Goal: Information Seeking & Learning: Learn about a topic

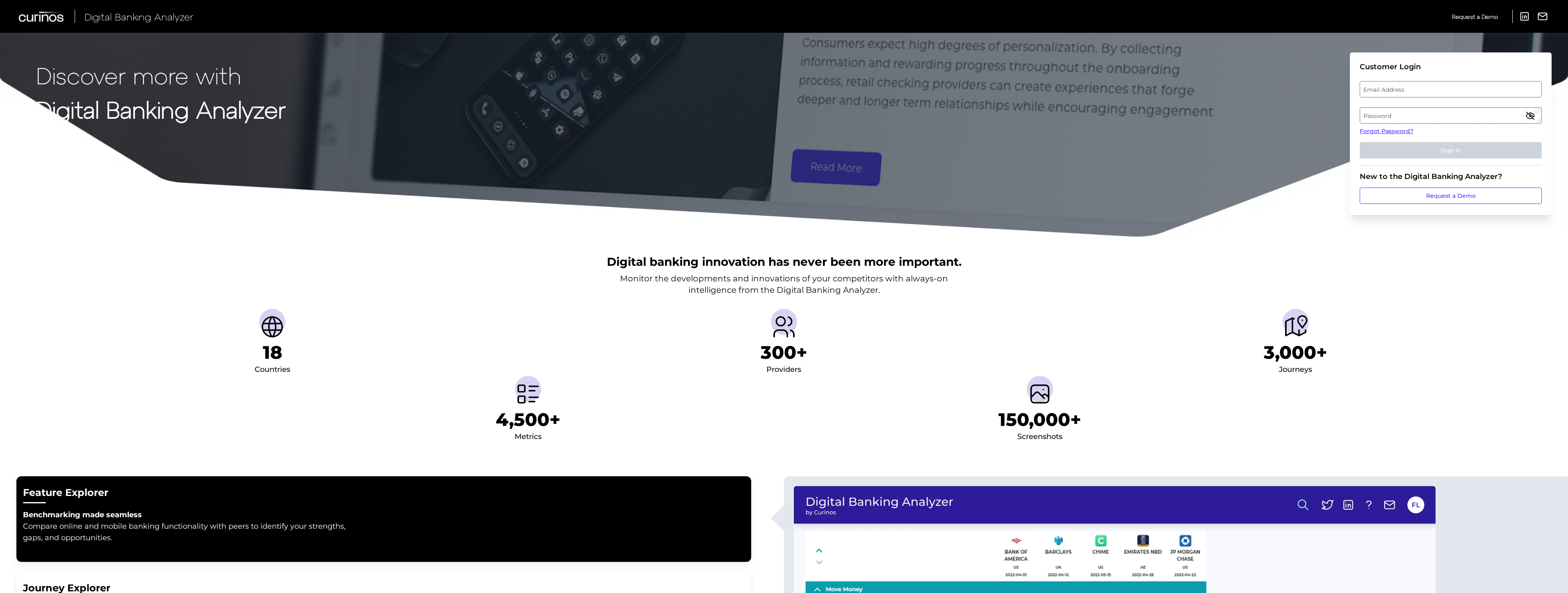
click at [1425, 93] on label "Email Address" at bounding box center [1450, 89] width 181 height 15
click at [1425, 93] on input "email" at bounding box center [1450, 89] width 182 height 16
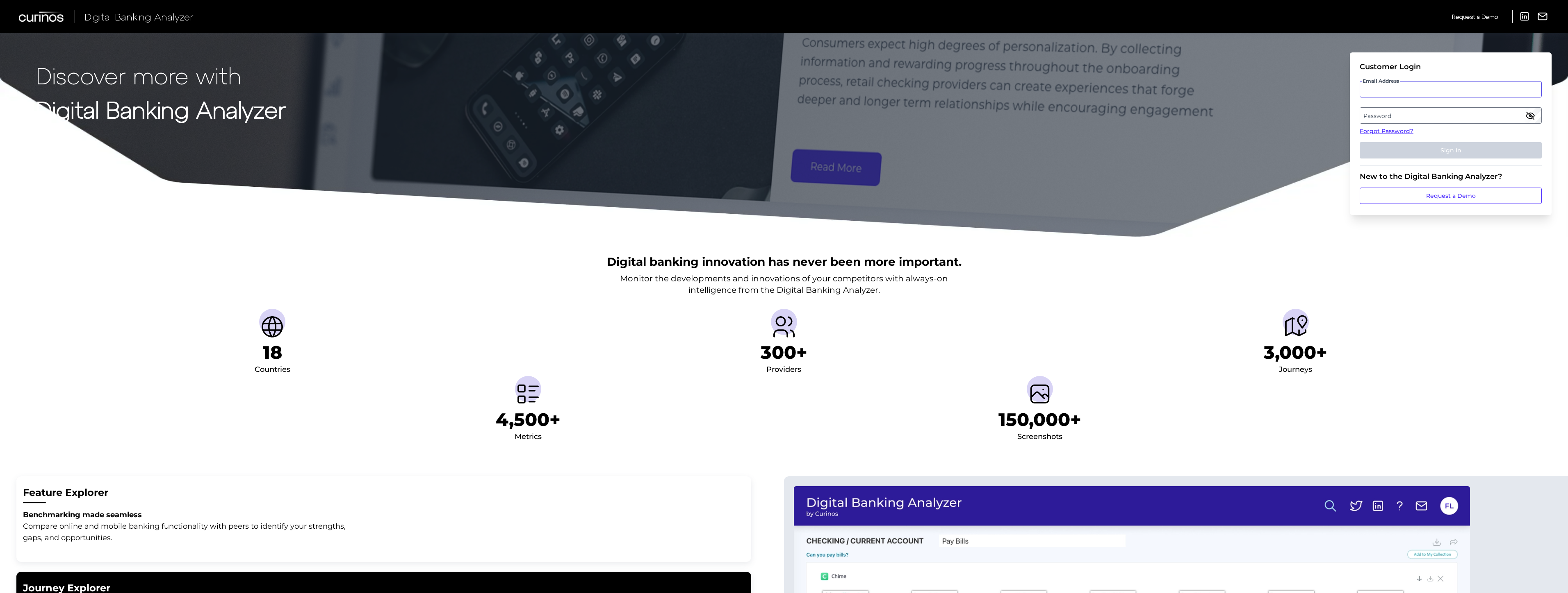
click at [1410, 93] on input "Email Address" at bounding box center [1450, 89] width 182 height 16
type input "katie.sternowski@wellsfargo.com"
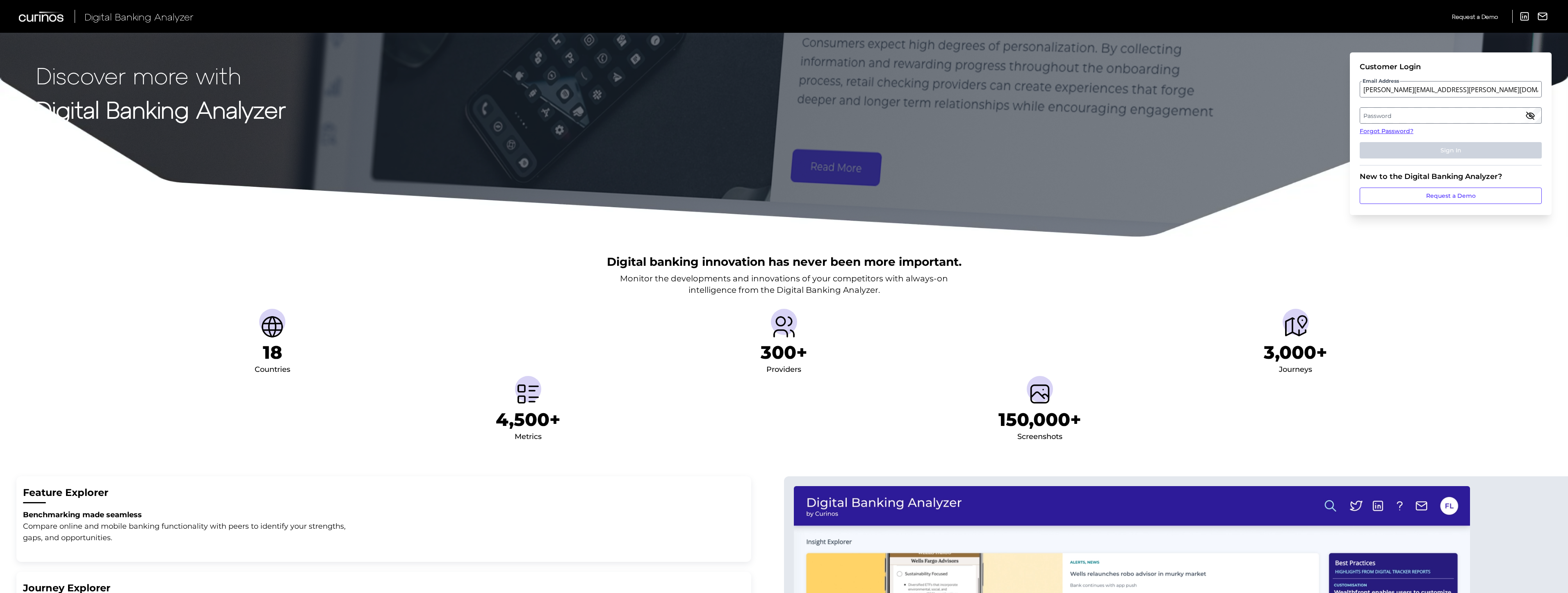
click at [1493, 118] on label "Password" at bounding box center [1450, 115] width 181 height 15
click at [1359, 142] on button "Sign In" at bounding box center [1450, 150] width 182 height 16
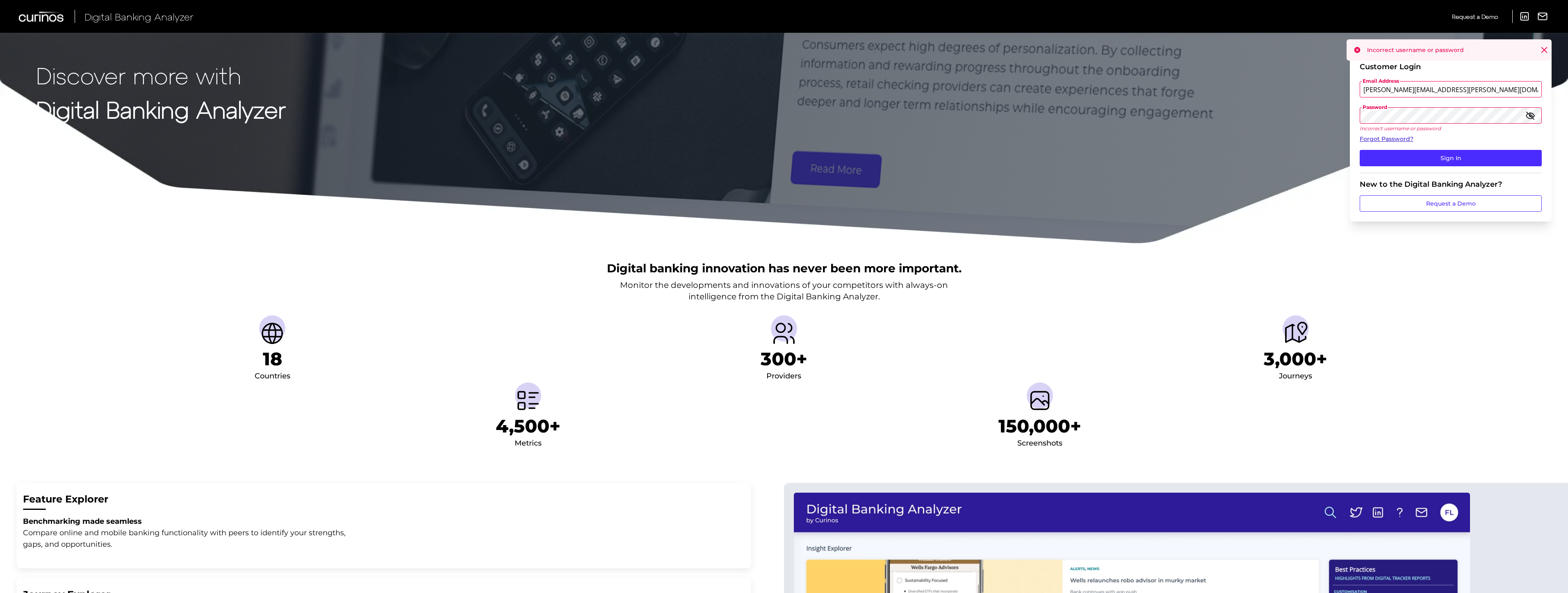
click at [1395, 140] on link "Forgot Password?" at bounding box center [1450, 139] width 182 height 9
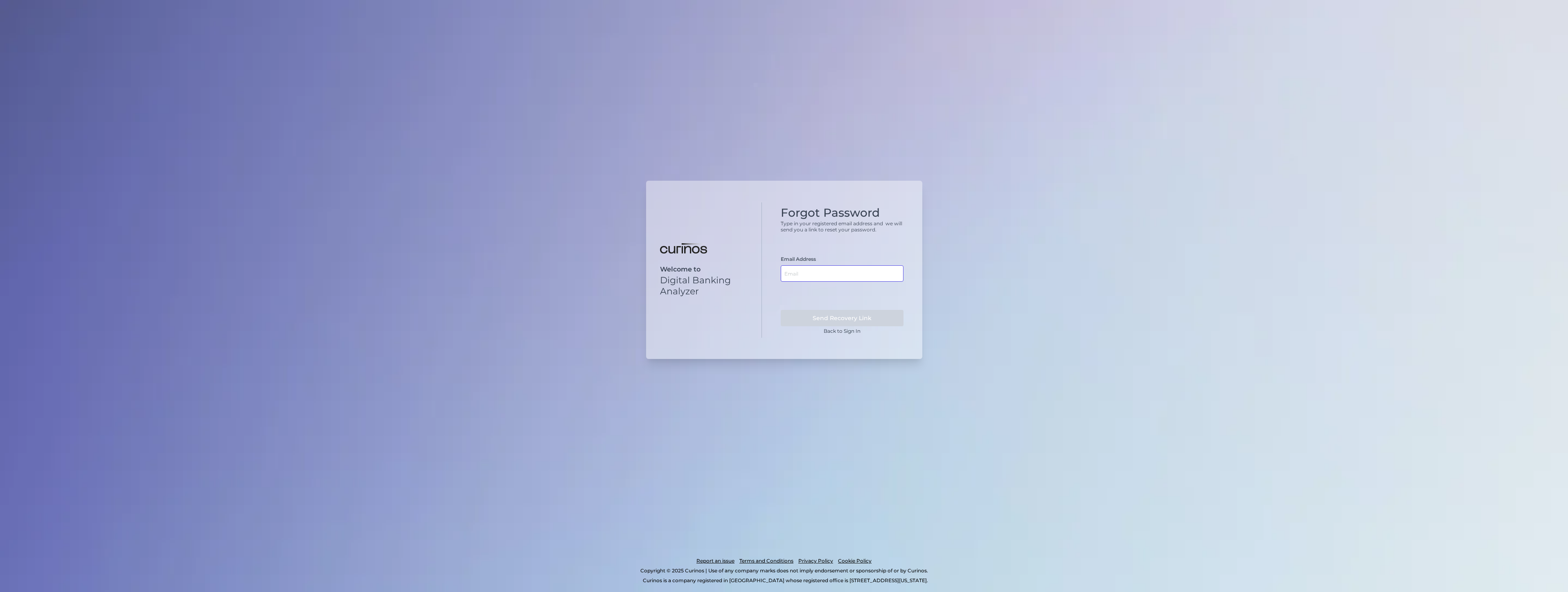
click at [829, 278] on input "text" at bounding box center [842, 273] width 123 height 16
type input "katie.sternowski@wellsfargo.com"
click at [844, 316] on button "Send Recovery Link" at bounding box center [842, 318] width 123 height 16
click at [852, 272] on link "Back to Sign In" at bounding box center [842, 276] width 123 height 16
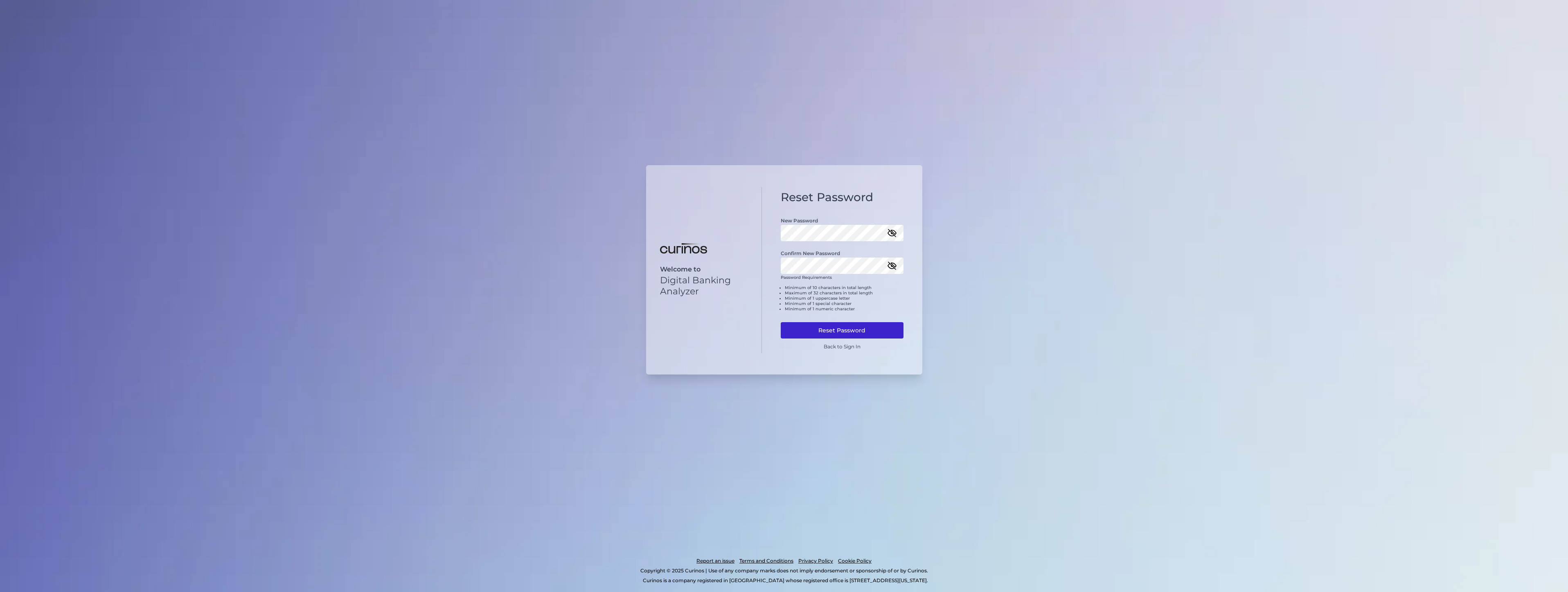
click at [828, 327] on button "Reset Password" at bounding box center [842, 330] width 123 height 16
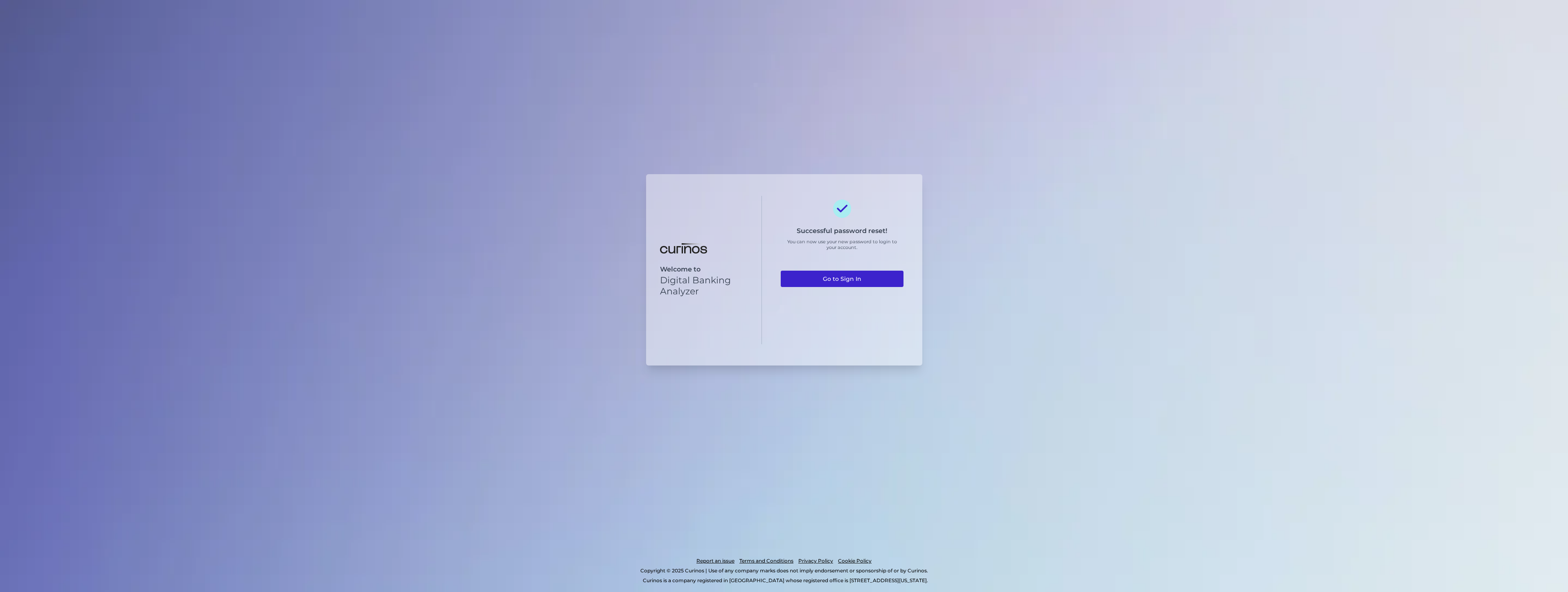
click at [831, 279] on link "Go to Sign In" at bounding box center [842, 279] width 123 height 16
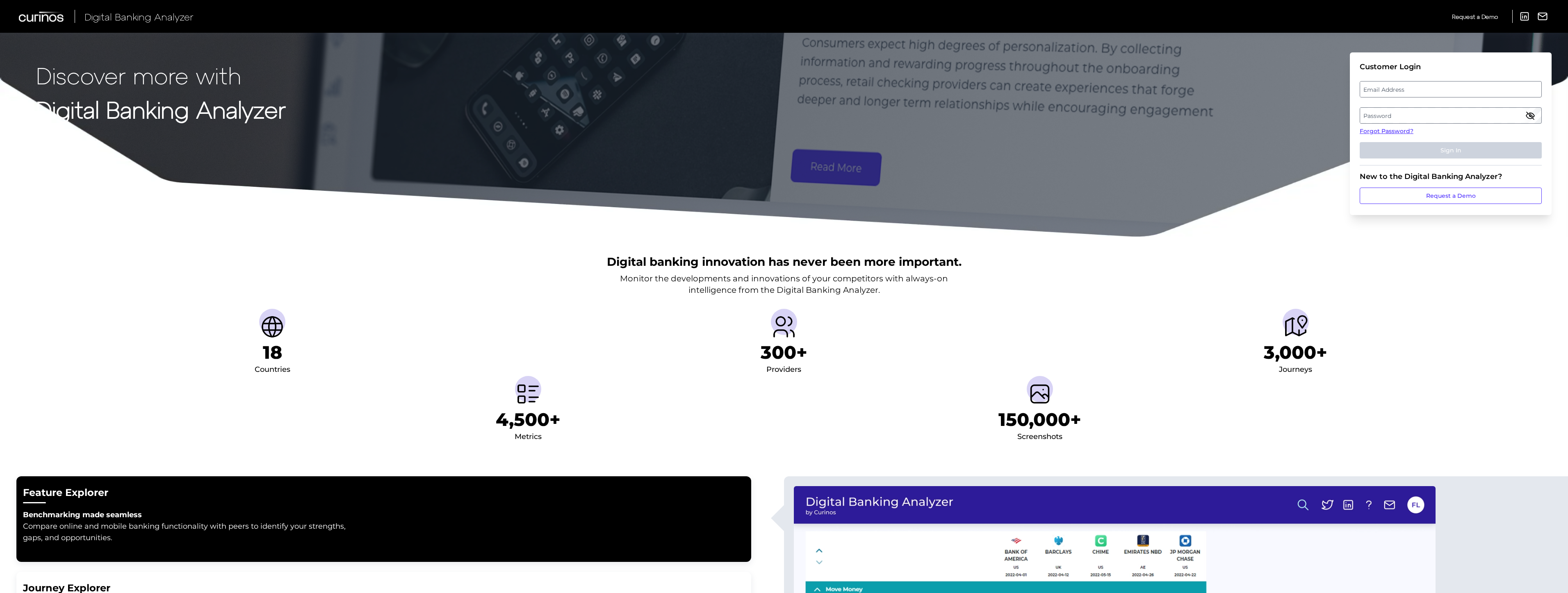
click at [1439, 87] on label "Email Address" at bounding box center [1450, 89] width 181 height 15
click at [1439, 87] on input "email" at bounding box center [1450, 89] width 182 height 16
type input "katie.sternowski@wellsfargo.com"
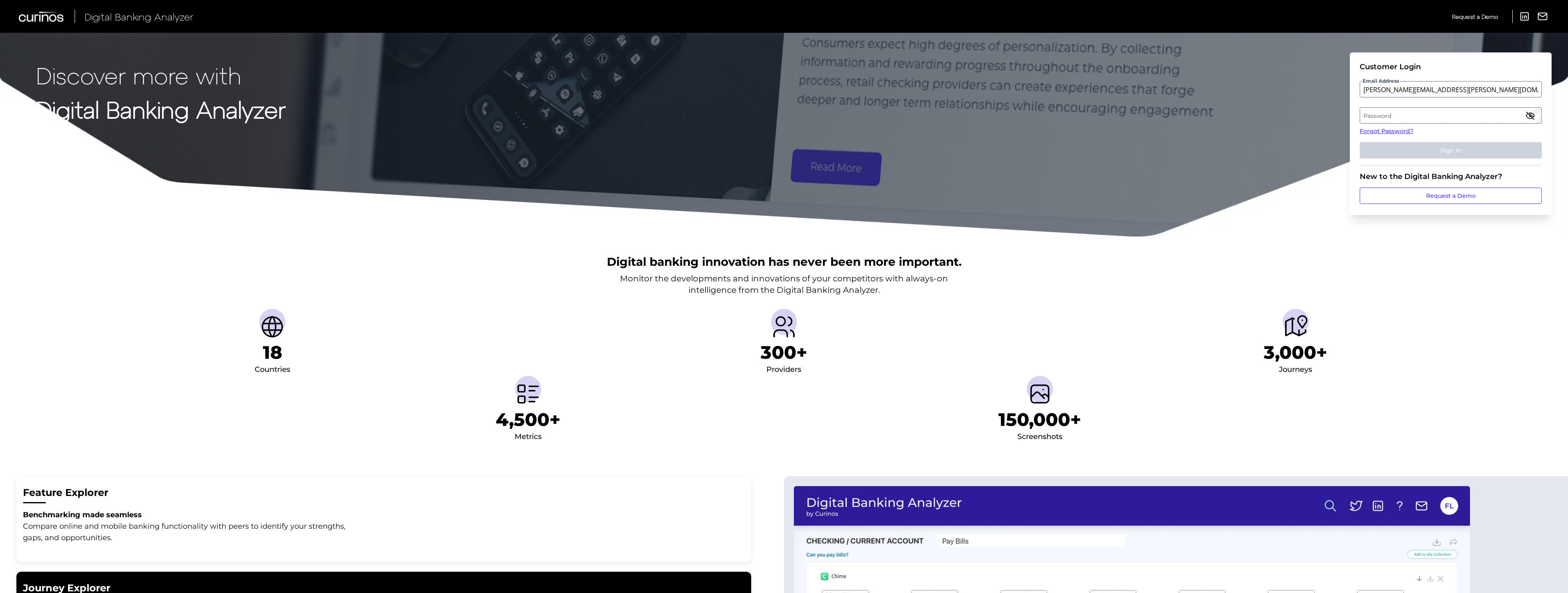
click at [1396, 119] on label "Password" at bounding box center [1450, 115] width 181 height 15
click at [1359, 142] on button "Sign In" at bounding box center [1450, 150] width 182 height 16
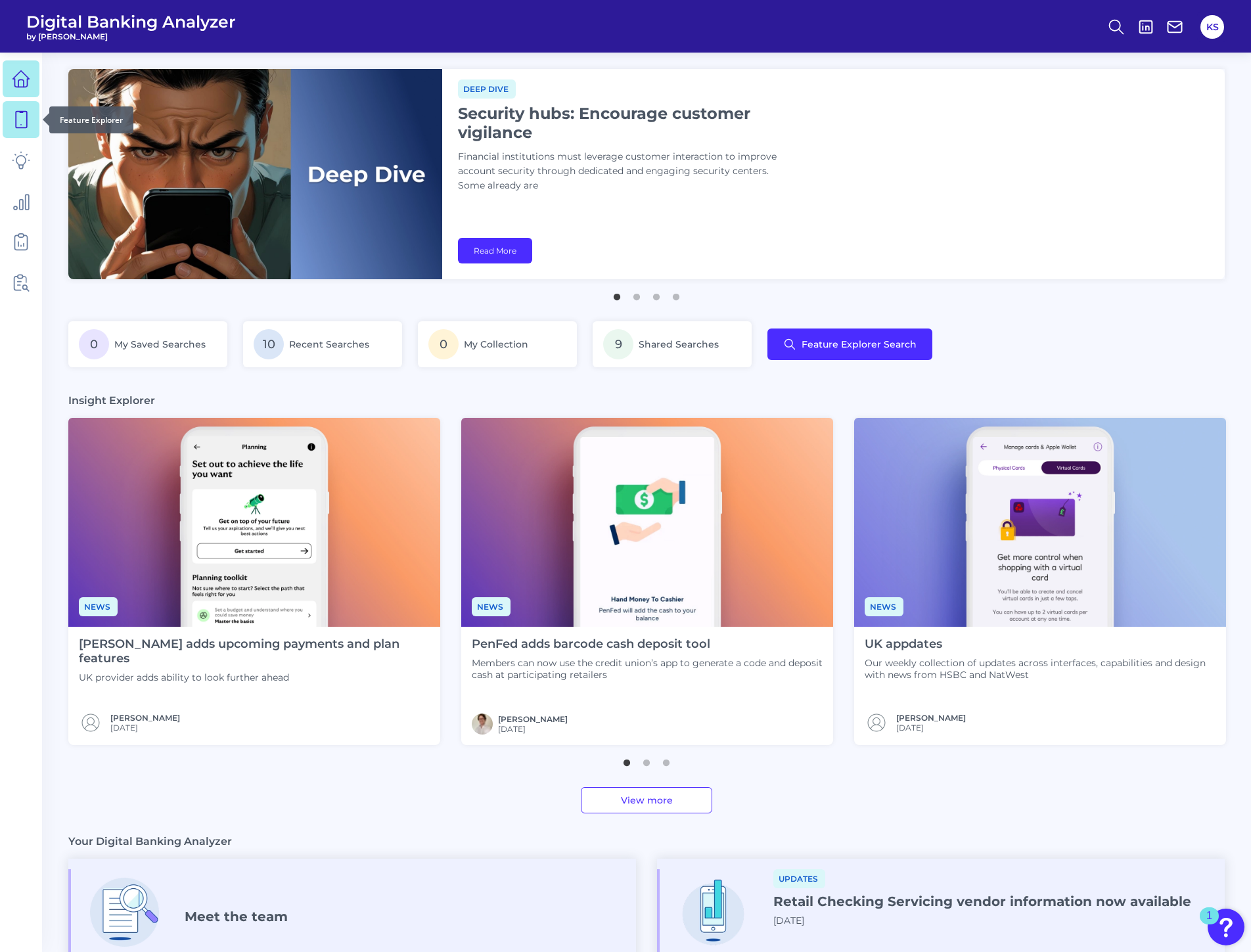
click at [17, 123] on icon at bounding box center [21, 119] width 19 height 19
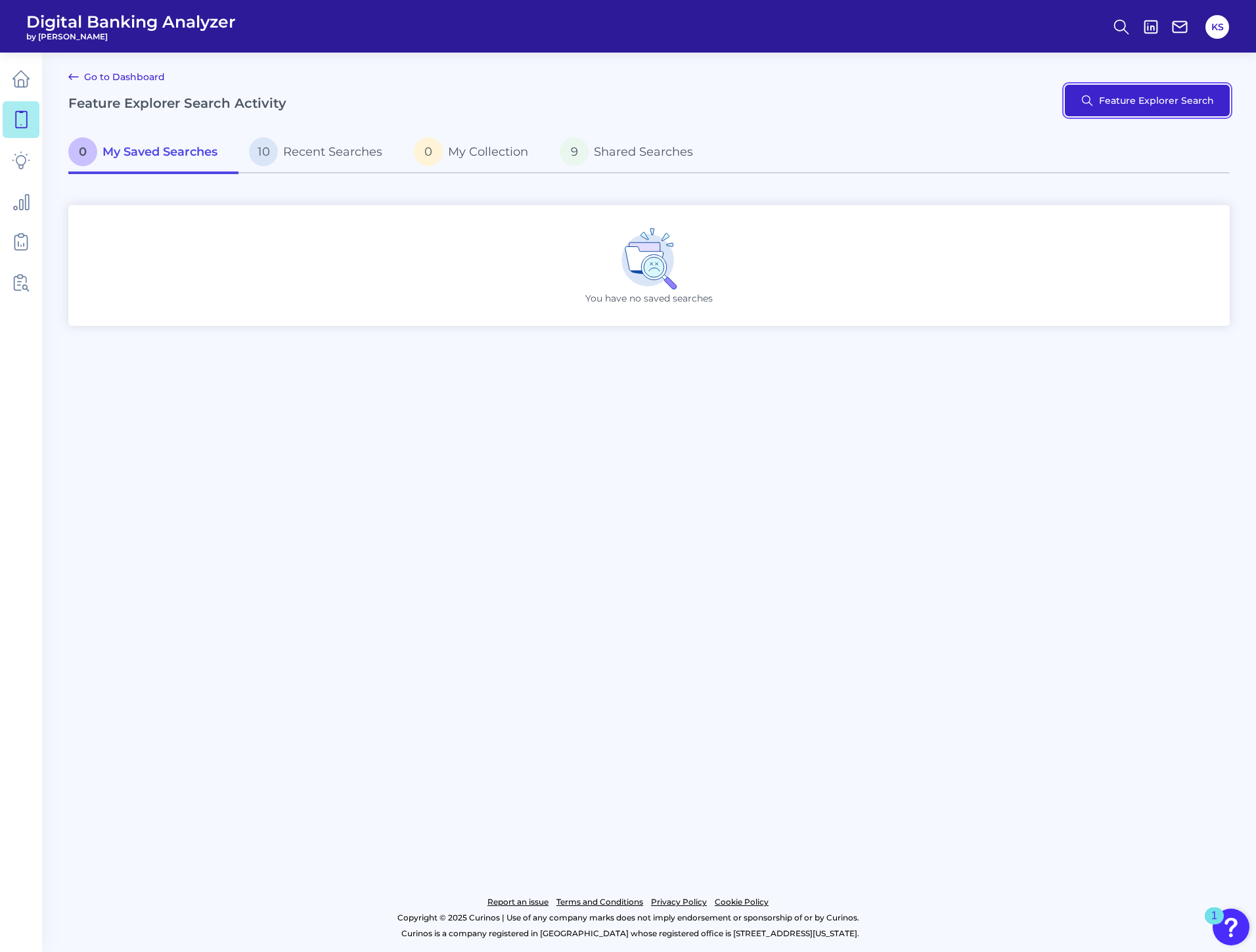
click at [1121, 107] on button "Feature Explorer Search" at bounding box center [1148, 101] width 165 height 31
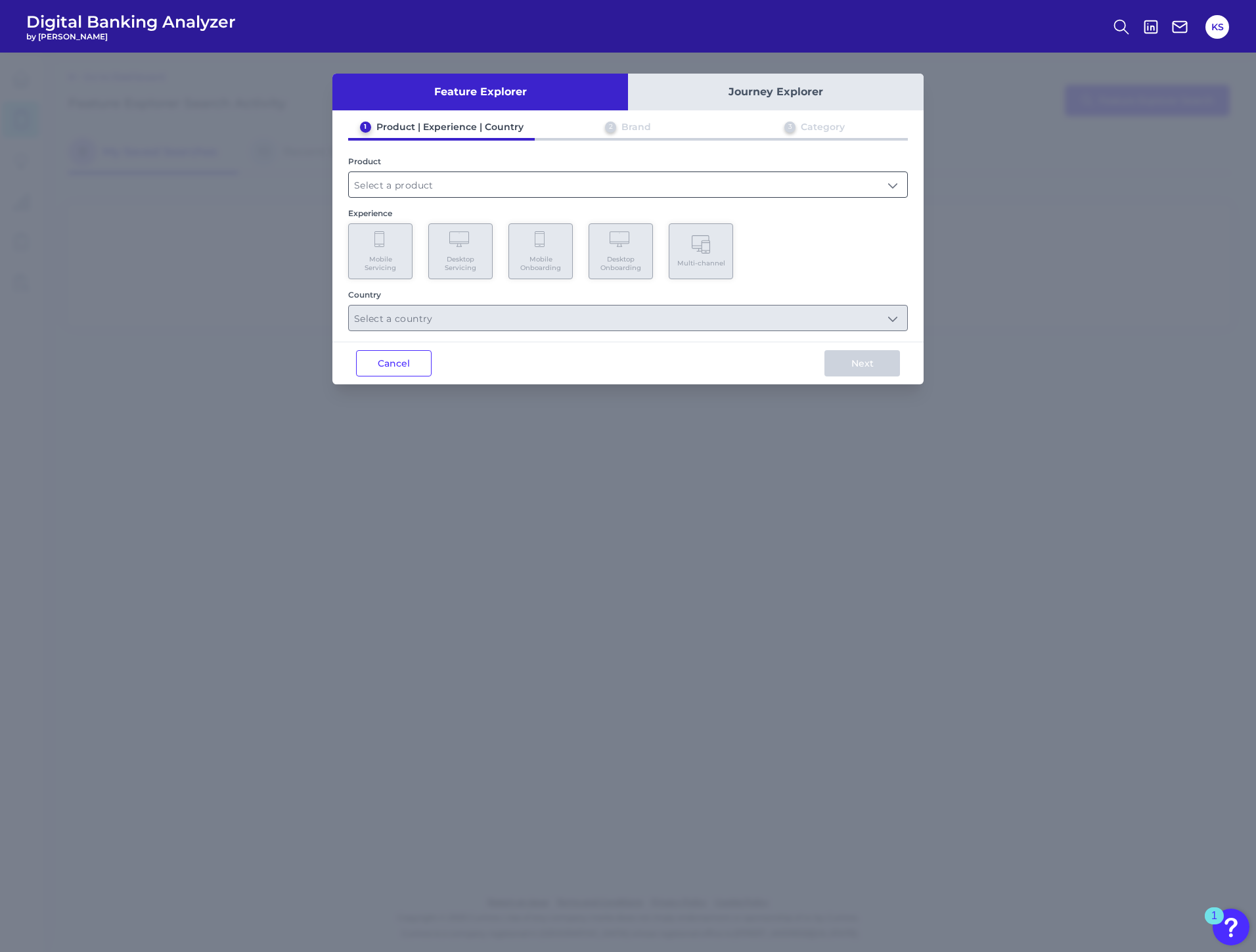
click at [442, 180] on input "text" at bounding box center [628, 185] width 558 height 25
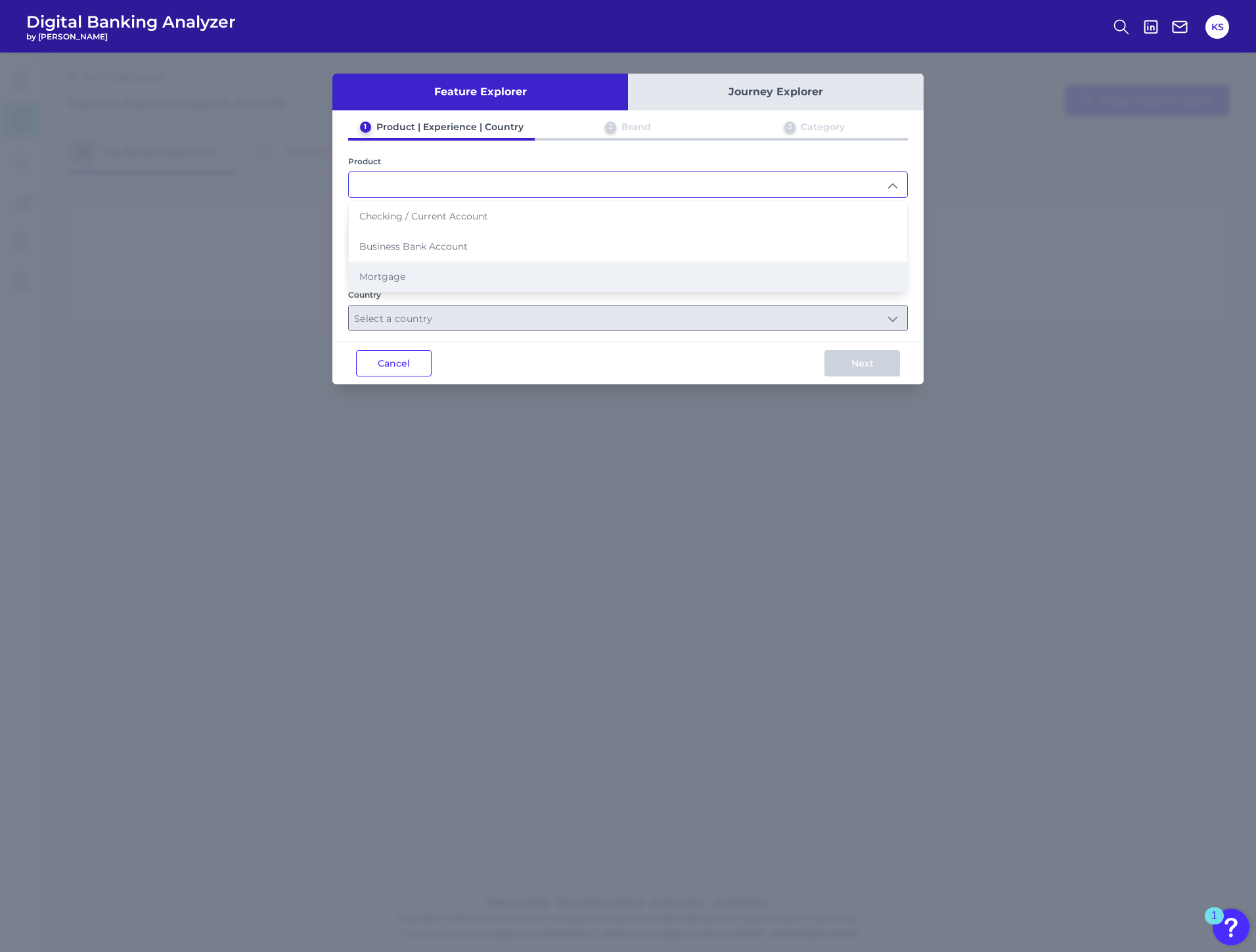
click at [416, 282] on li "Mortgage" at bounding box center [628, 277] width 558 height 30
type input "Mortgage"
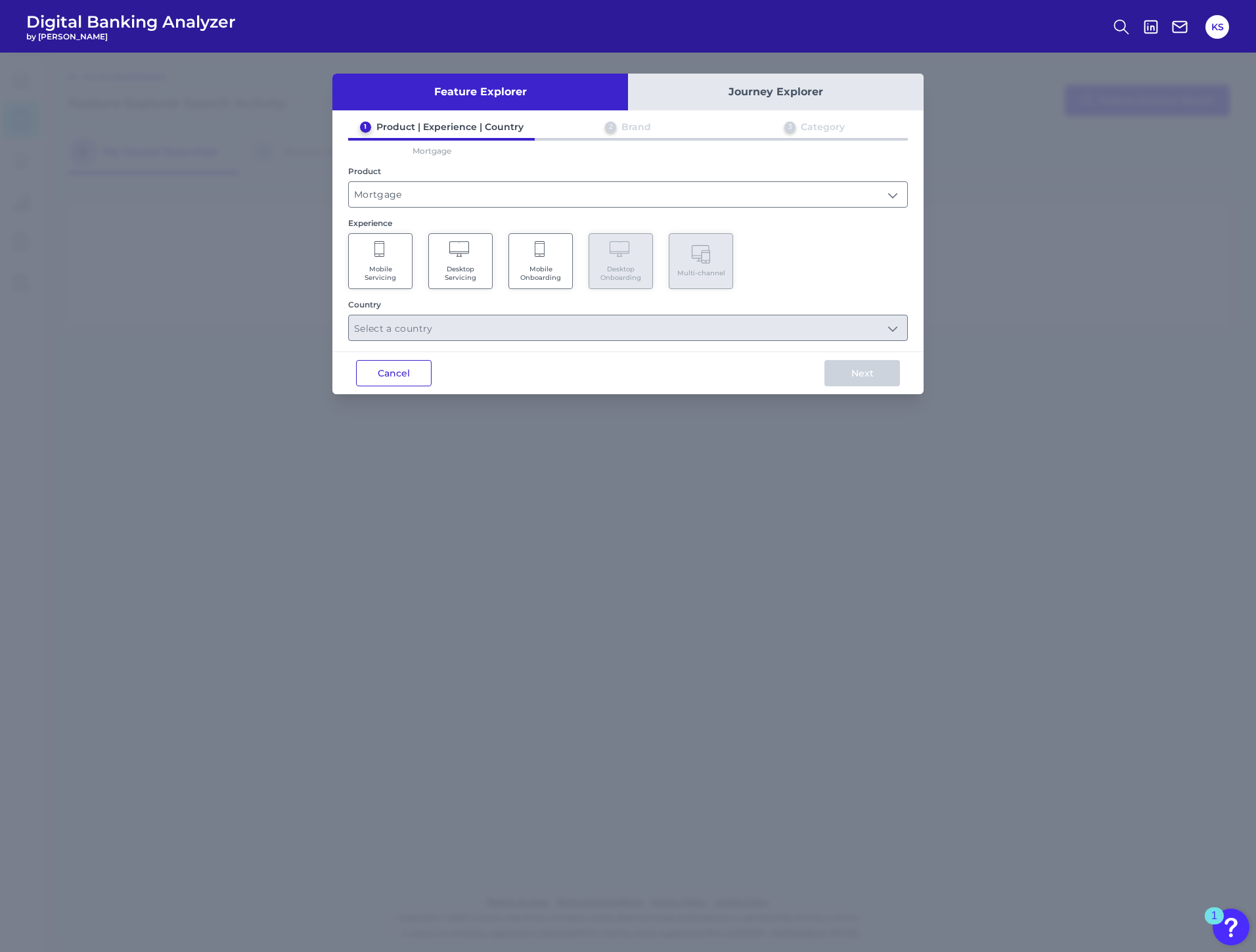
click at [396, 369] on button "Cancel" at bounding box center [393, 372] width 75 height 26
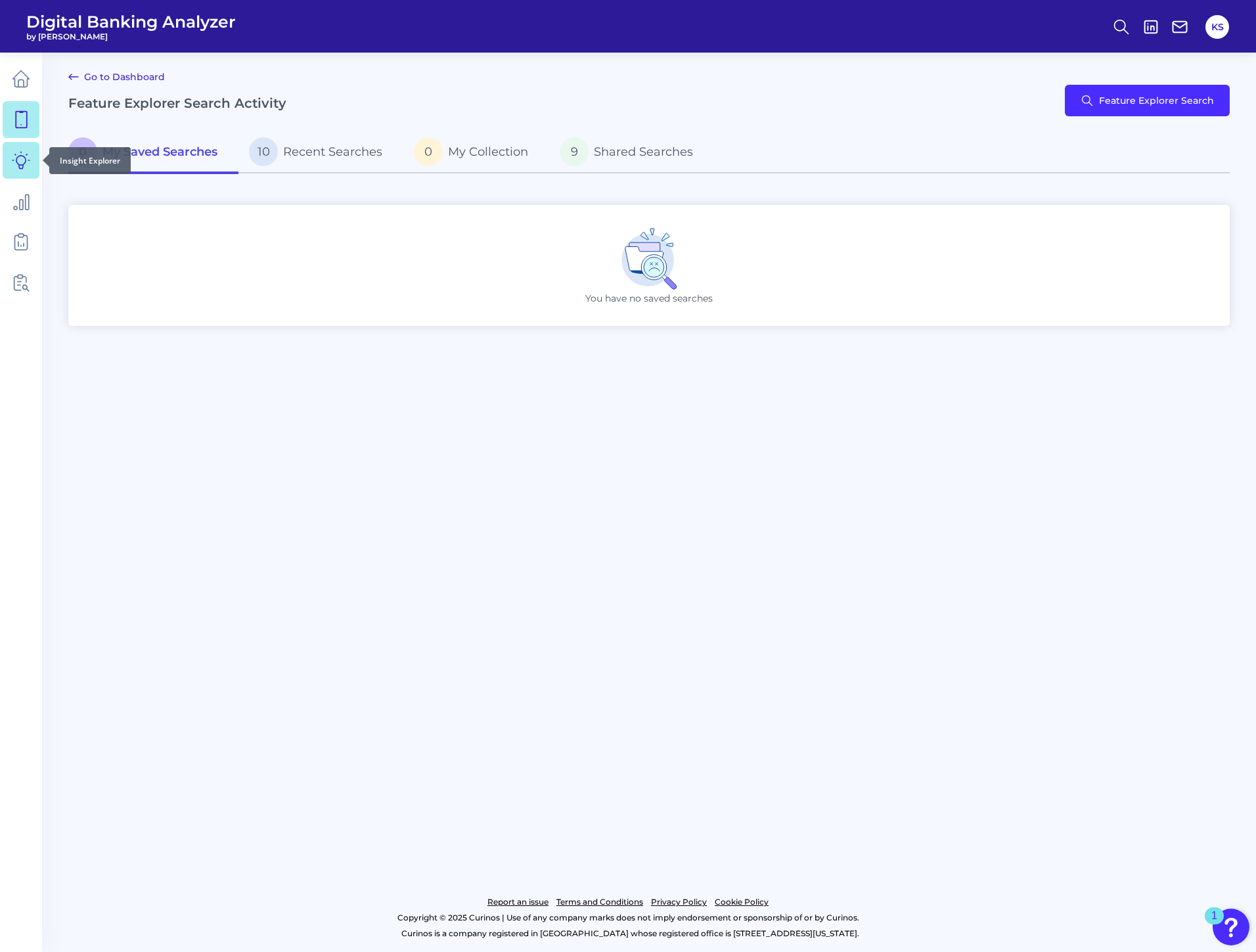
click at [11, 151] on link at bounding box center [22, 160] width 37 height 37
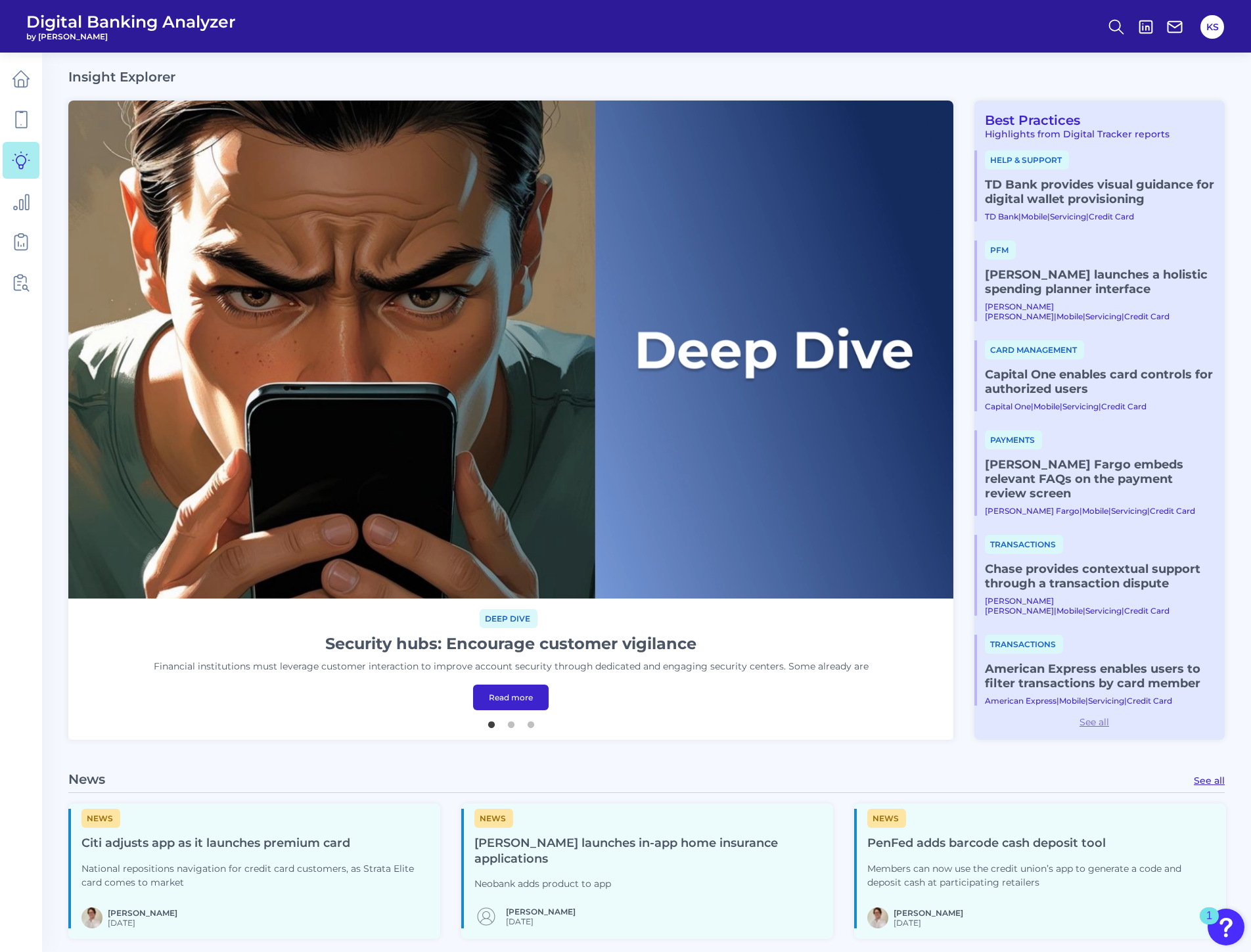
click at [1096, 726] on link "See all" at bounding box center [1094, 722] width 239 height 12
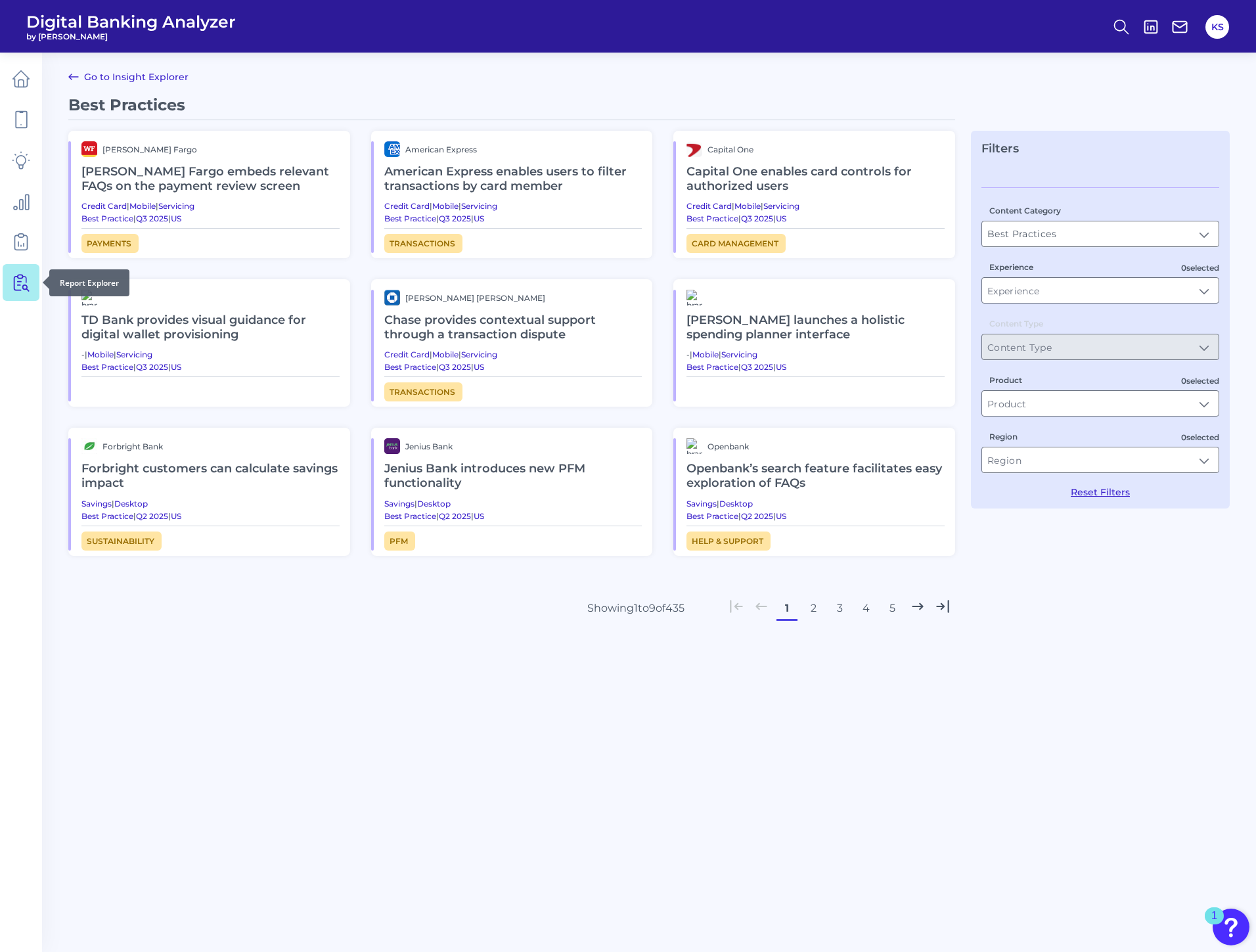
click at [11, 287] on link at bounding box center [22, 282] width 37 height 37
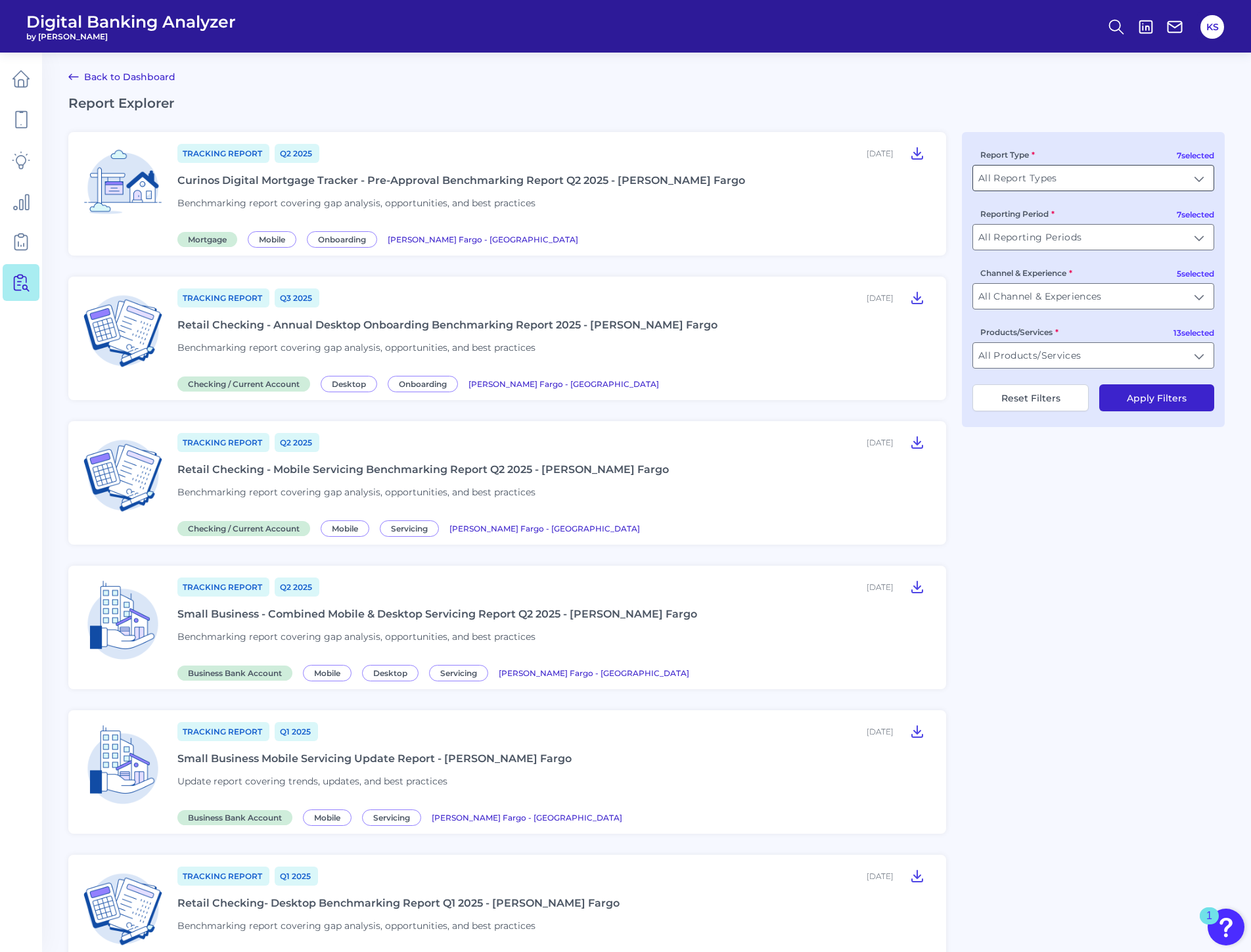
click at [1150, 180] on input "All Report Types" at bounding box center [1094, 178] width 240 height 25
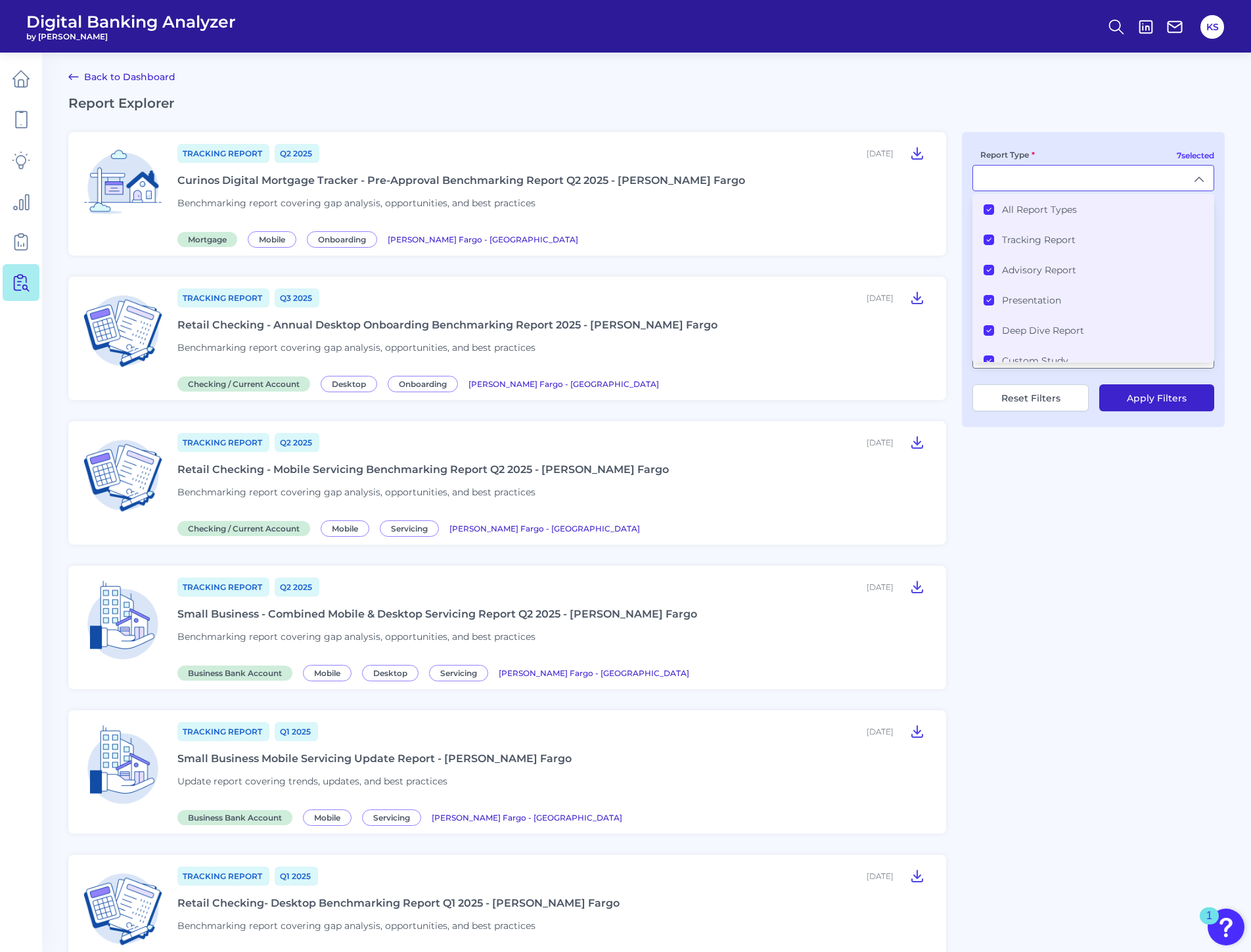
click at [1148, 180] on input "Report Type" at bounding box center [1094, 178] width 240 height 25
type input "All Report Types"
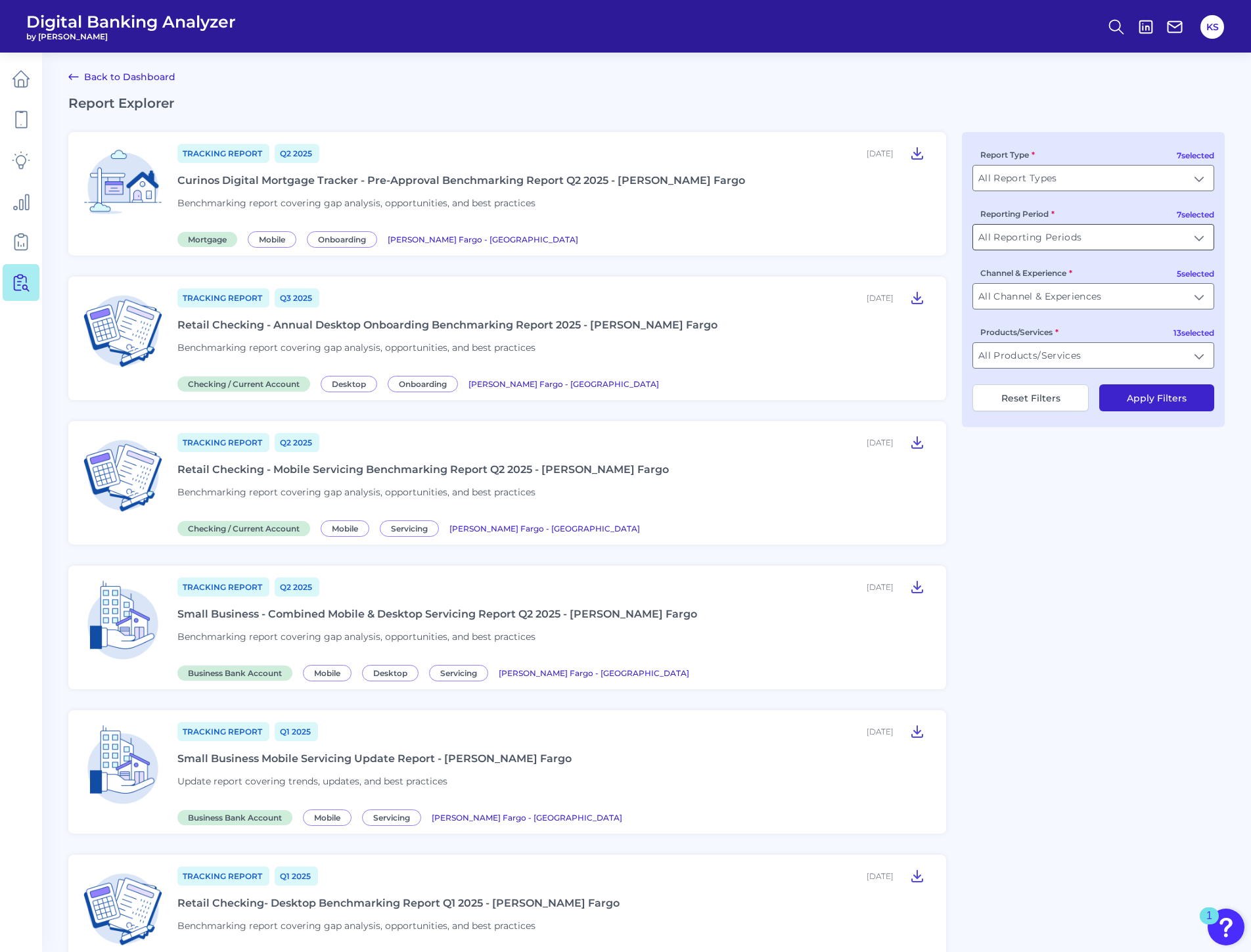
click at [1193, 247] on input "All Reporting Periods" at bounding box center [1094, 238] width 240 height 25
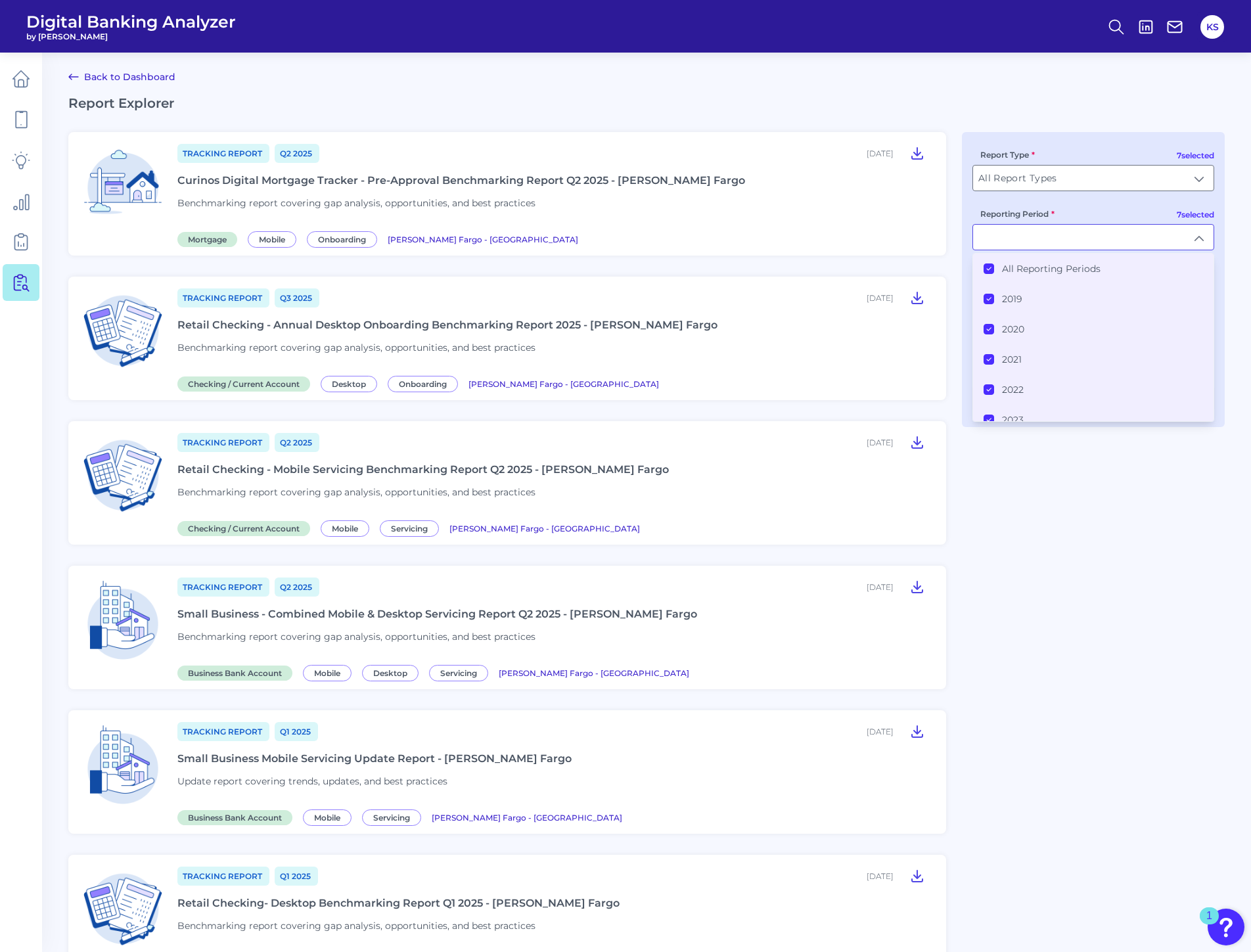
click at [1193, 247] on input "Reporting Period" at bounding box center [1094, 238] width 240 height 25
type input "All Reporting Periods"
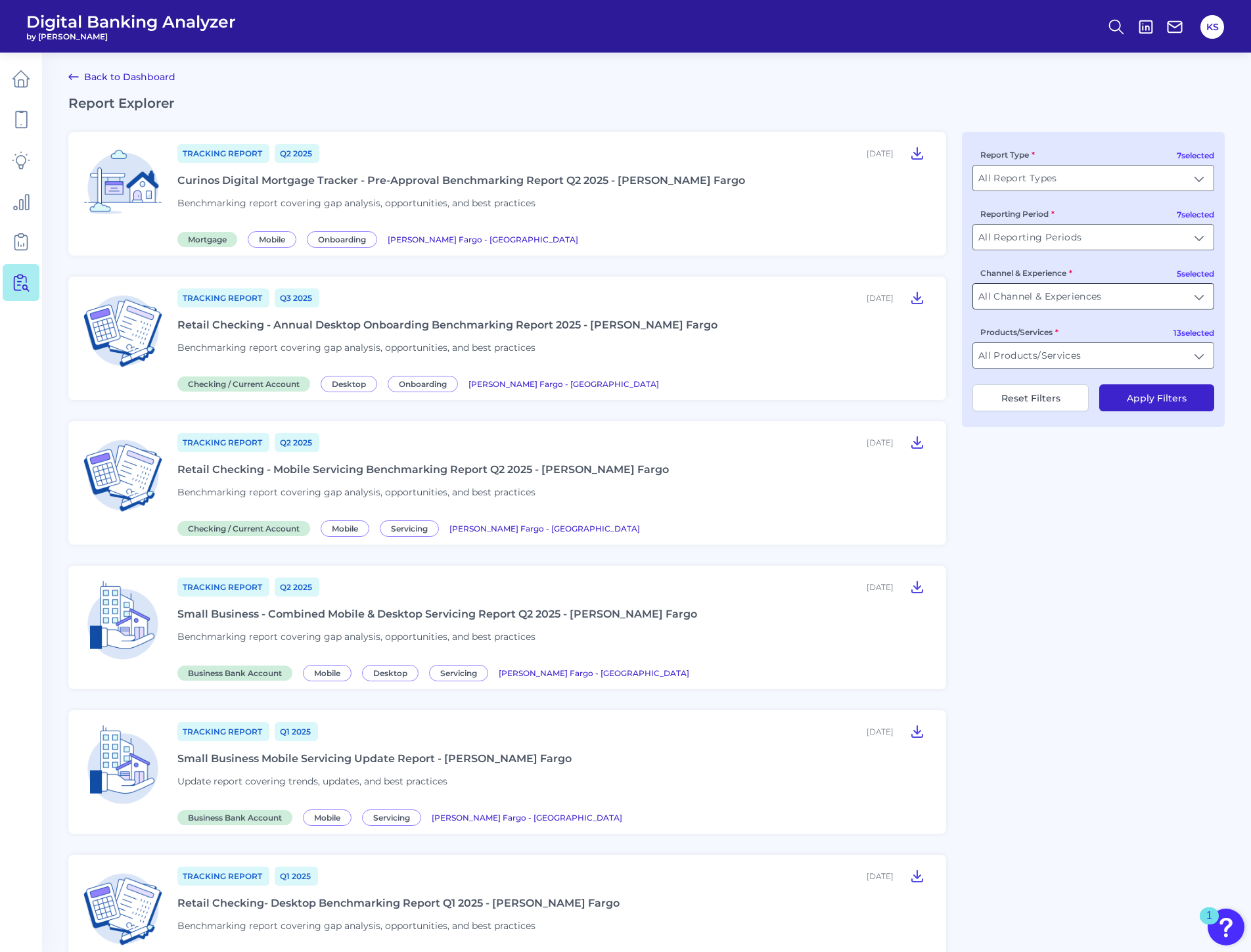
click at [1197, 295] on input "All Channel & Experiences" at bounding box center [1094, 296] width 240 height 25
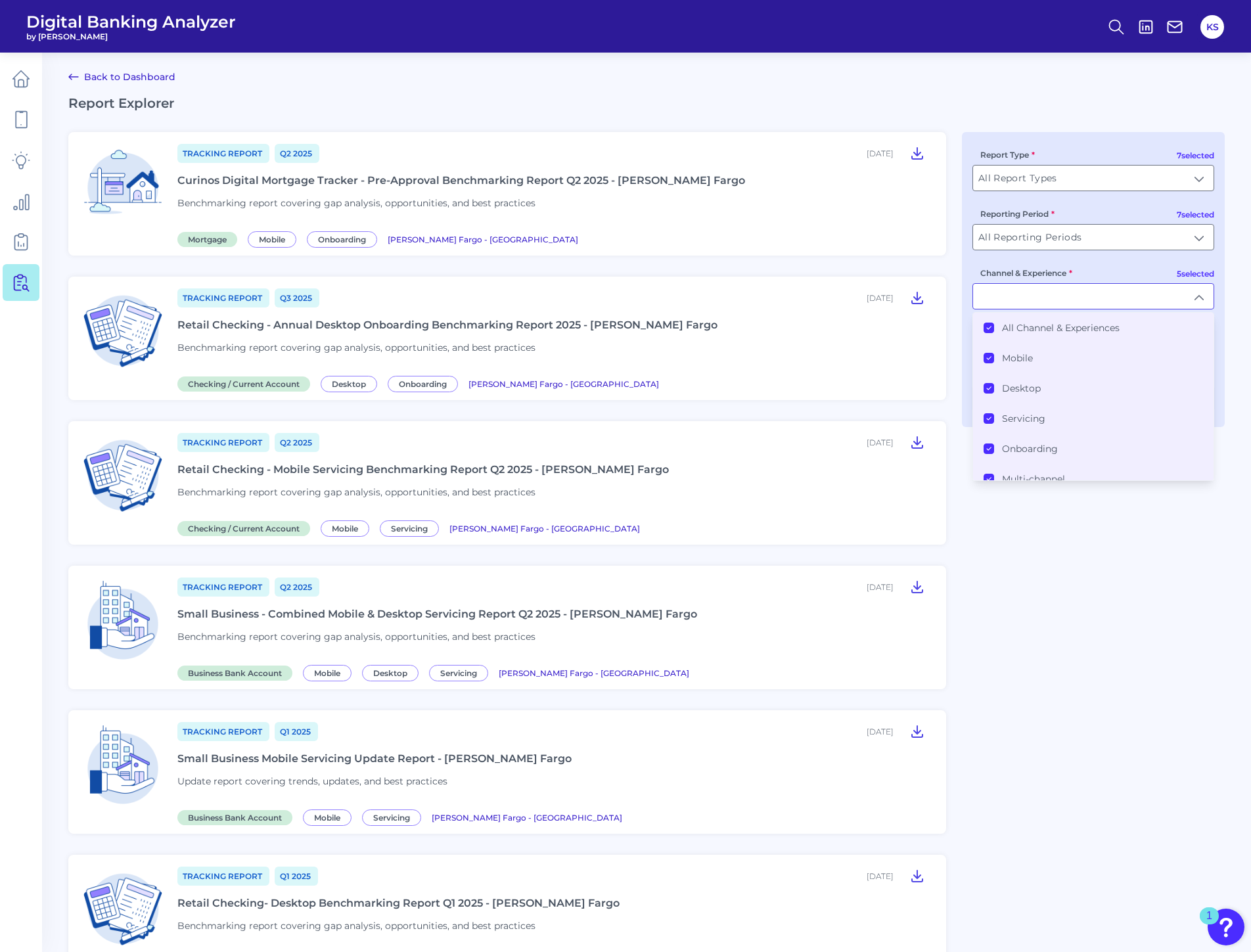
type input "All Channel & Experiences"
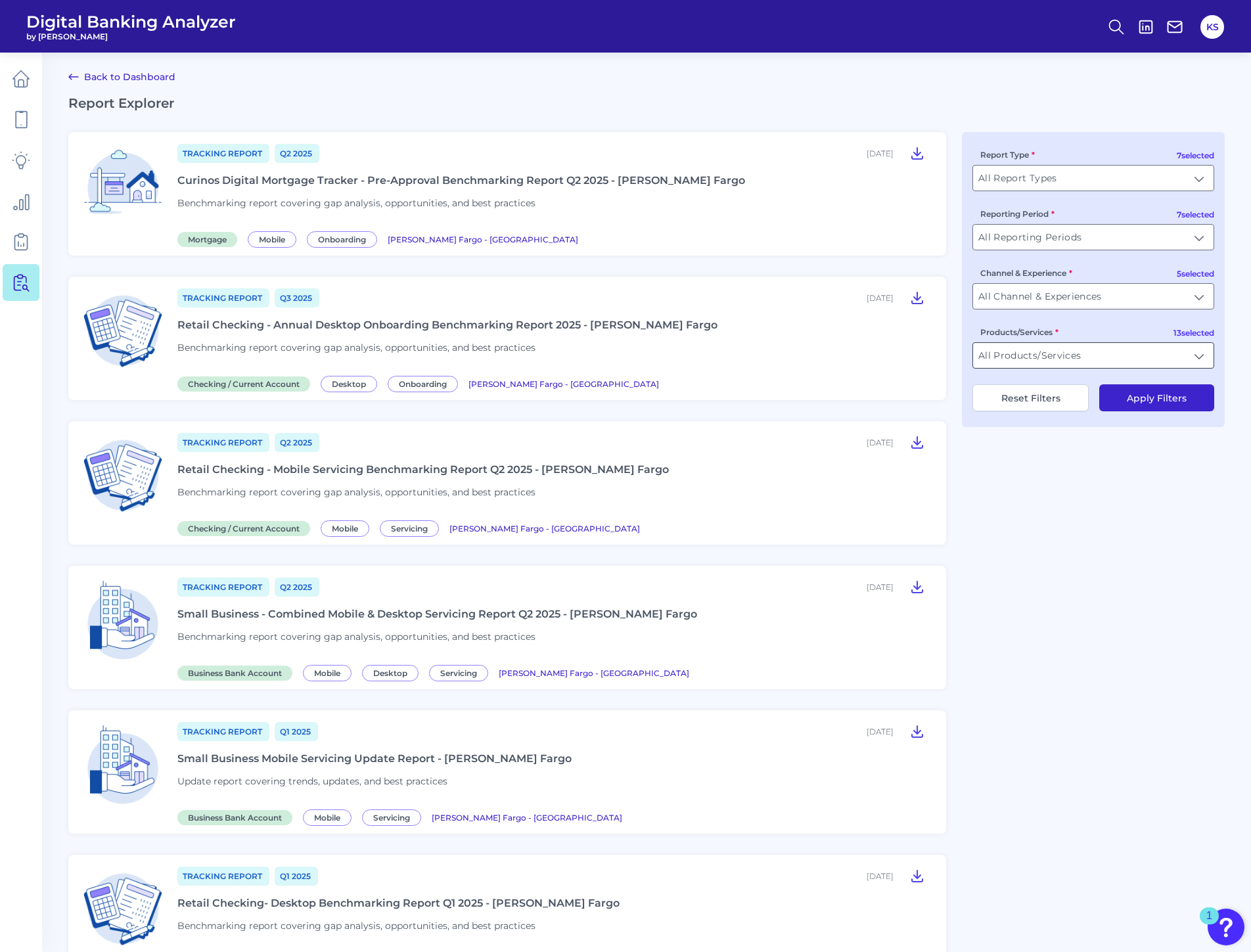
click at [1180, 360] on input "All Products/Services" at bounding box center [1094, 356] width 240 height 25
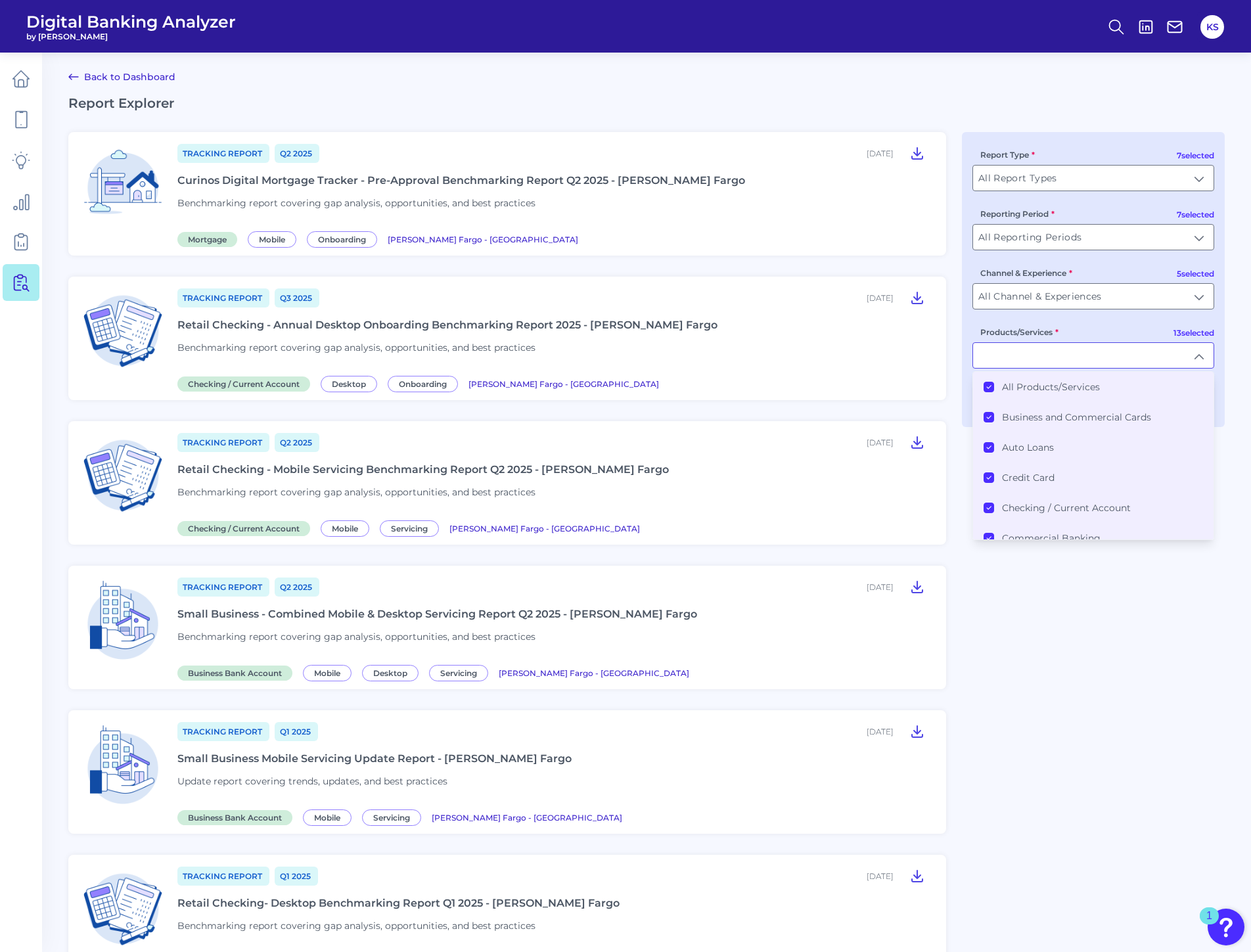
click at [989, 389] on icon at bounding box center [988, 387] width 7 height 7
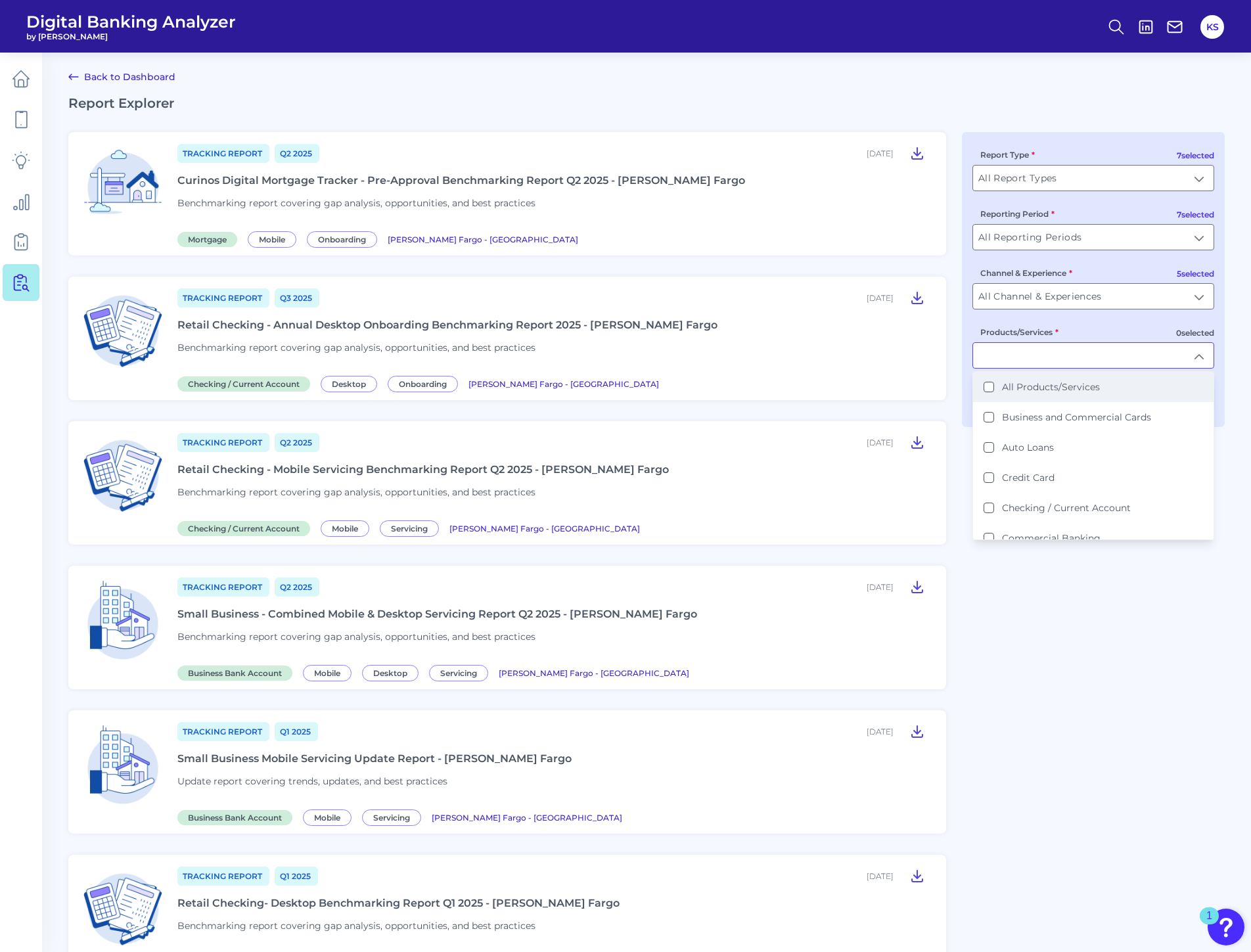
scroll to position [1, 0]
click at [985, 450] on Loans "Auto Loans" at bounding box center [988, 447] width 11 height 11
type input "Auto Loans"
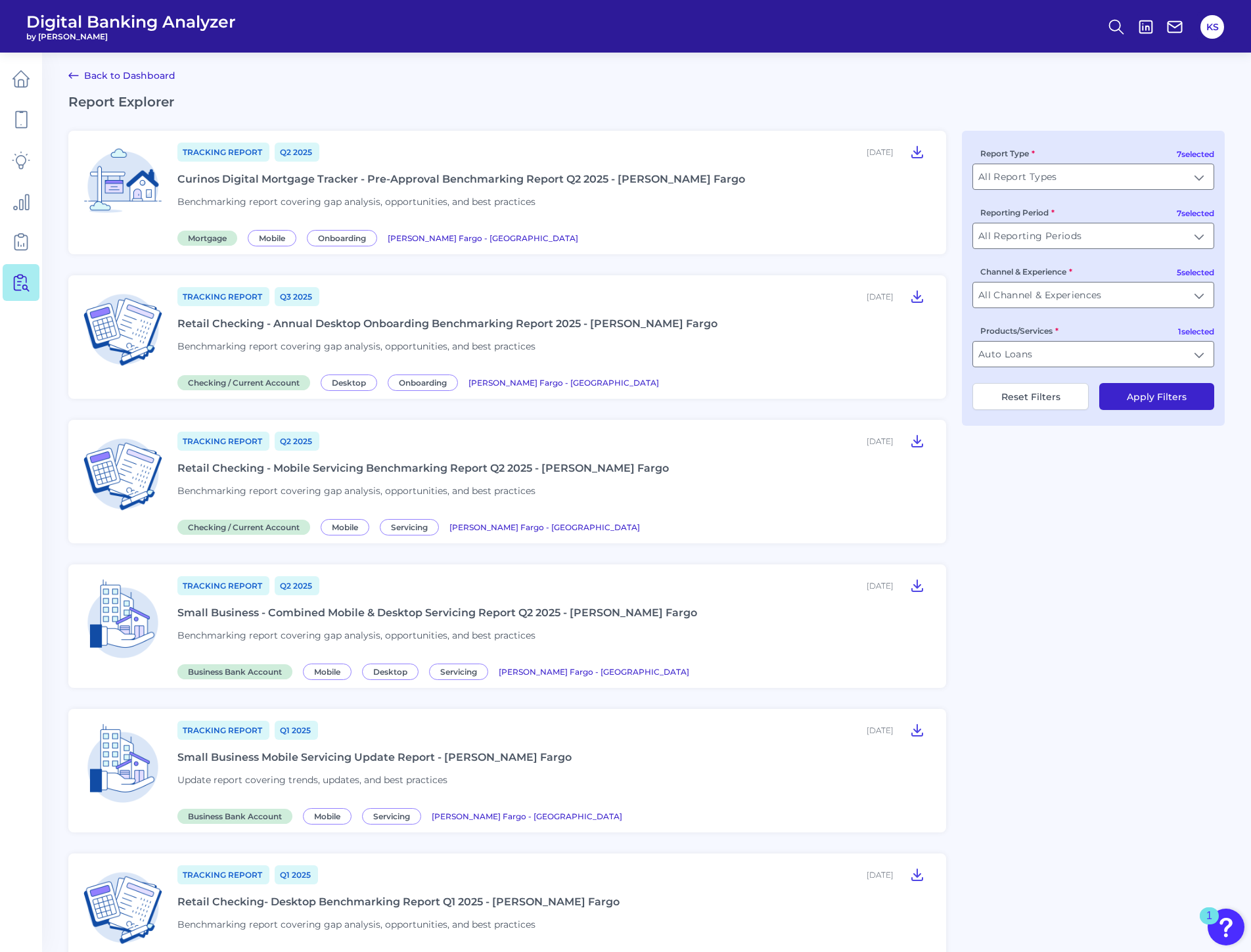
click at [1167, 395] on button "Apply Filters" at bounding box center [1157, 397] width 115 height 27
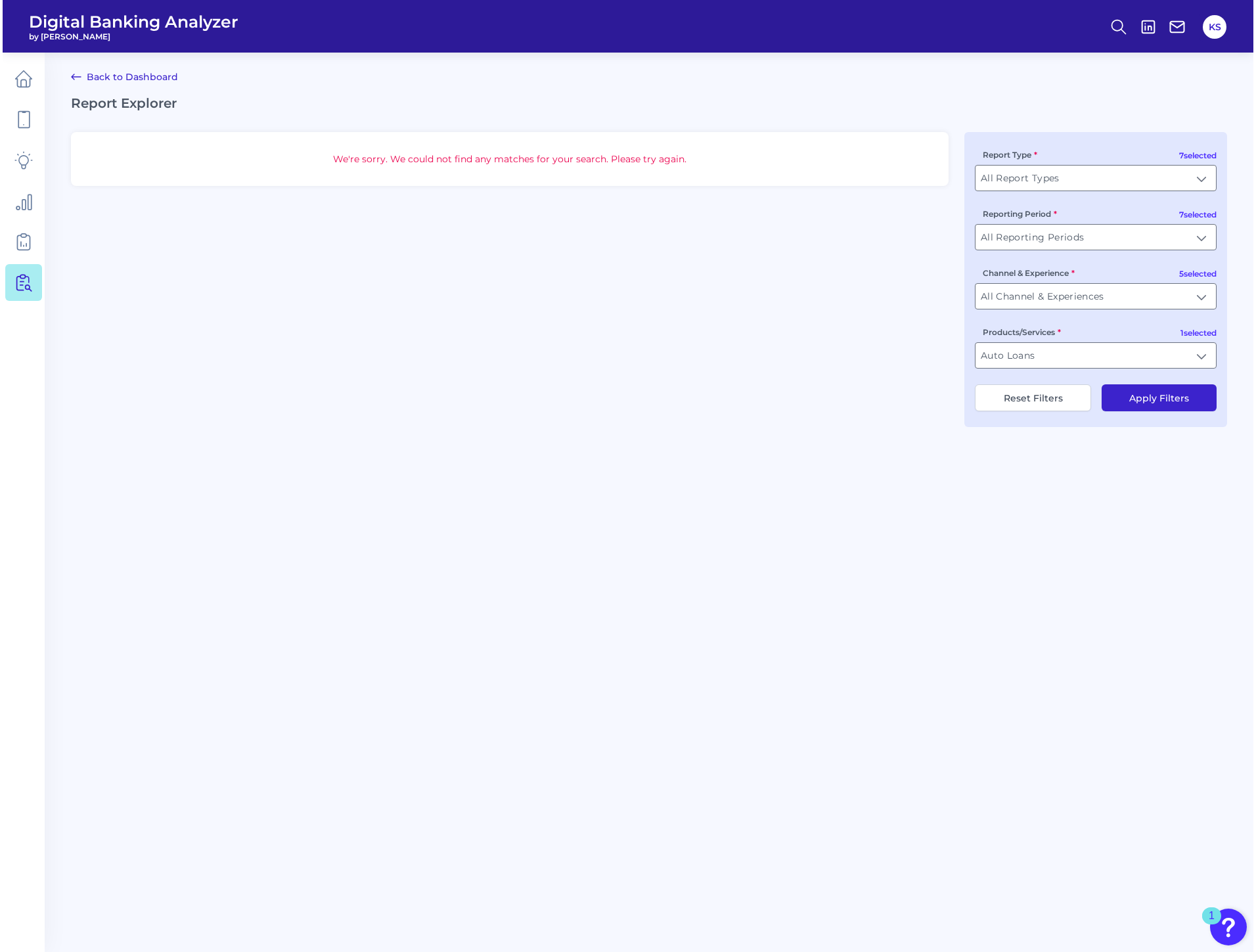
scroll to position [0, 0]
click at [1204, 351] on input "Auto Loans" at bounding box center [1099, 356] width 240 height 25
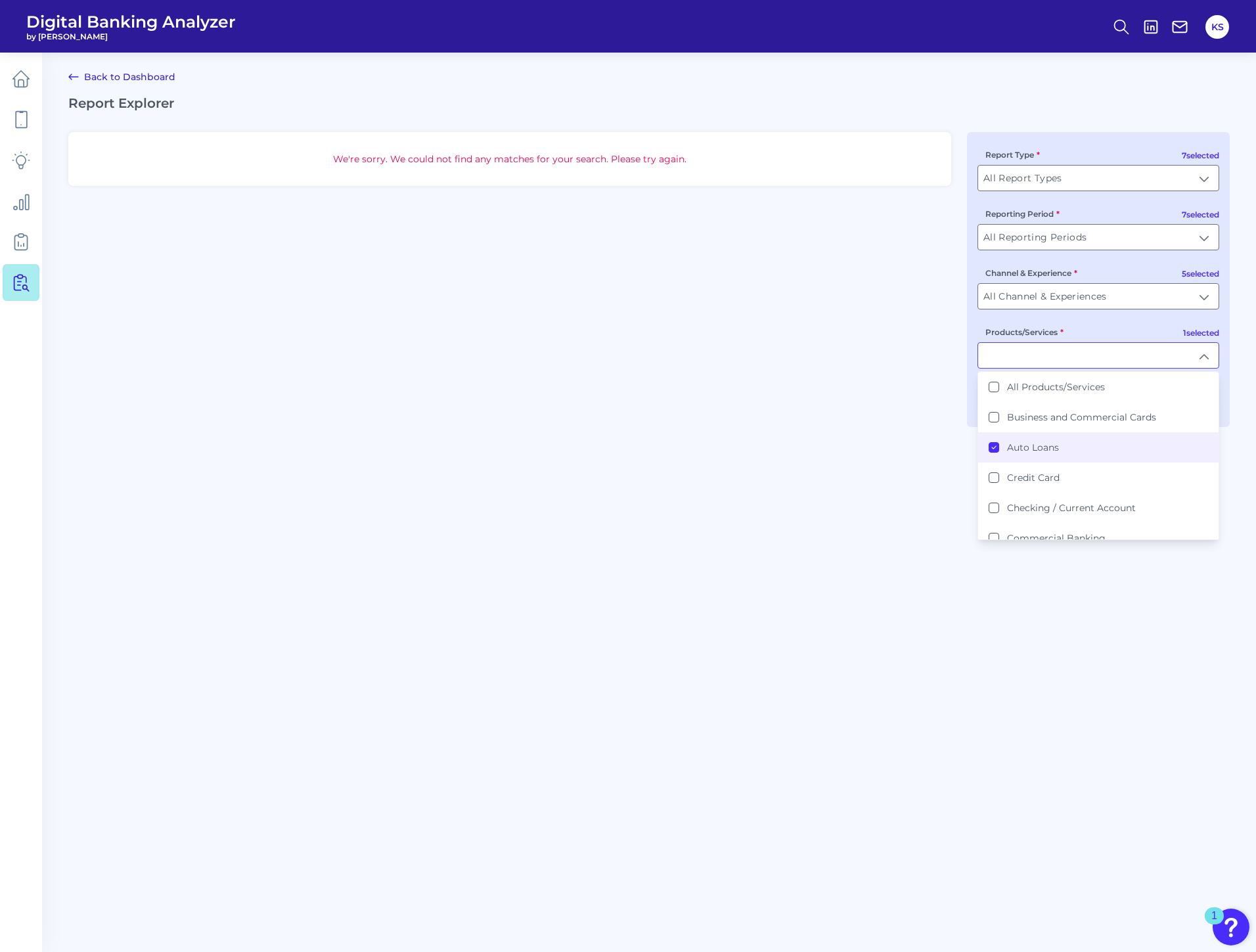
click at [995, 448] on icon at bounding box center [994, 447] width 7 height 7
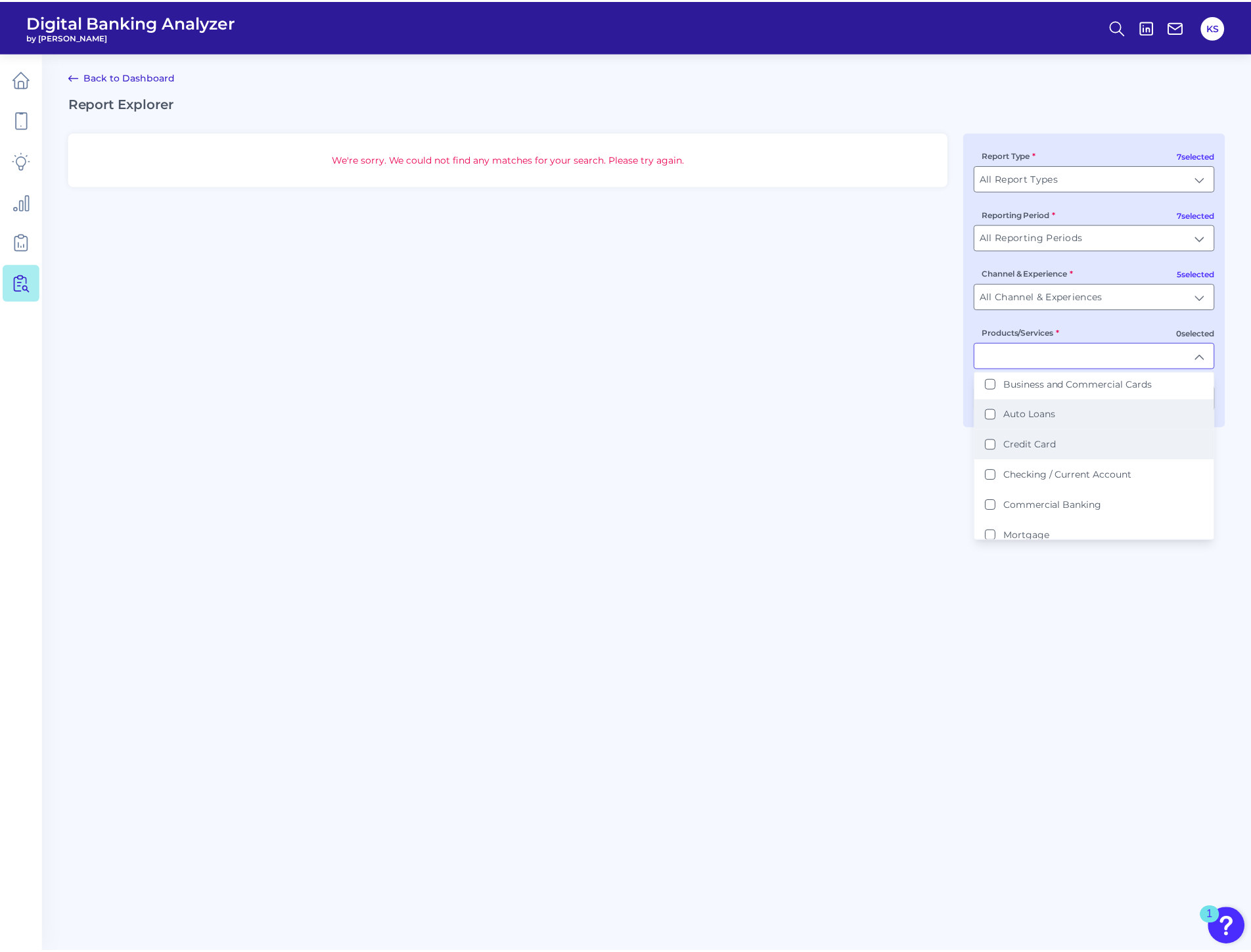
scroll to position [65, 0]
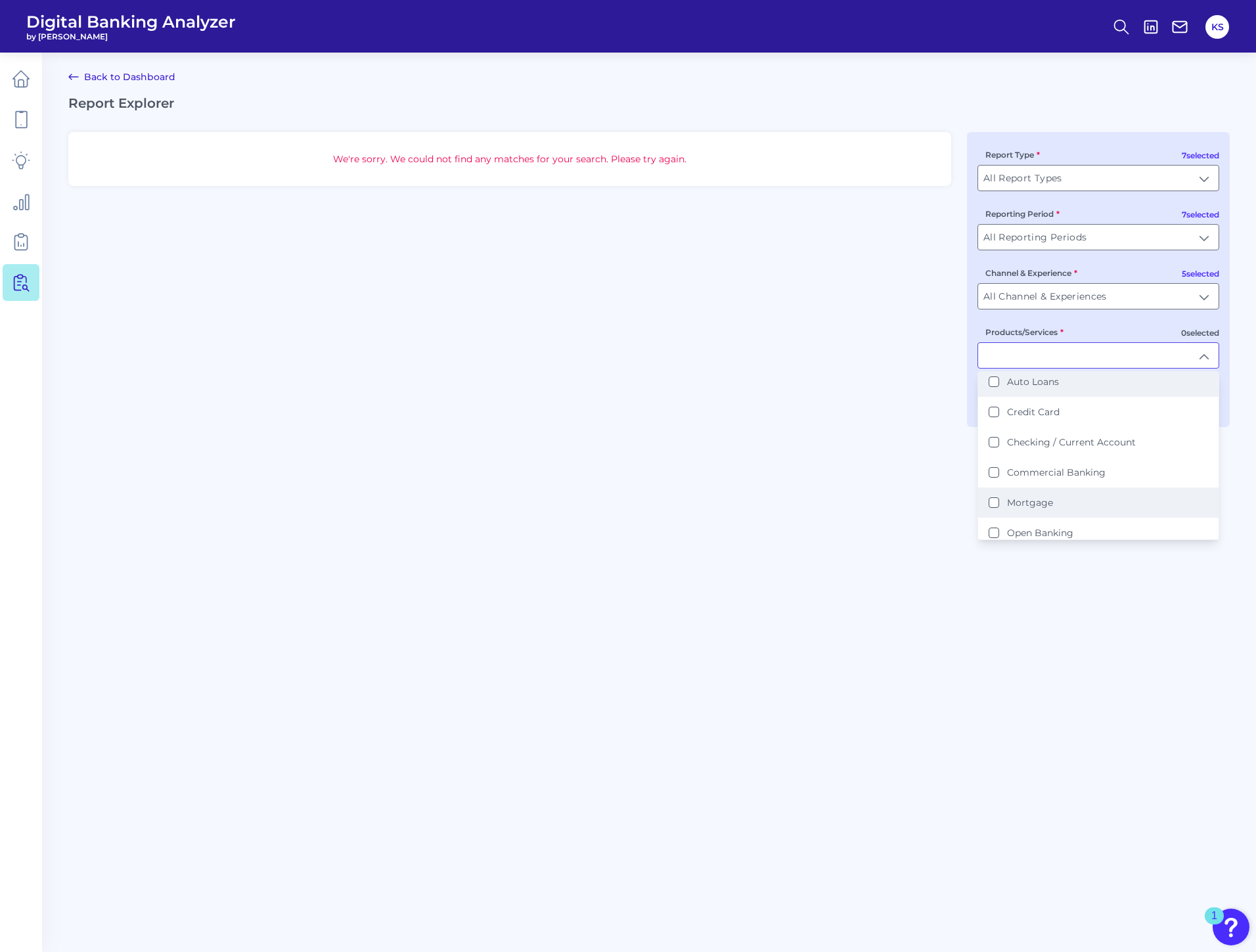
click at [992, 497] on div "Mortgage" at bounding box center [1021, 502] width 65 height 12
type input "Mortgage"
drag, startPoint x: 1012, startPoint y: 638, endPoint x: 1193, endPoint y: 438, distance: 269.7
click at [1014, 638] on main "Back to Dashboard Report Explorer We're sorry. We could not find any matches fo…" at bounding box center [628, 476] width 1256 height 952
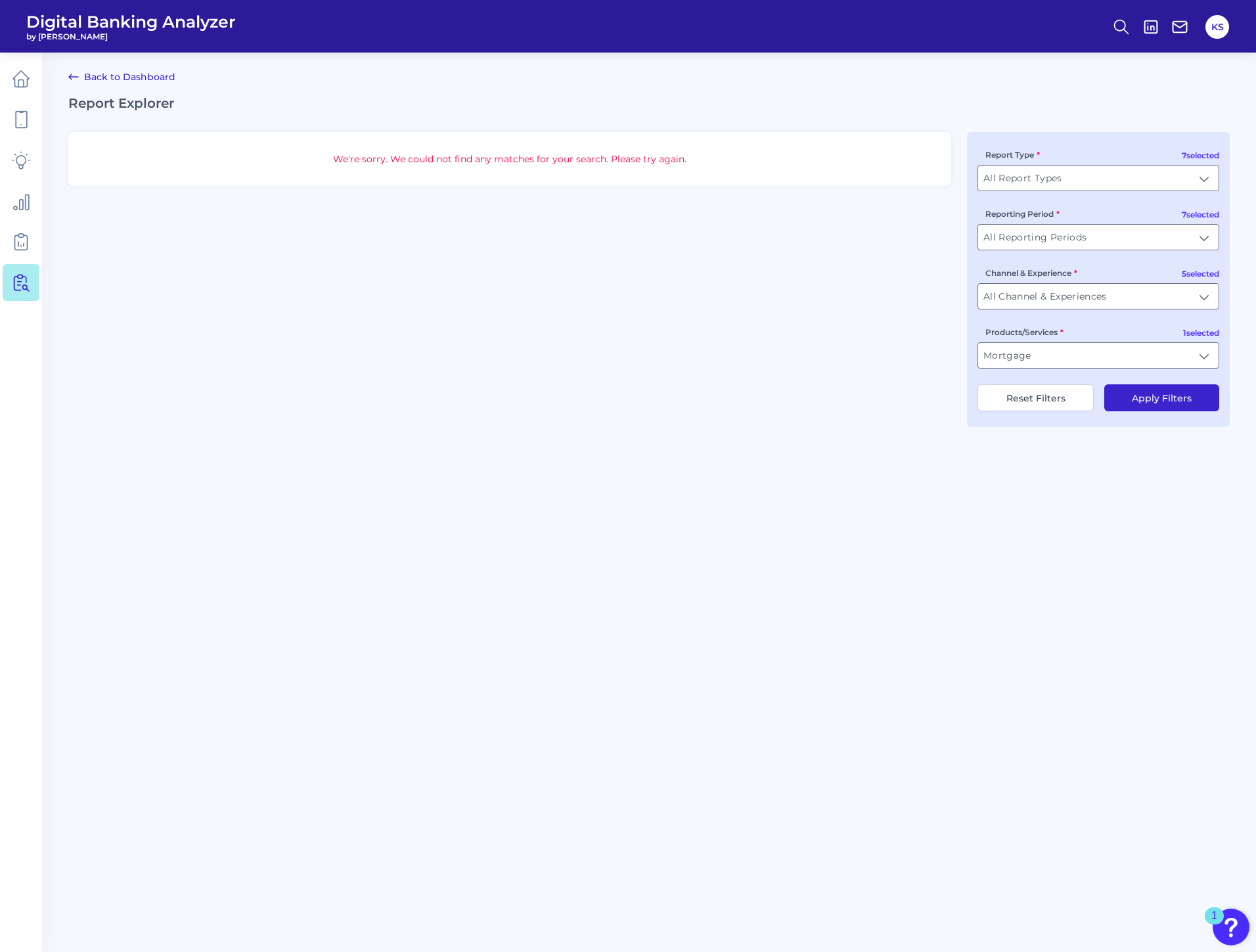
click at [1180, 404] on button "Apply Filters" at bounding box center [1162, 398] width 115 height 27
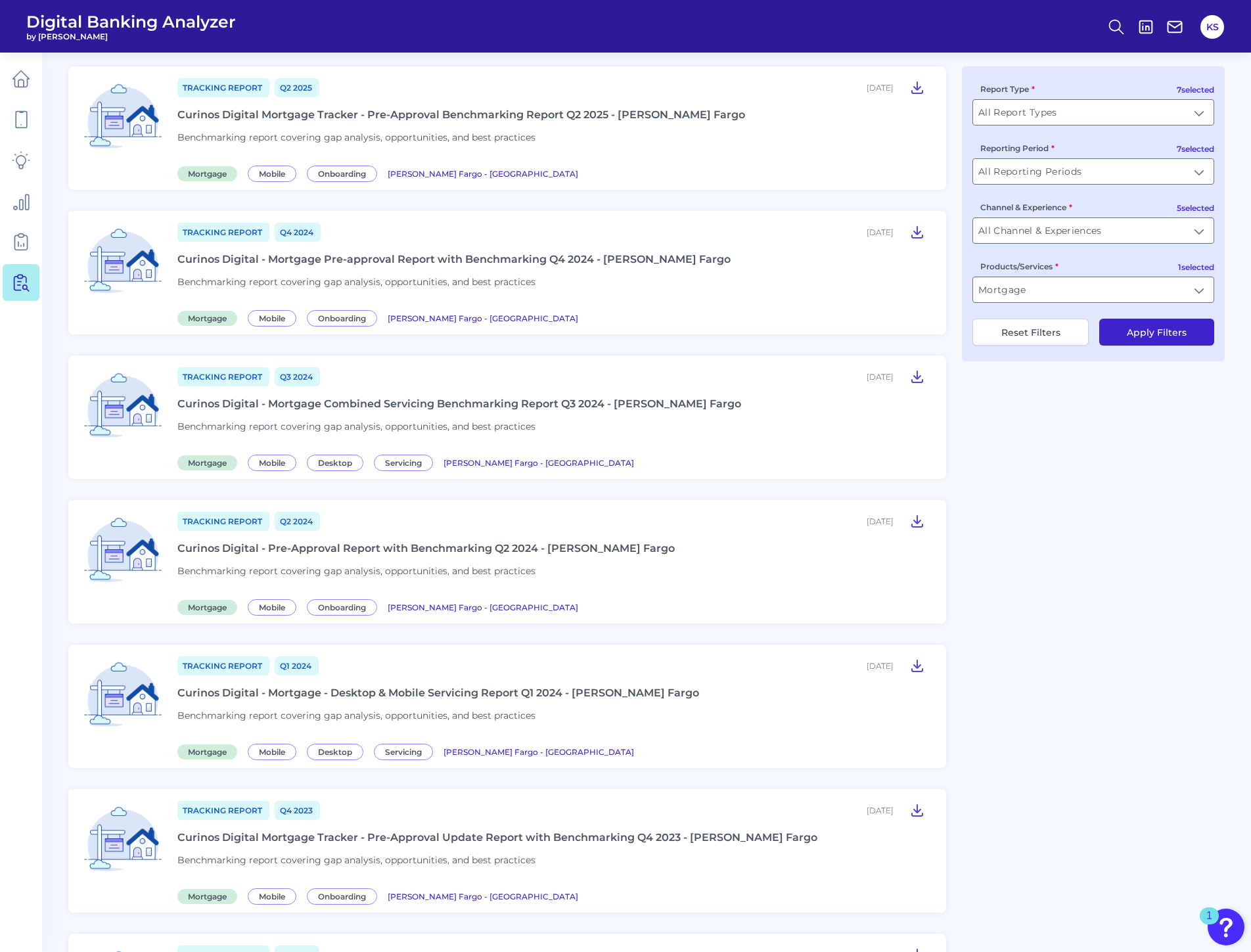
scroll to position [0, 0]
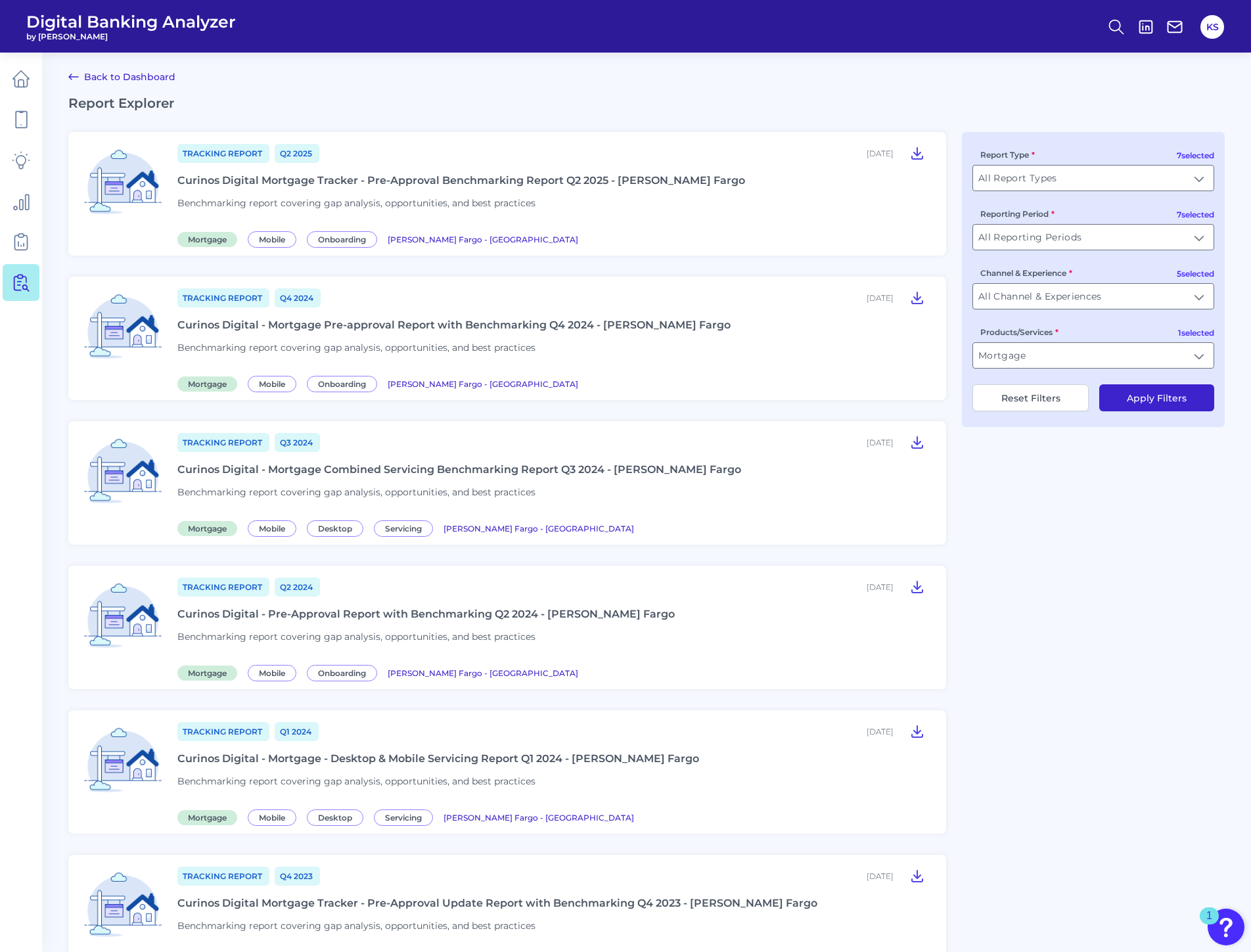
click at [438, 471] on div "Curinos Digital - Mortgage Combined Servicing Benchmarking Report Q3 2024 - Wel…" at bounding box center [459, 469] width 564 height 13
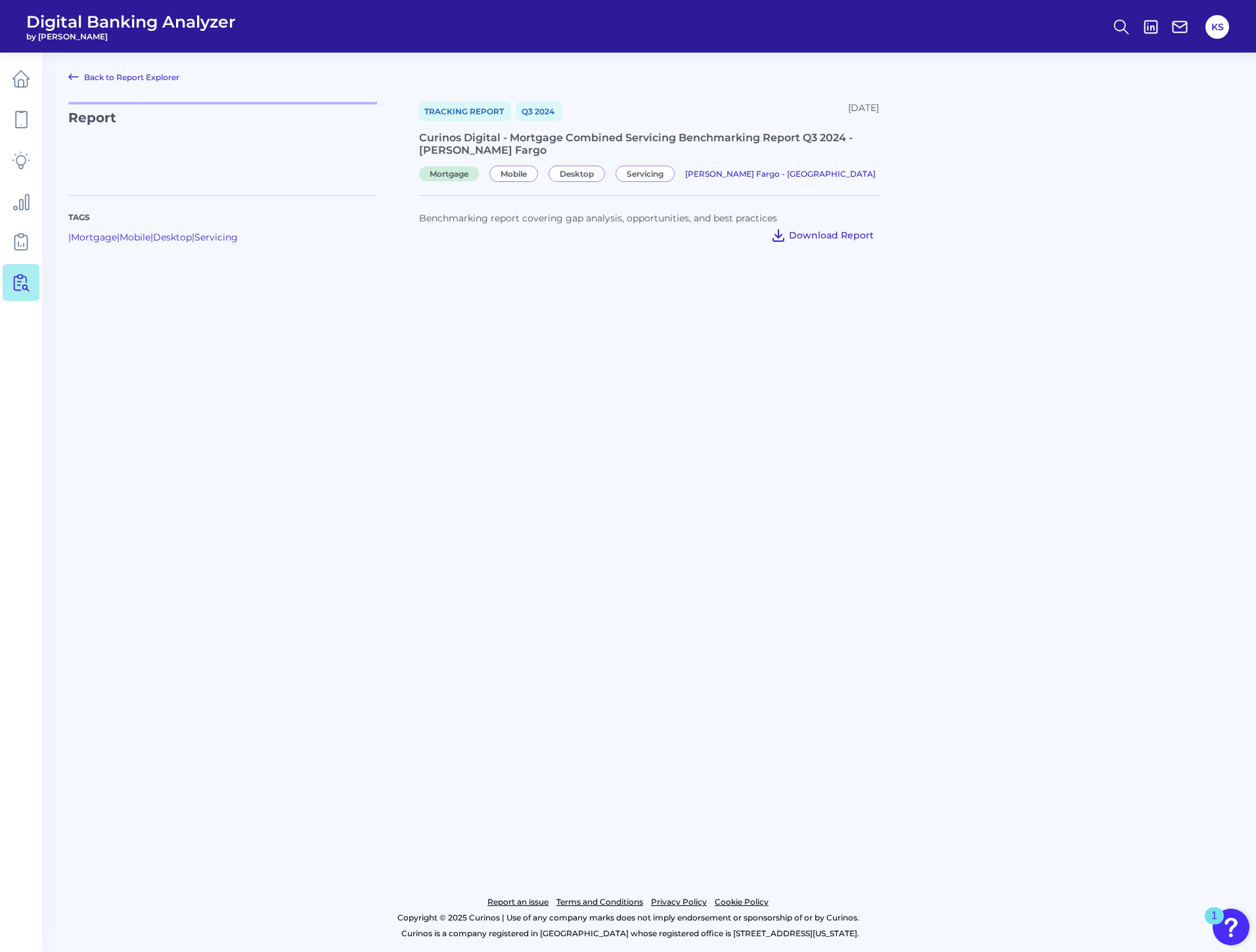
click at [843, 233] on span "Download Report" at bounding box center [831, 236] width 85 height 12
click at [73, 80] on icon at bounding box center [73, 77] width 16 height 16
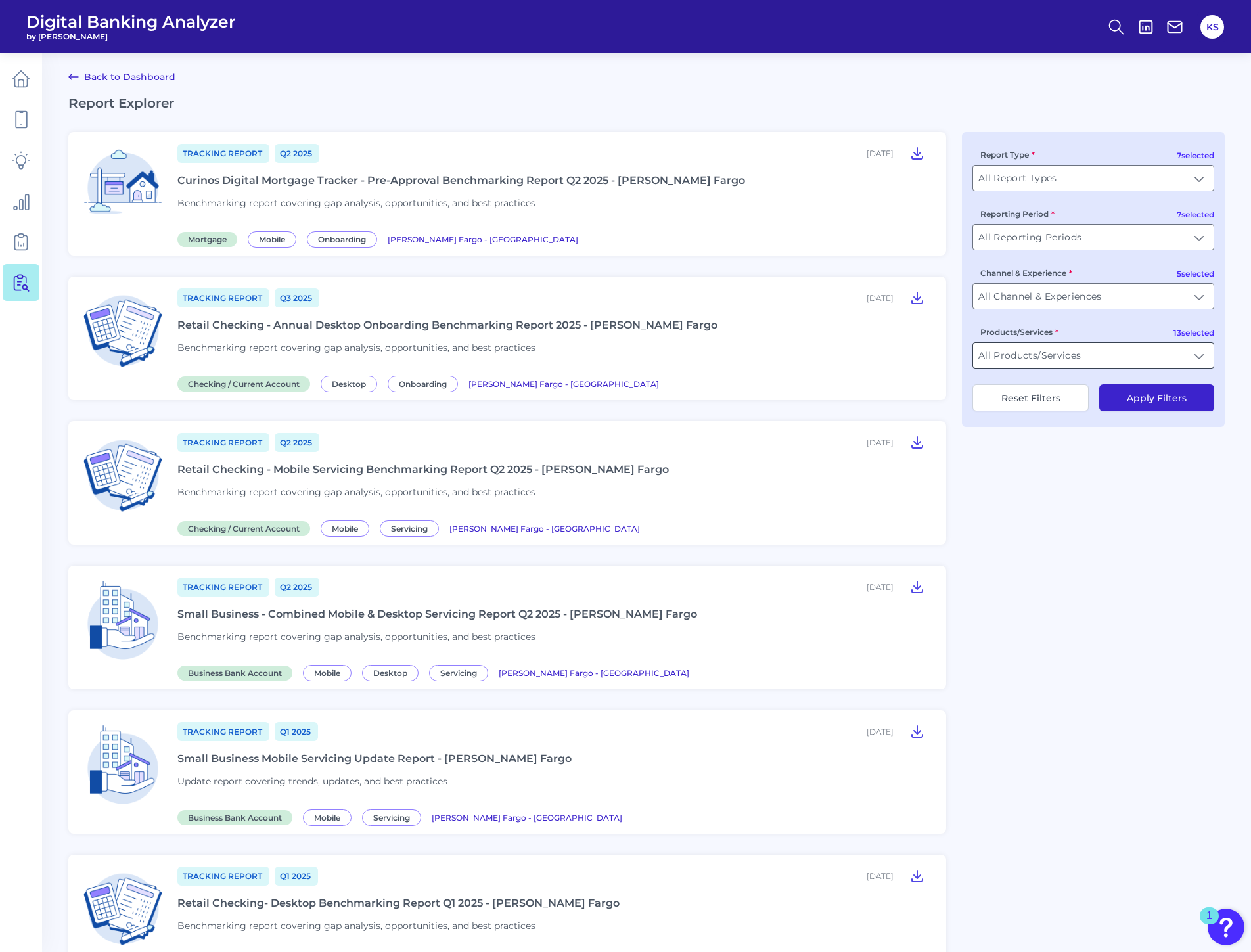
click at [1032, 356] on input "All Products/Services" at bounding box center [1094, 356] width 240 height 25
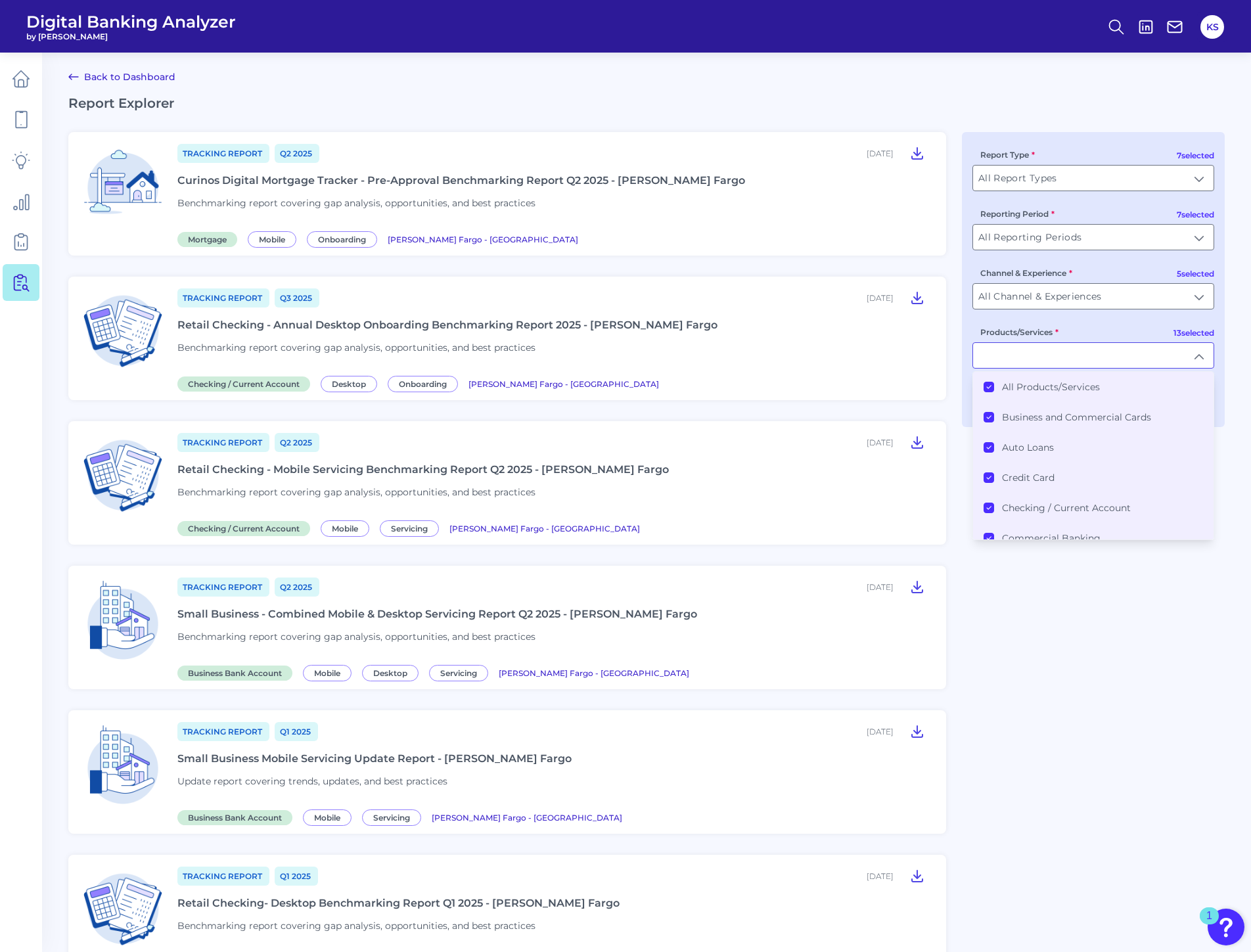
click at [995, 385] on div "All Products/Services" at bounding box center [1041, 387] width 116 height 12
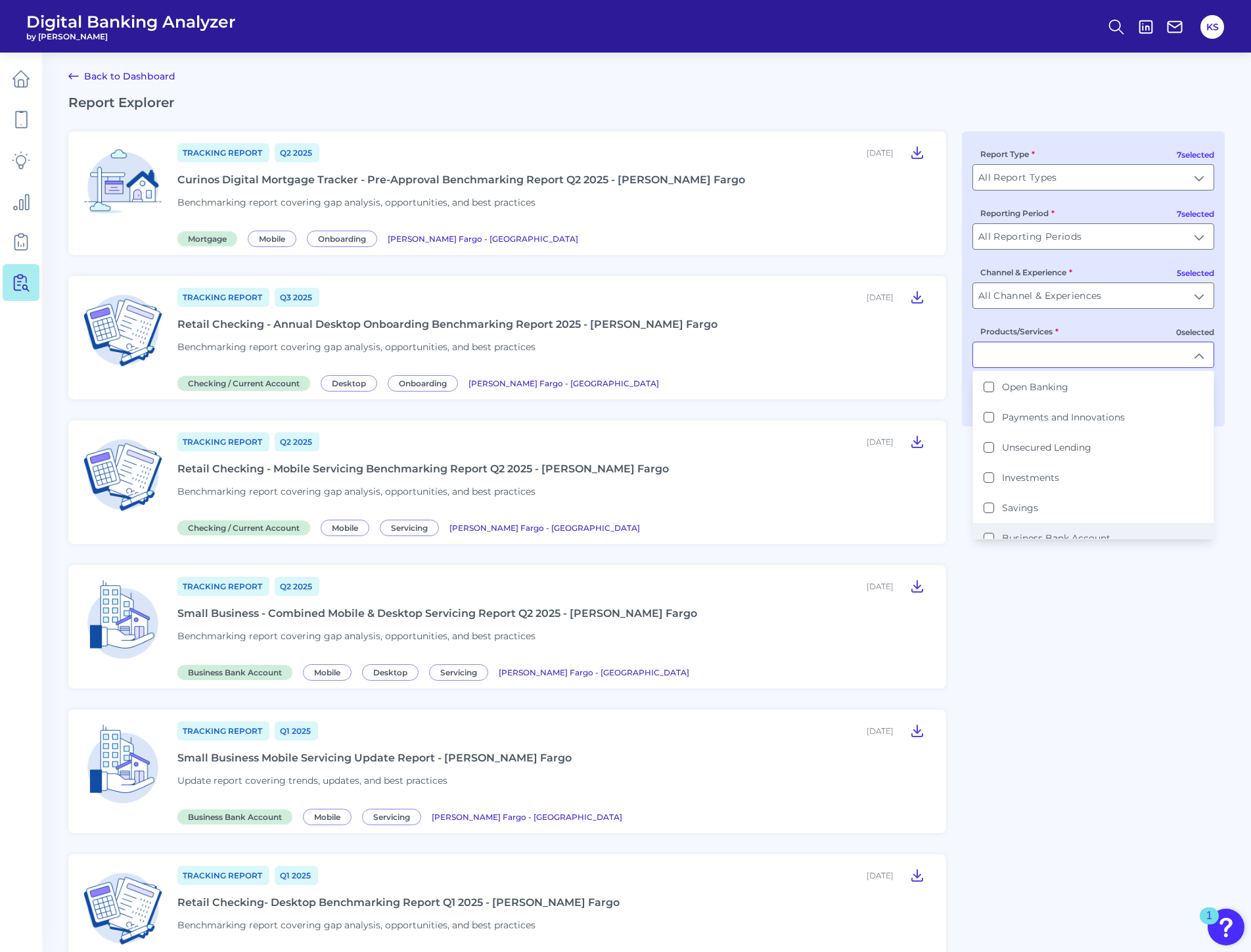
scroll to position [190, 0]
click at [990, 471] on Lending "Unsecured Lending" at bounding box center [988, 468] width 11 height 11
type input "Unsecured Lending"
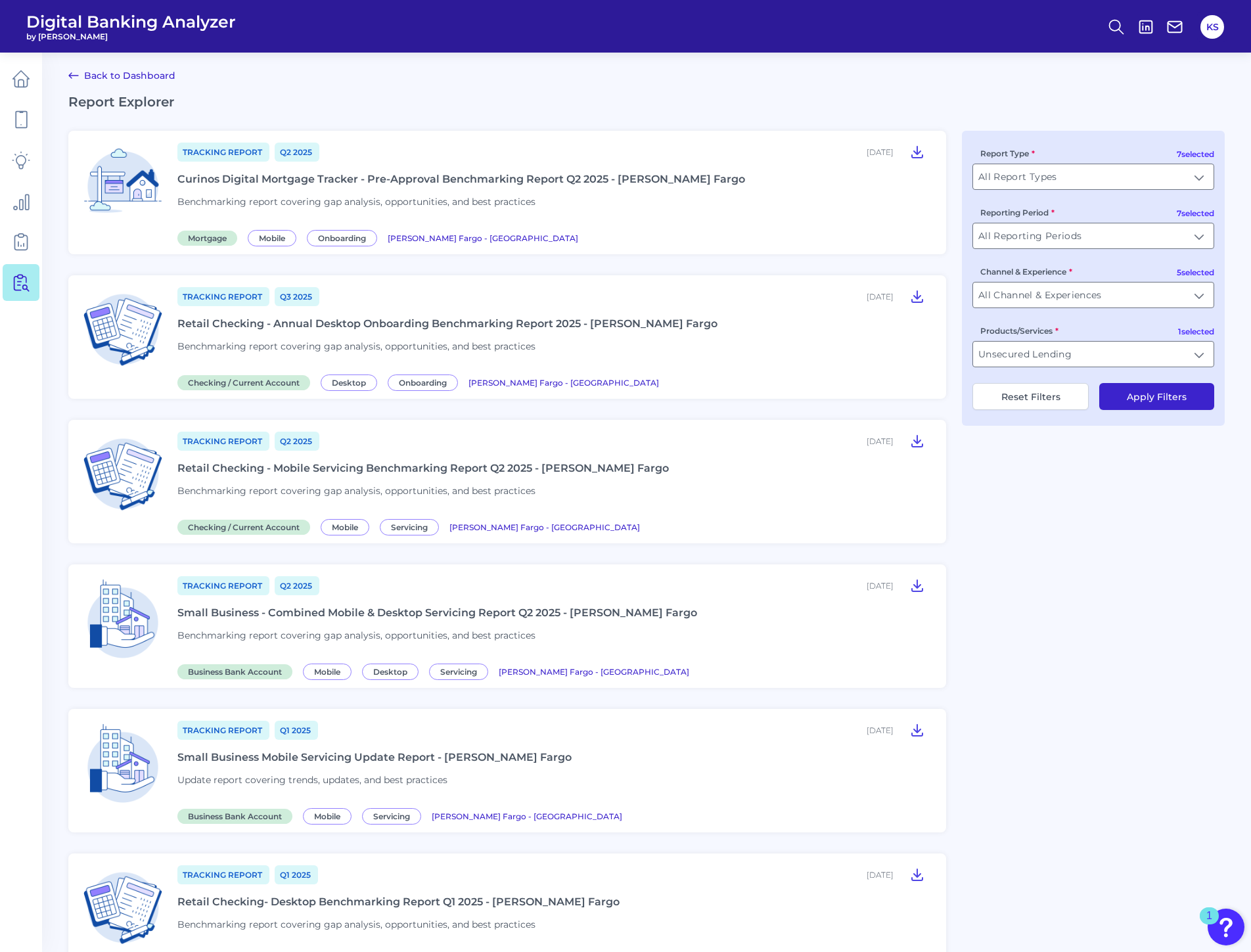
click at [1142, 398] on button "Apply Filters" at bounding box center [1157, 397] width 115 height 27
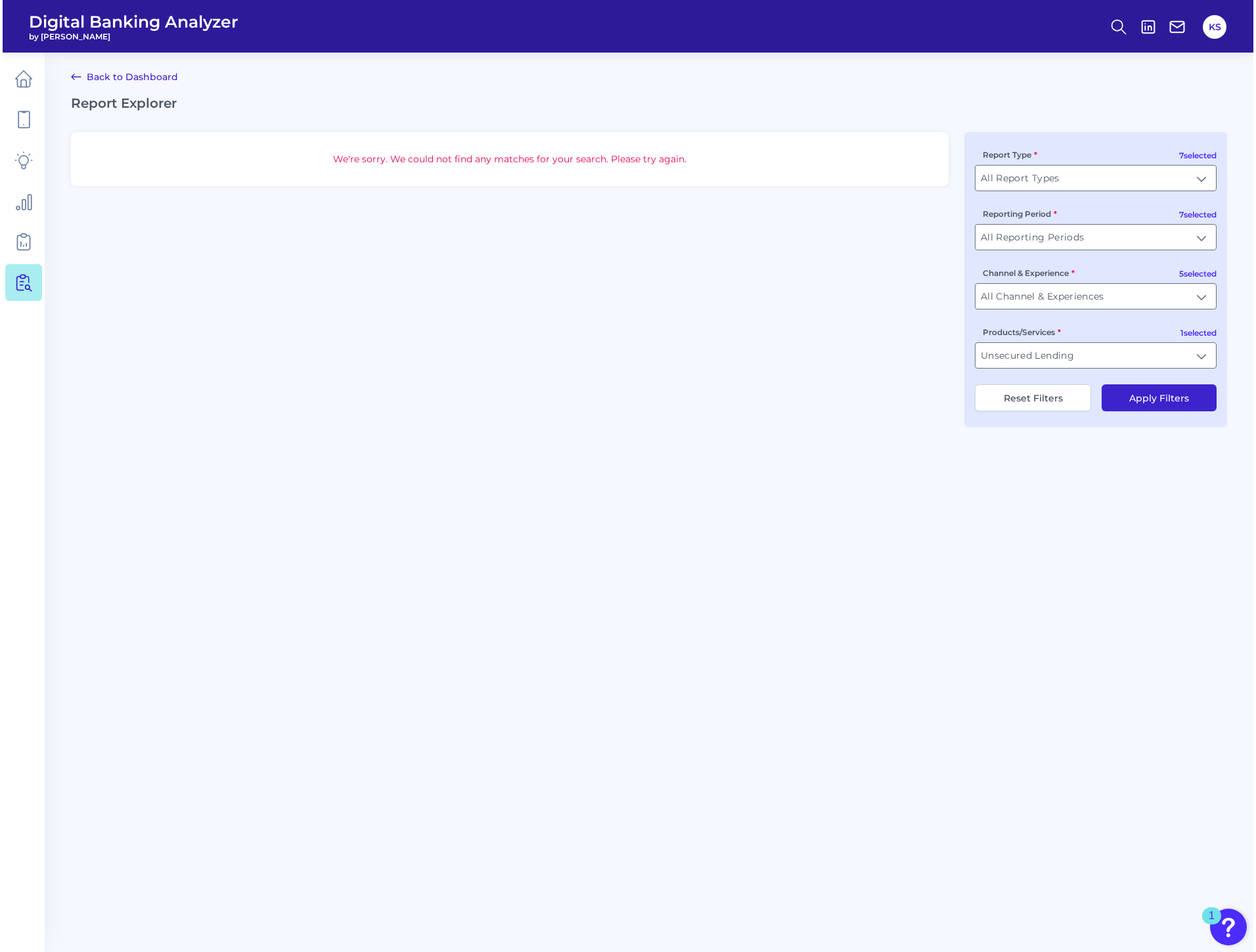
scroll to position [0, 0]
click at [1142, 356] on input "Unsecured Lending" at bounding box center [1099, 356] width 240 height 25
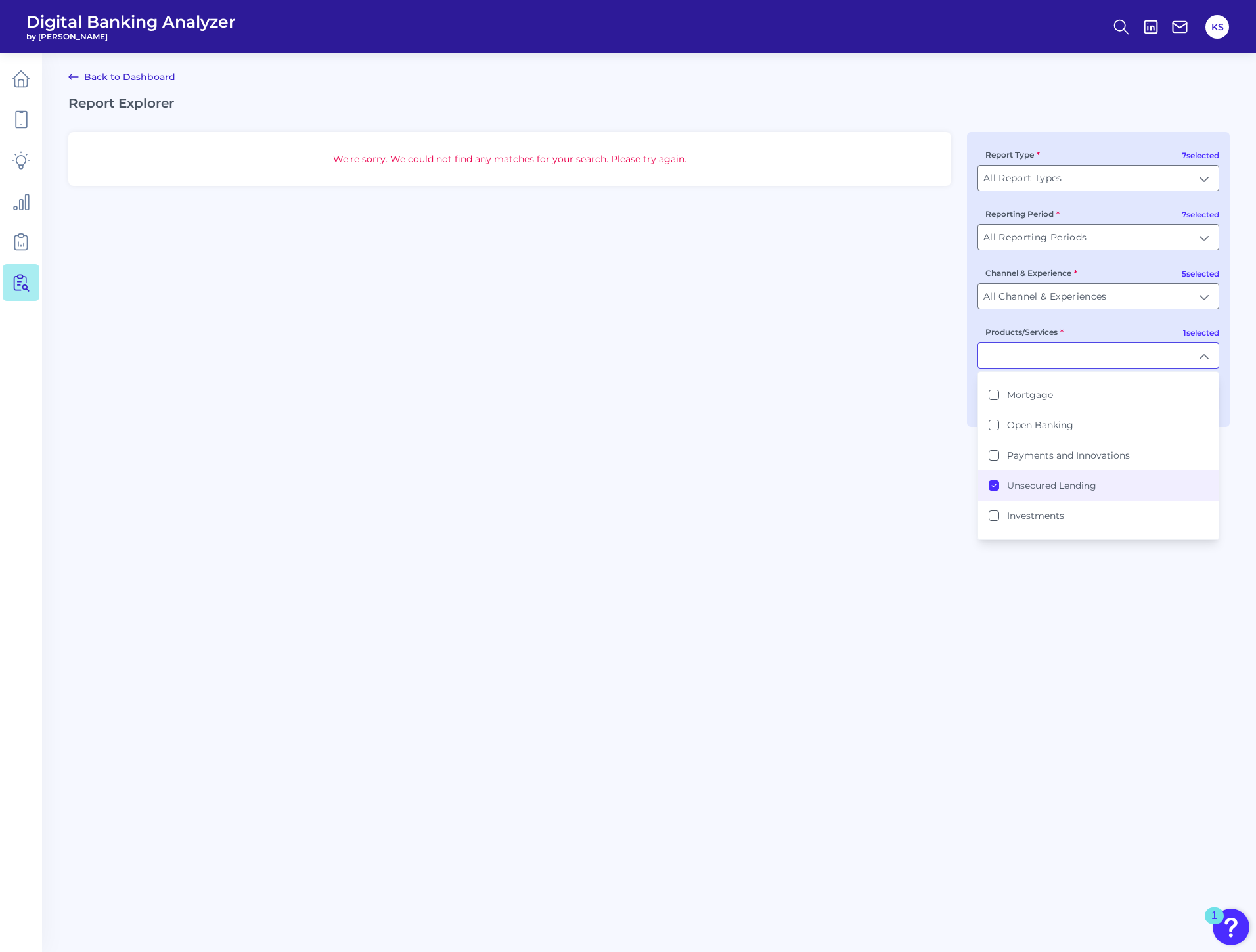
scroll to position [197, 0]
click at [995, 464] on icon at bounding box center [994, 461] width 7 height 7
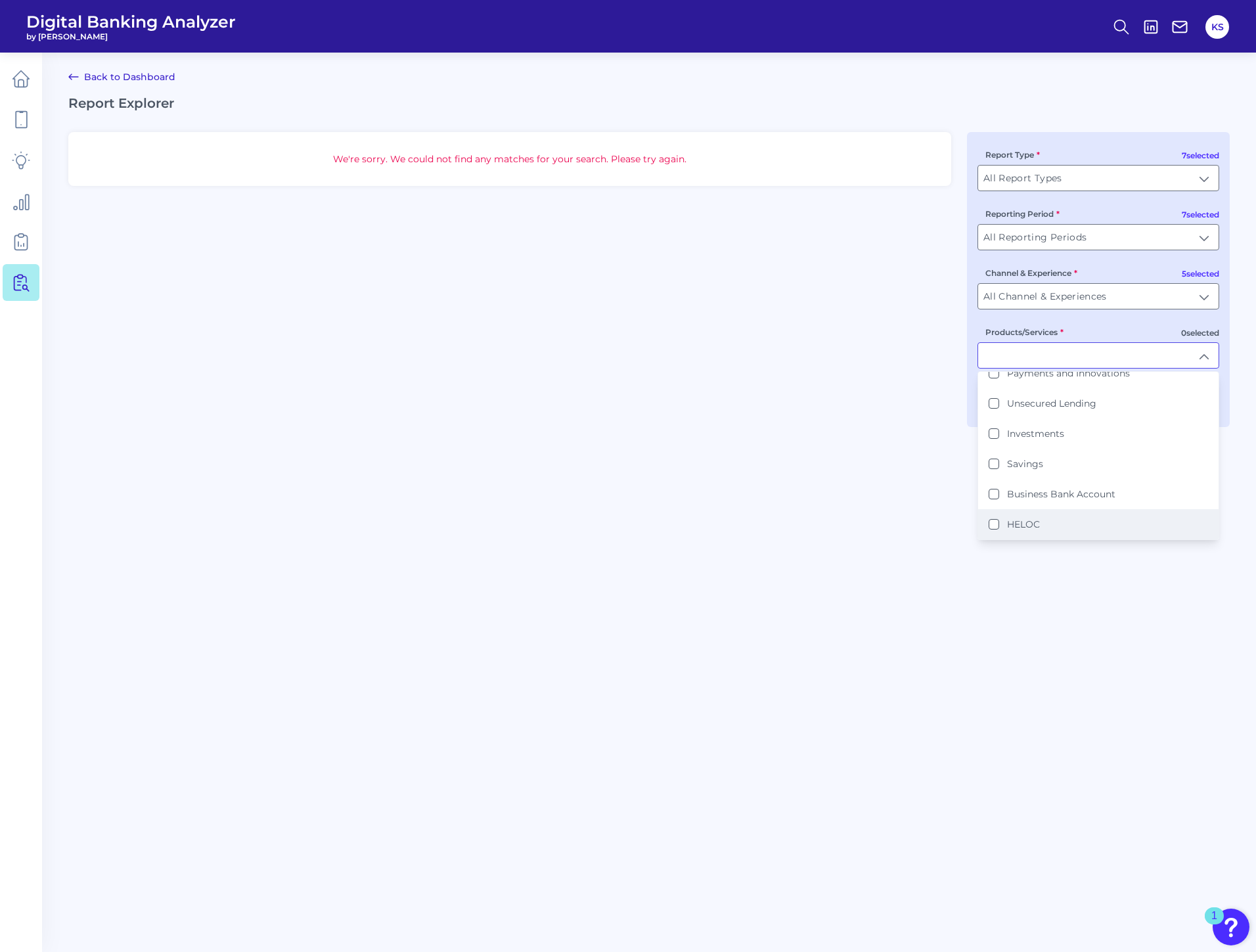
click at [990, 524] on button "HELOC" at bounding box center [994, 524] width 11 height 11
type input "HELOC"
click at [1141, 615] on main "Back to Dashboard Report Explorer We're sorry. We could not find any matches fo…" at bounding box center [628, 476] width 1256 height 952
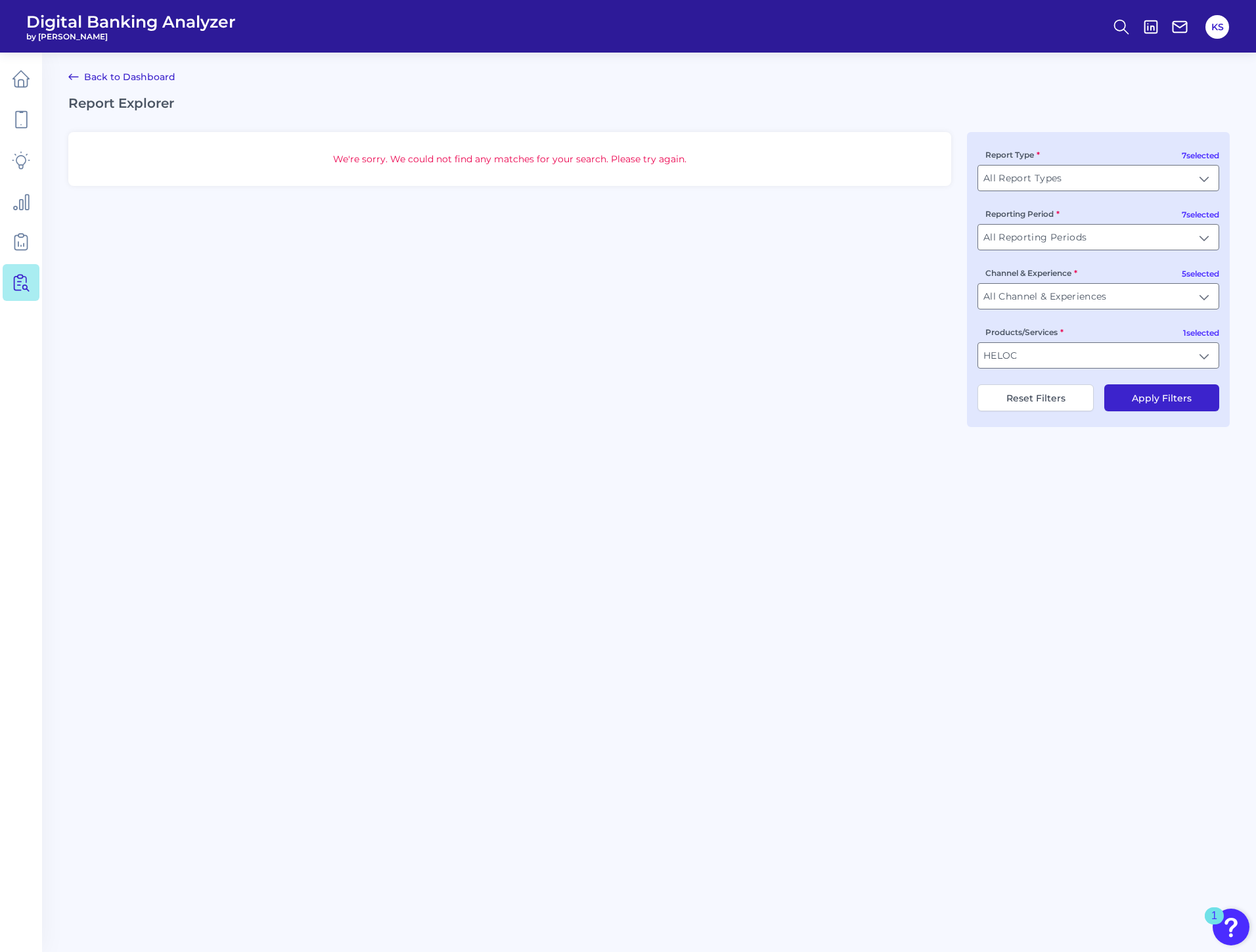
click at [1138, 400] on button "Apply Filters" at bounding box center [1162, 398] width 115 height 27
click at [1149, 363] on input "HELOC" at bounding box center [1099, 356] width 240 height 25
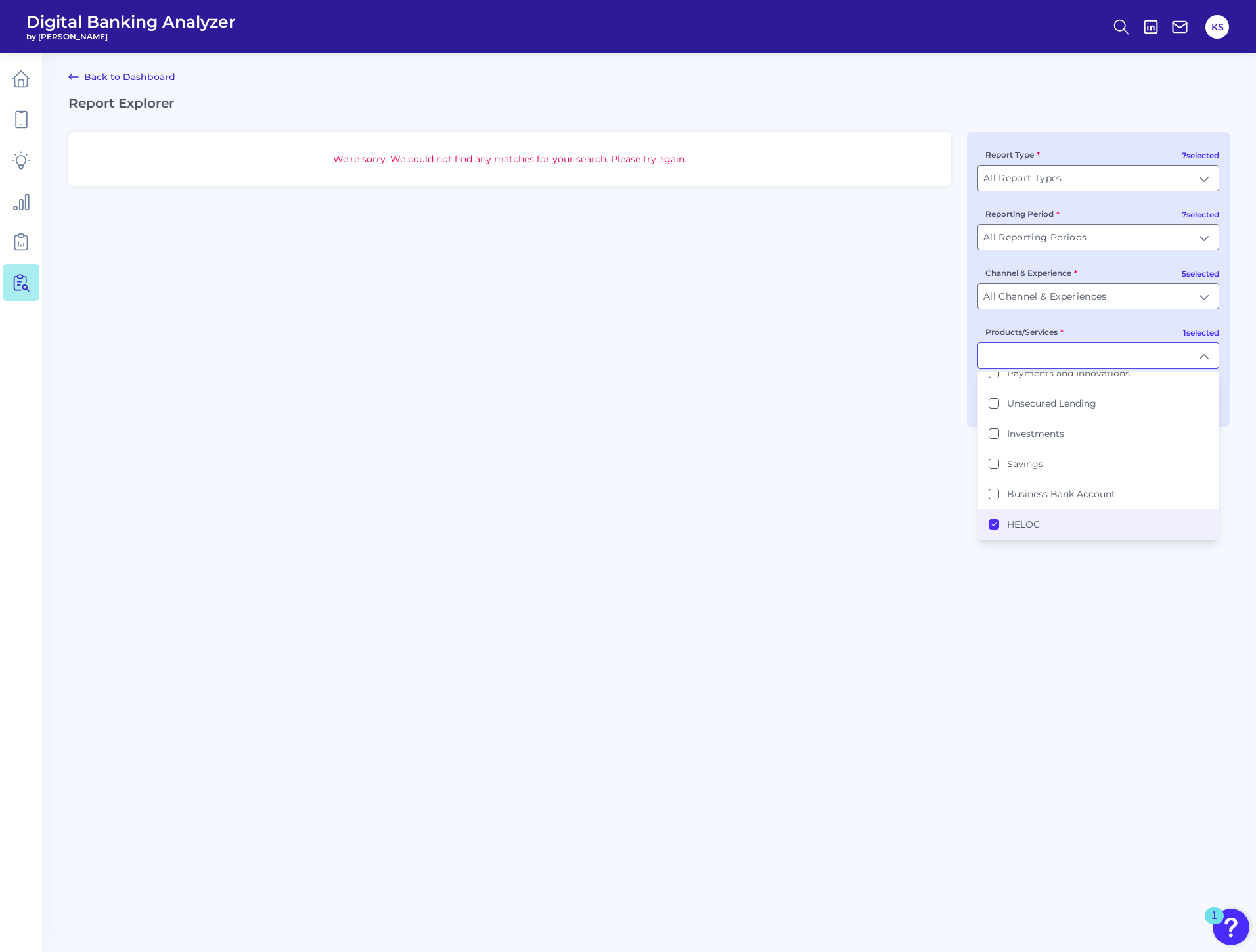
click at [995, 526] on icon at bounding box center [994, 524] width 7 height 7
click at [997, 479] on Card "Credit Card" at bounding box center [994, 477] width 11 height 11
type input "Credit Card"
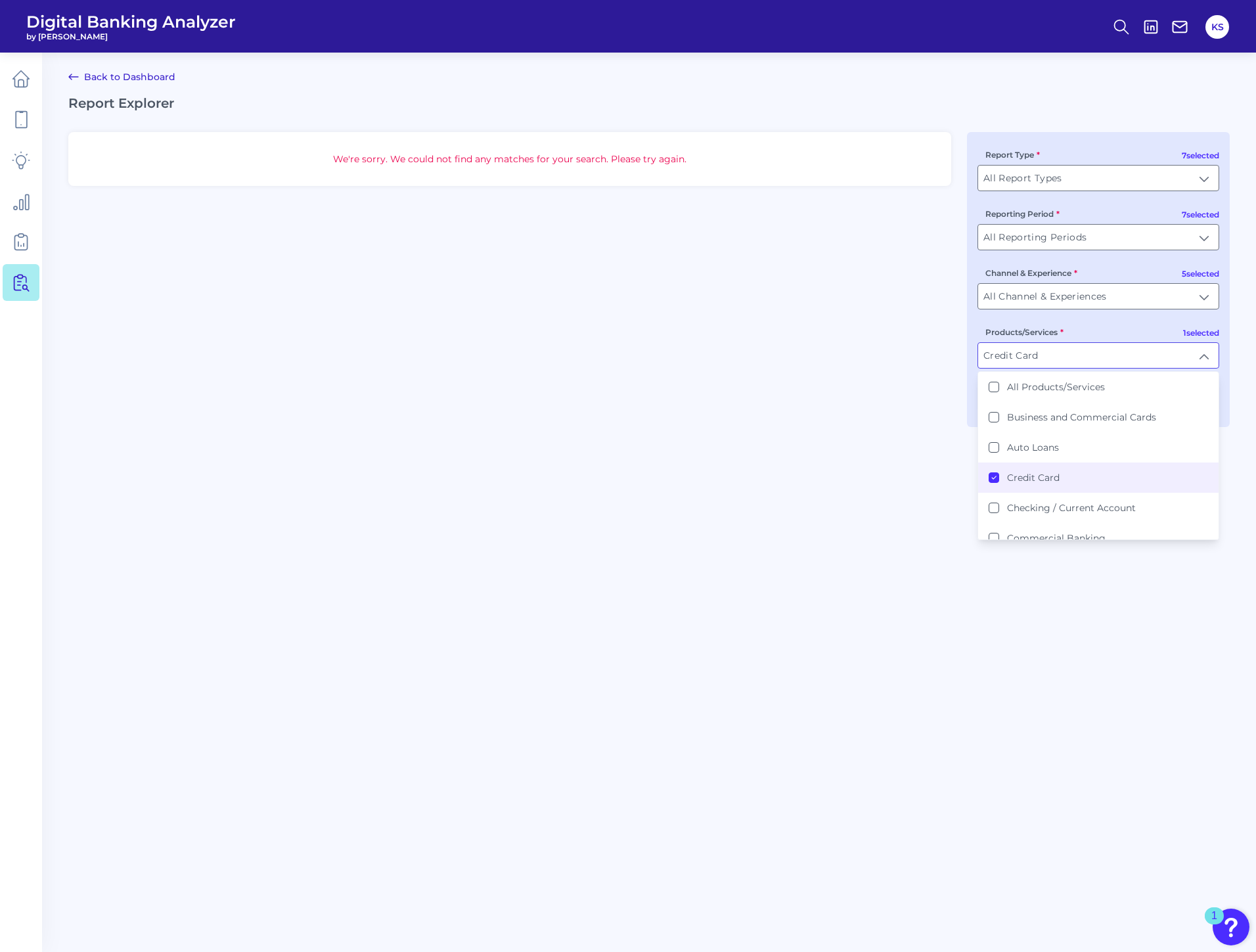
click at [1061, 607] on main "Back to Dashboard Report Explorer We're sorry. We could not find any matches fo…" at bounding box center [628, 476] width 1256 height 952
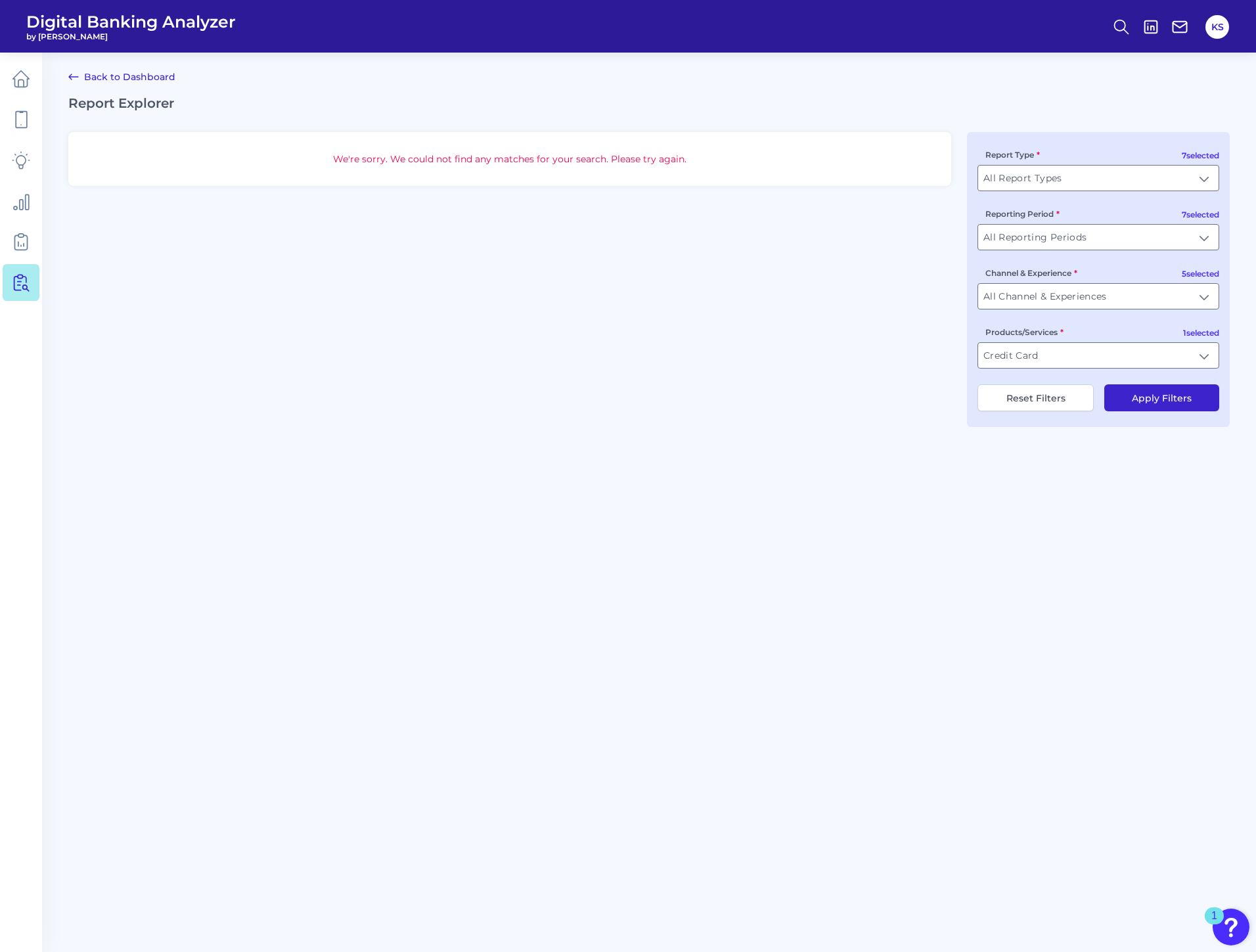
click at [1162, 402] on button "Apply Filters" at bounding box center [1162, 398] width 115 height 27
click at [1215, 296] on input "All Channel & Experiences" at bounding box center [1099, 296] width 240 height 25
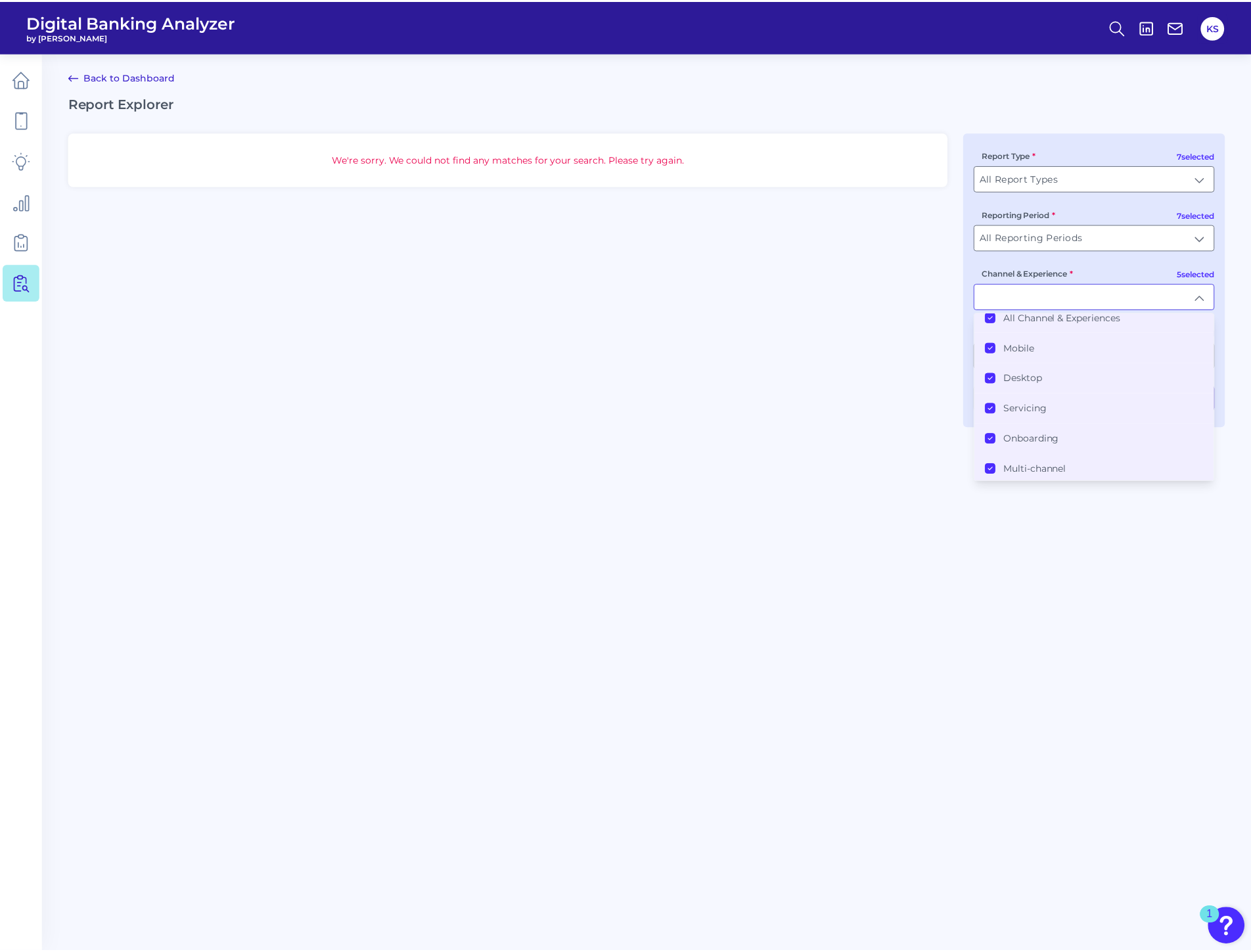
scroll to position [14, 0]
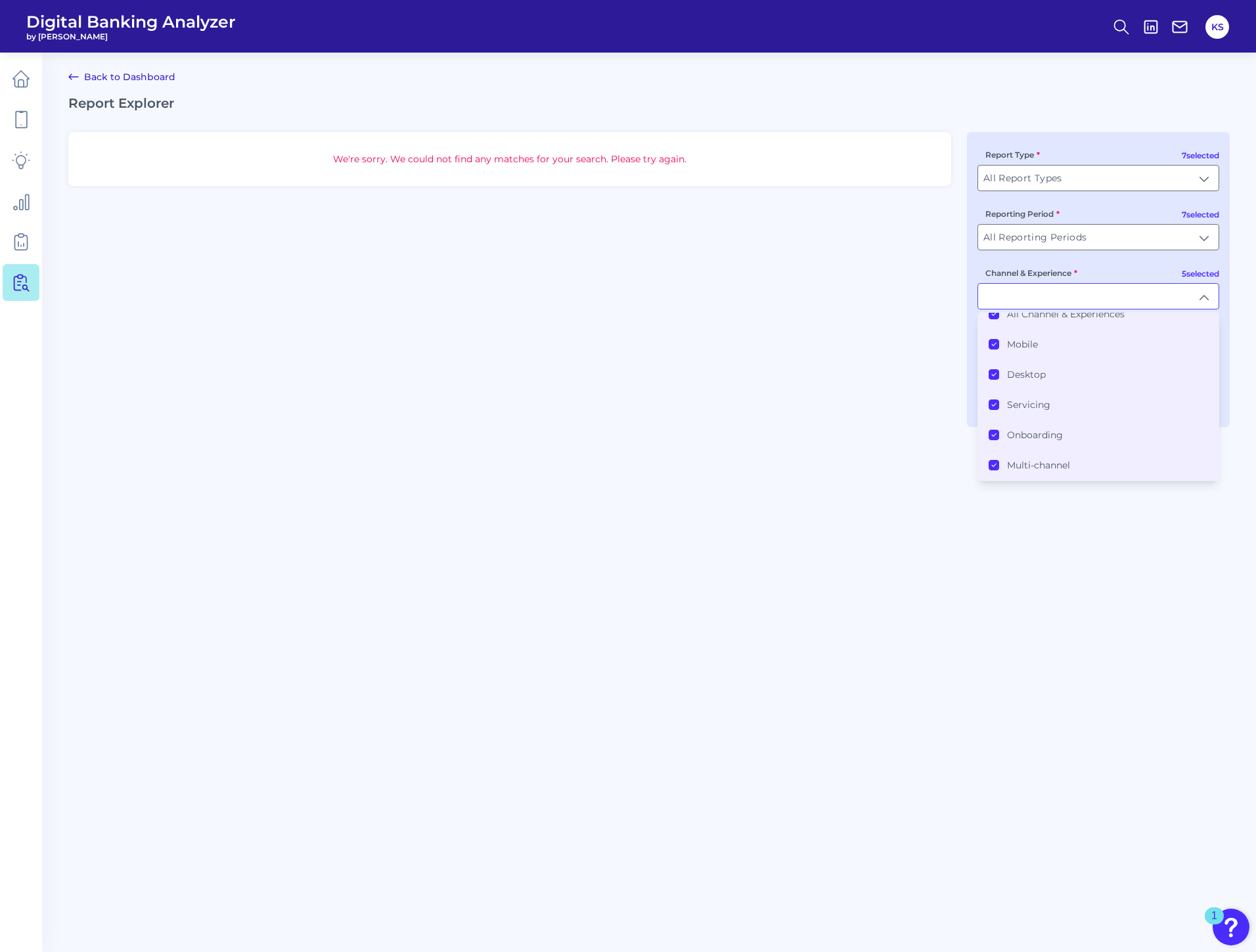
click at [1138, 618] on main "Back to Dashboard Report Explorer We're sorry. We could not find any matches fo…" at bounding box center [628, 476] width 1256 height 952
type input "All Channel & Experiences"
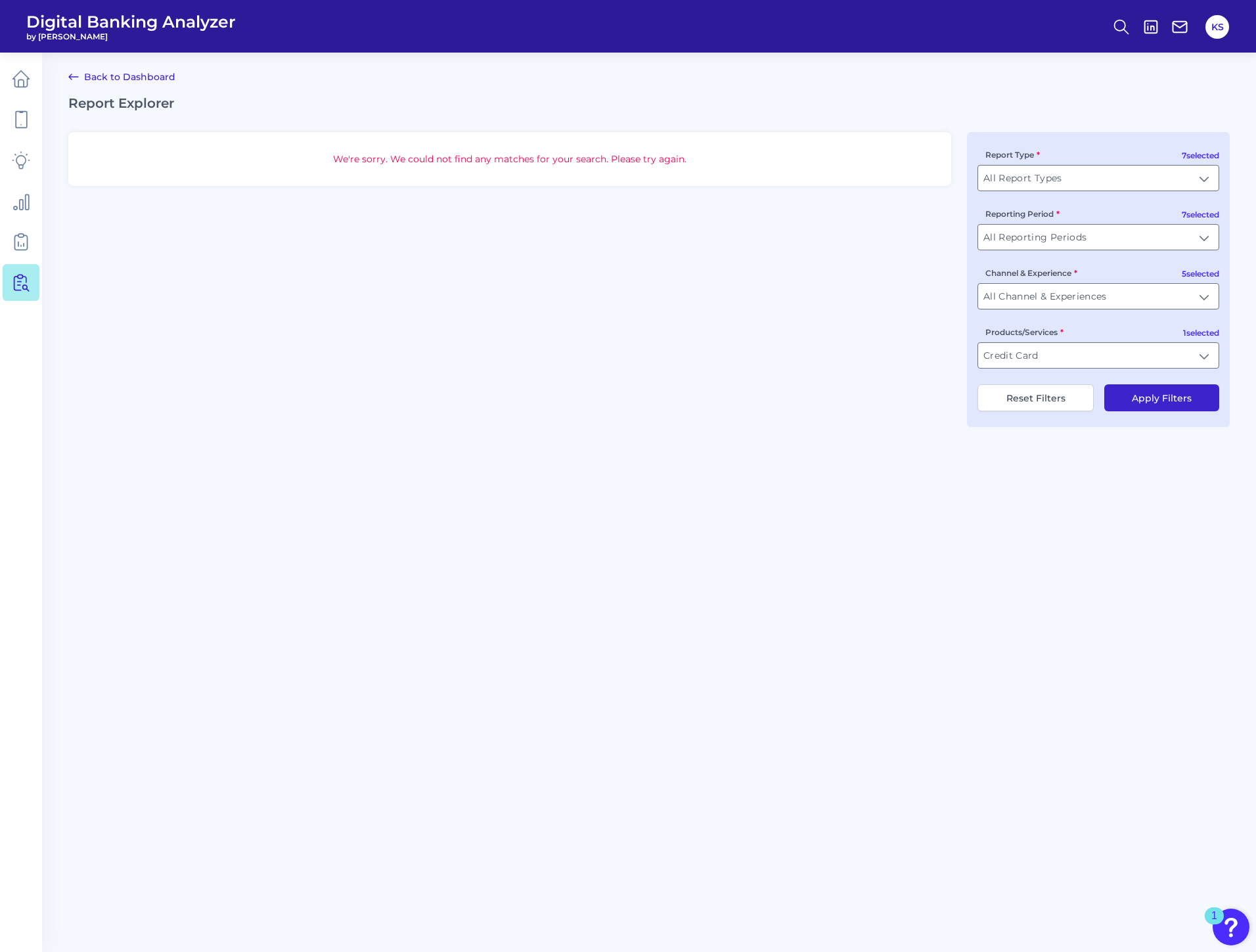
click at [1069, 396] on button "Reset Filters" at bounding box center [1035, 398] width 116 height 27
type input "All Products/Services"
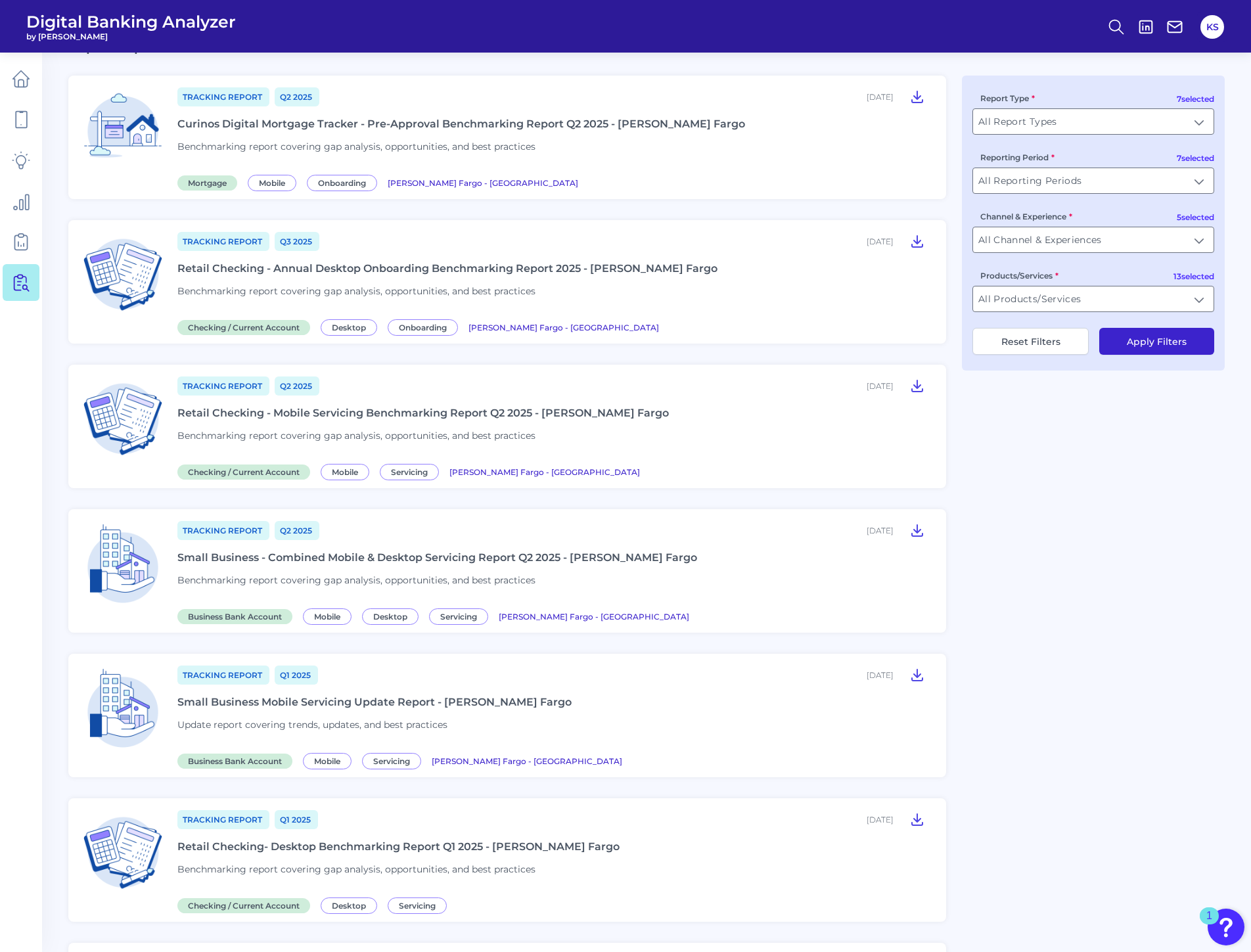
scroll to position [0, 0]
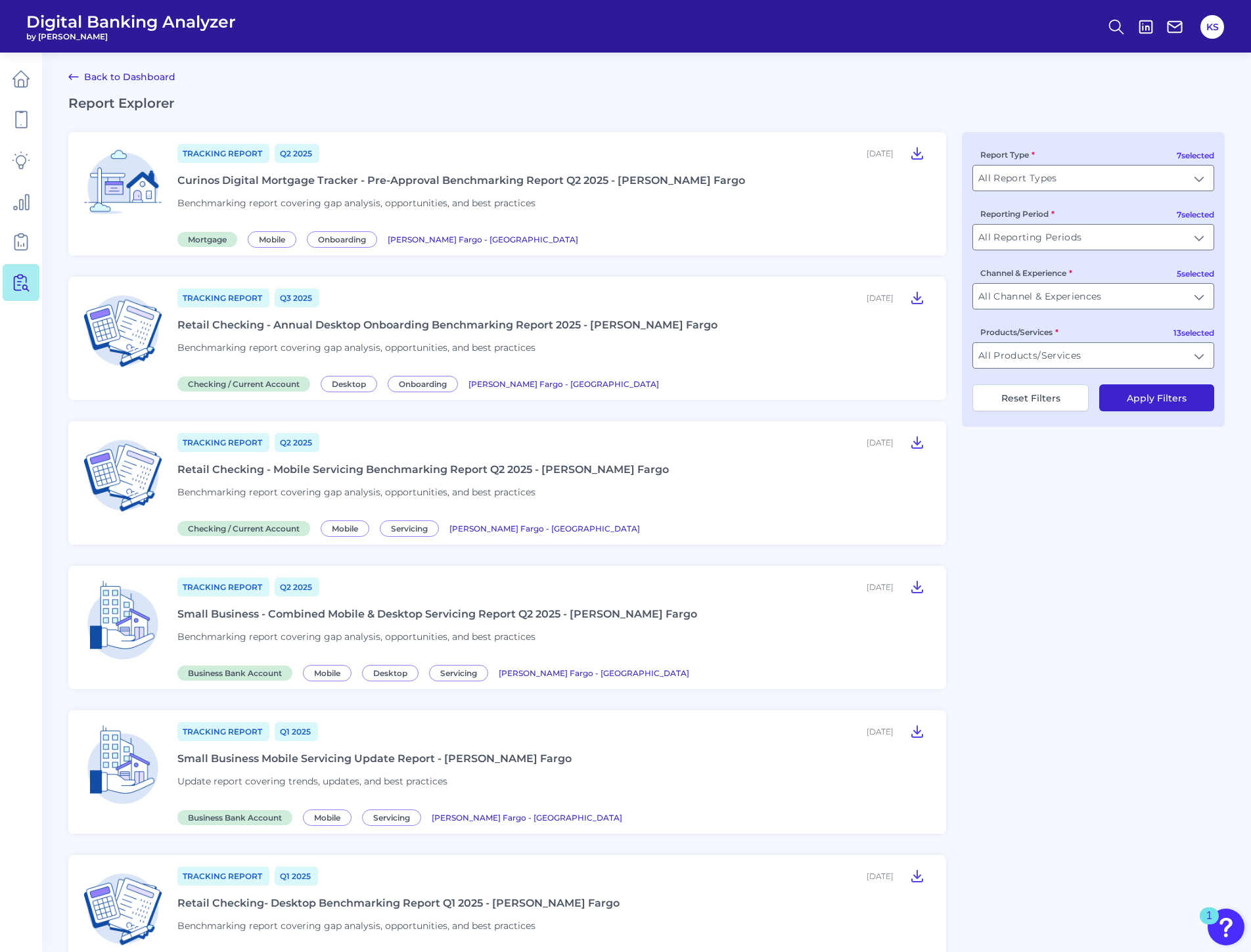
click at [96, 75] on link "Back to Dashboard" at bounding box center [122, 77] width 108 height 16
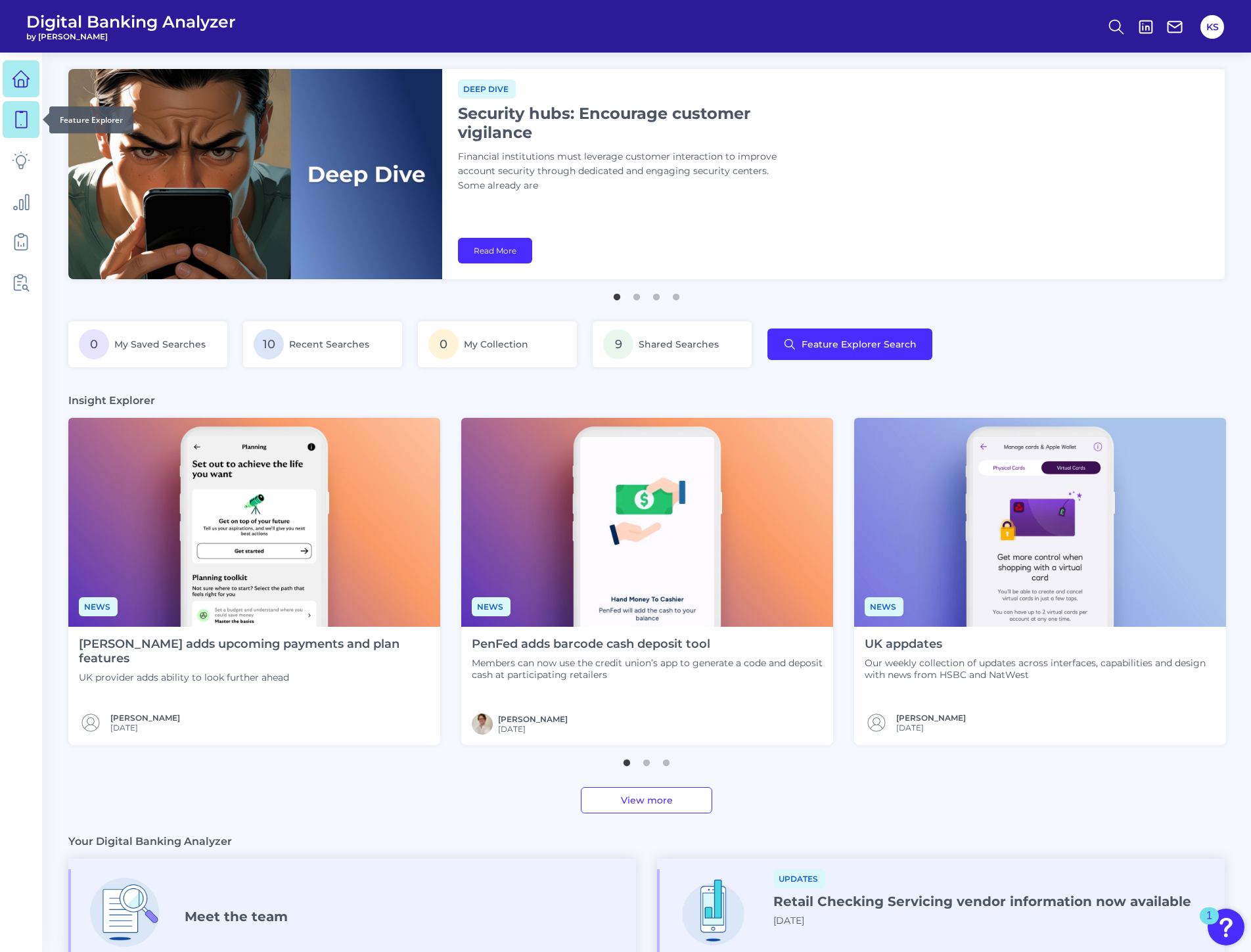
click at [23, 115] on icon at bounding box center [21, 119] width 19 height 19
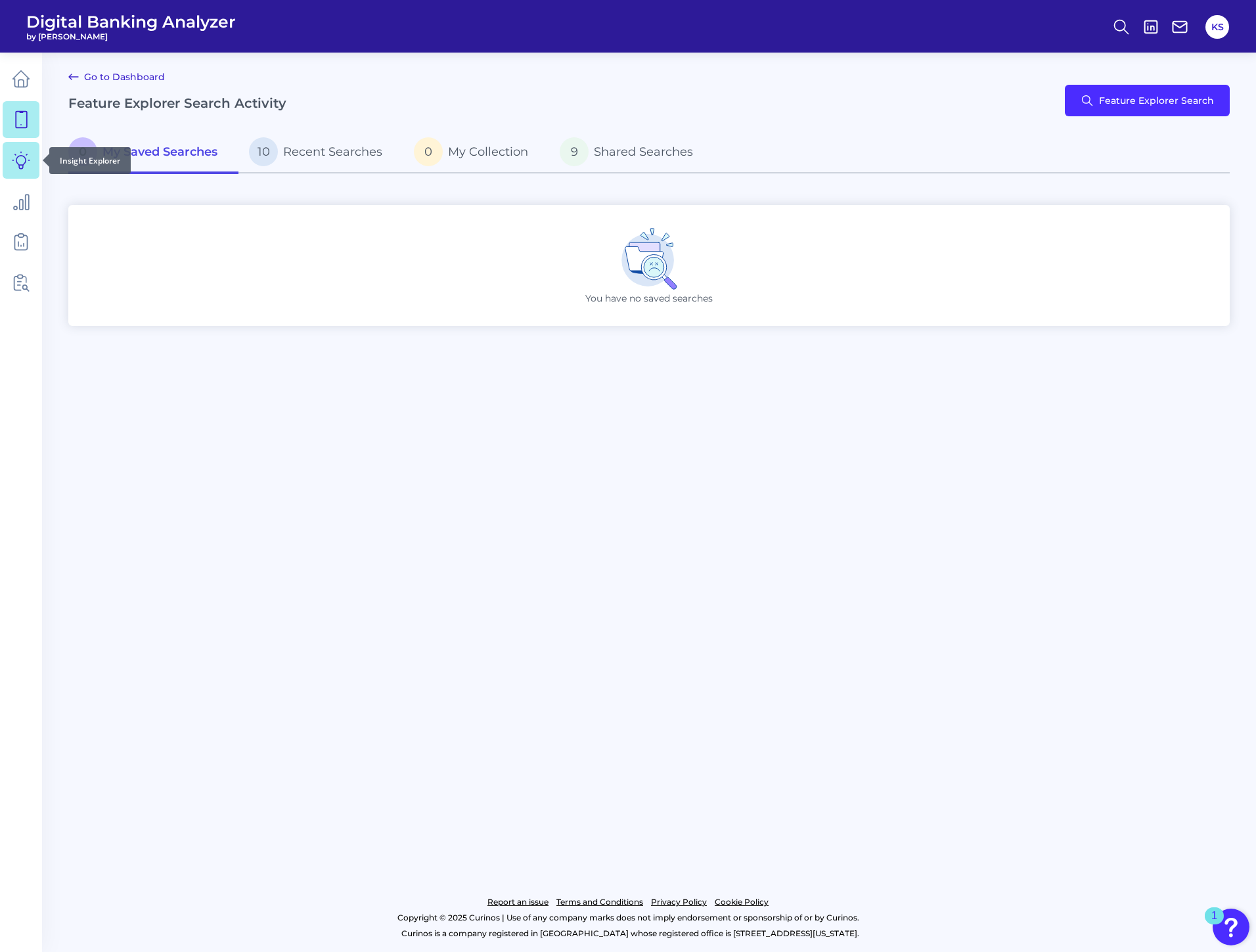
click at [19, 154] on icon at bounding box center [21, 160] width 19 height 19
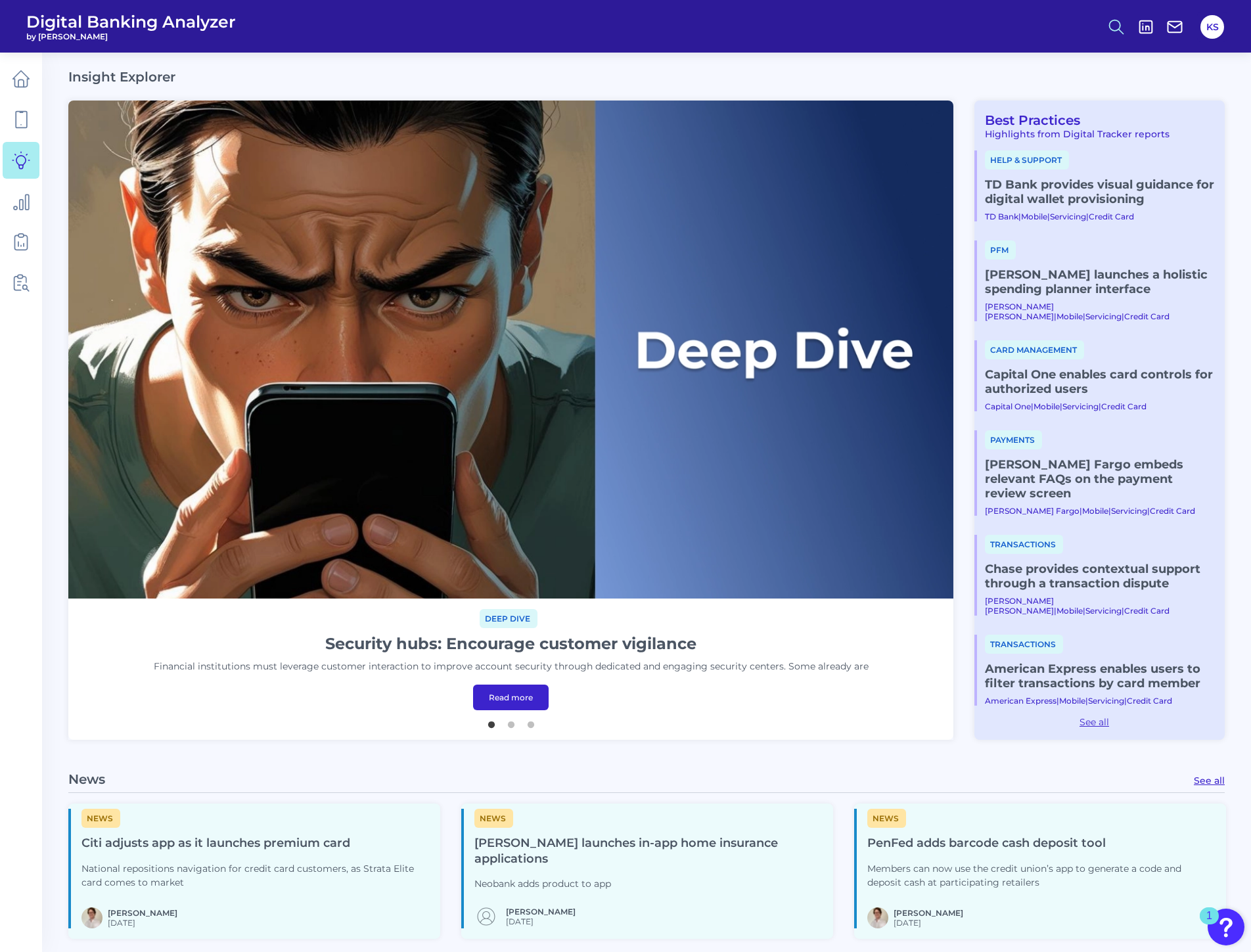
click at [1113, 29] on icon at bounding box center [1116, 26] width 19 height 19
click at [1035, 122] on button "Content Search" at bounding box center [1052, 128] width 157 height 33
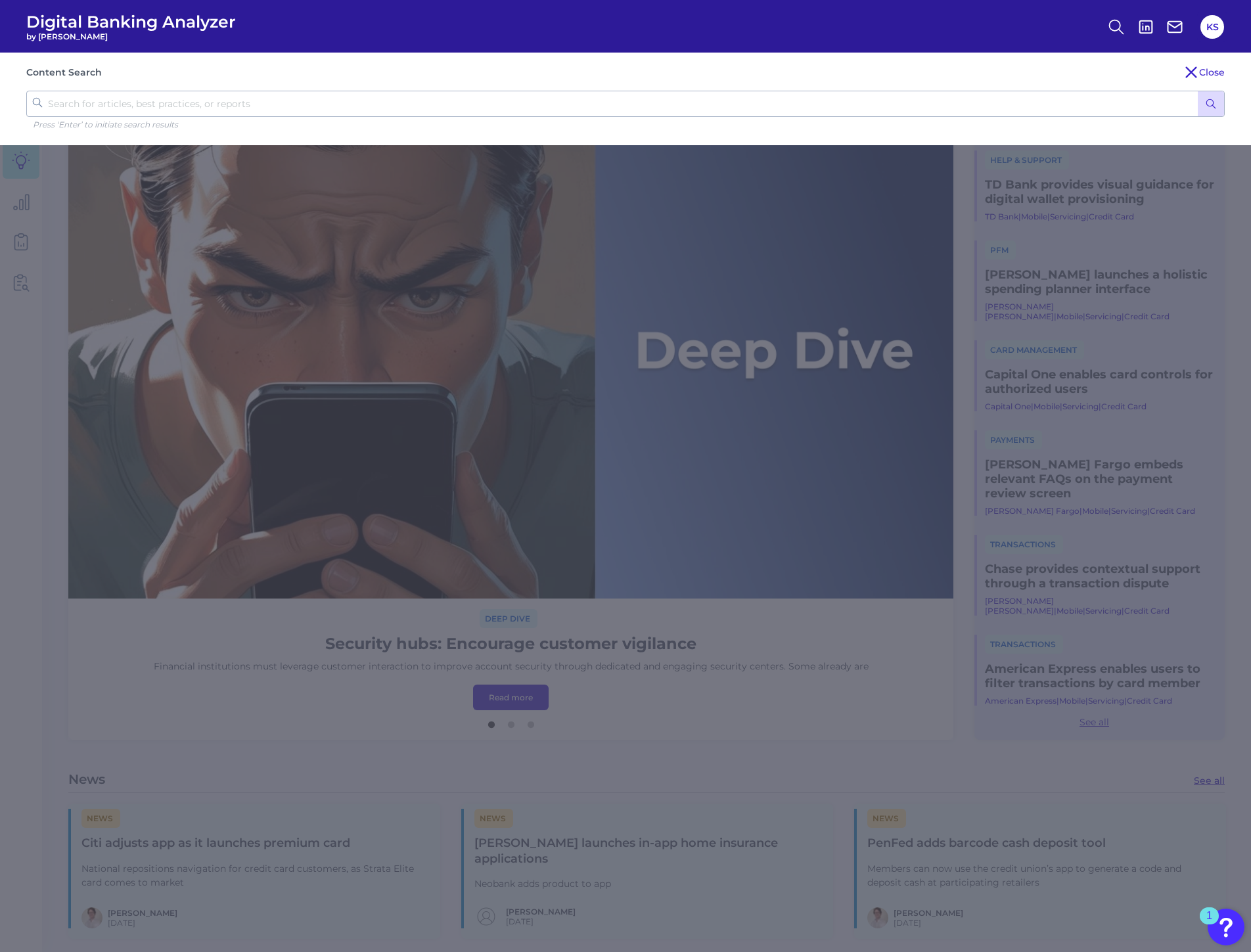
click at [473, 108] on input "text" at bounding box center [626, 104] width 1198 height 26
type input "mortgage"
click button "submit" at bounding box center [1210, 104] width 26 height 25
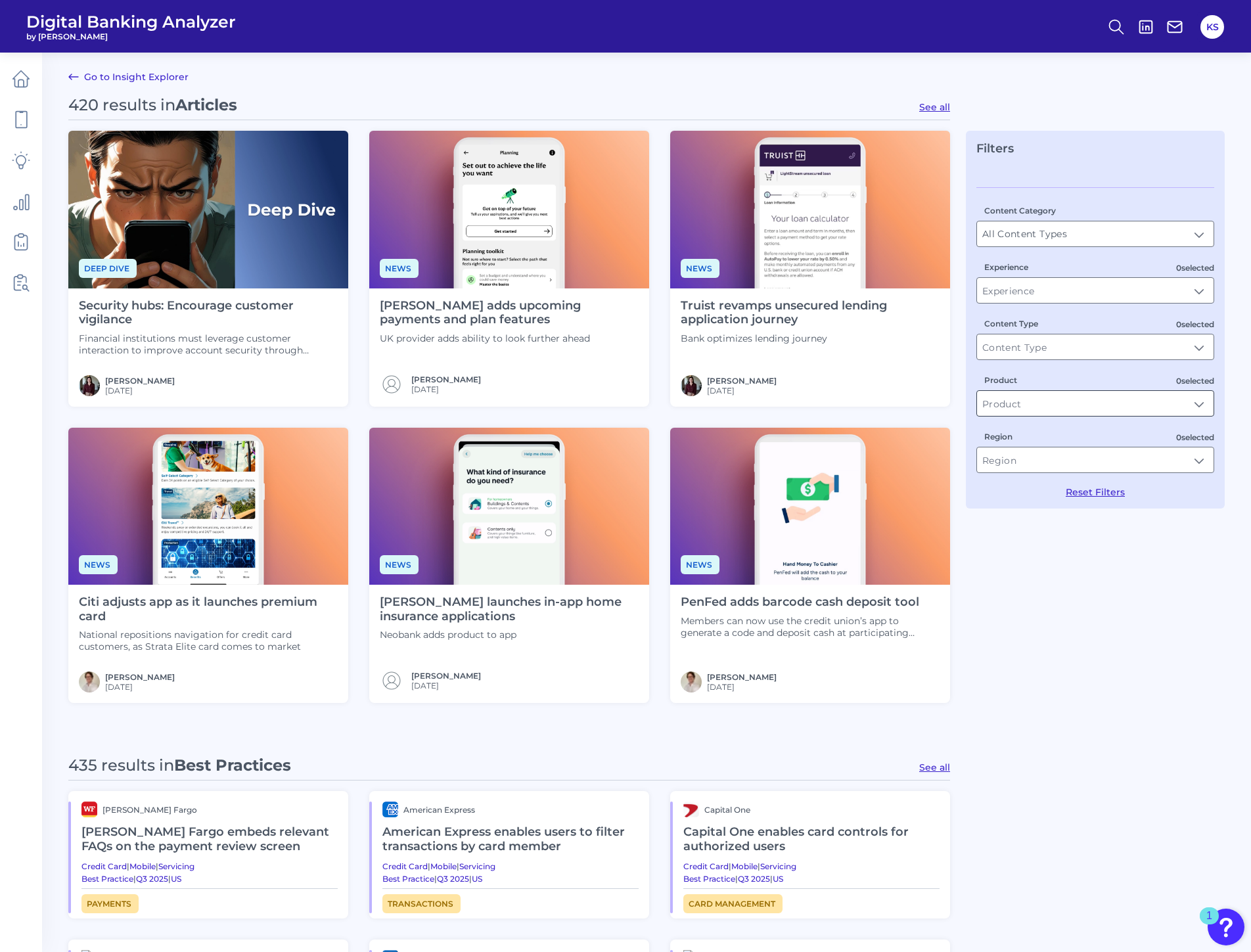
click at [1087, 408] on input "Product" at bounding box center [1096, 404] width 237 height 25
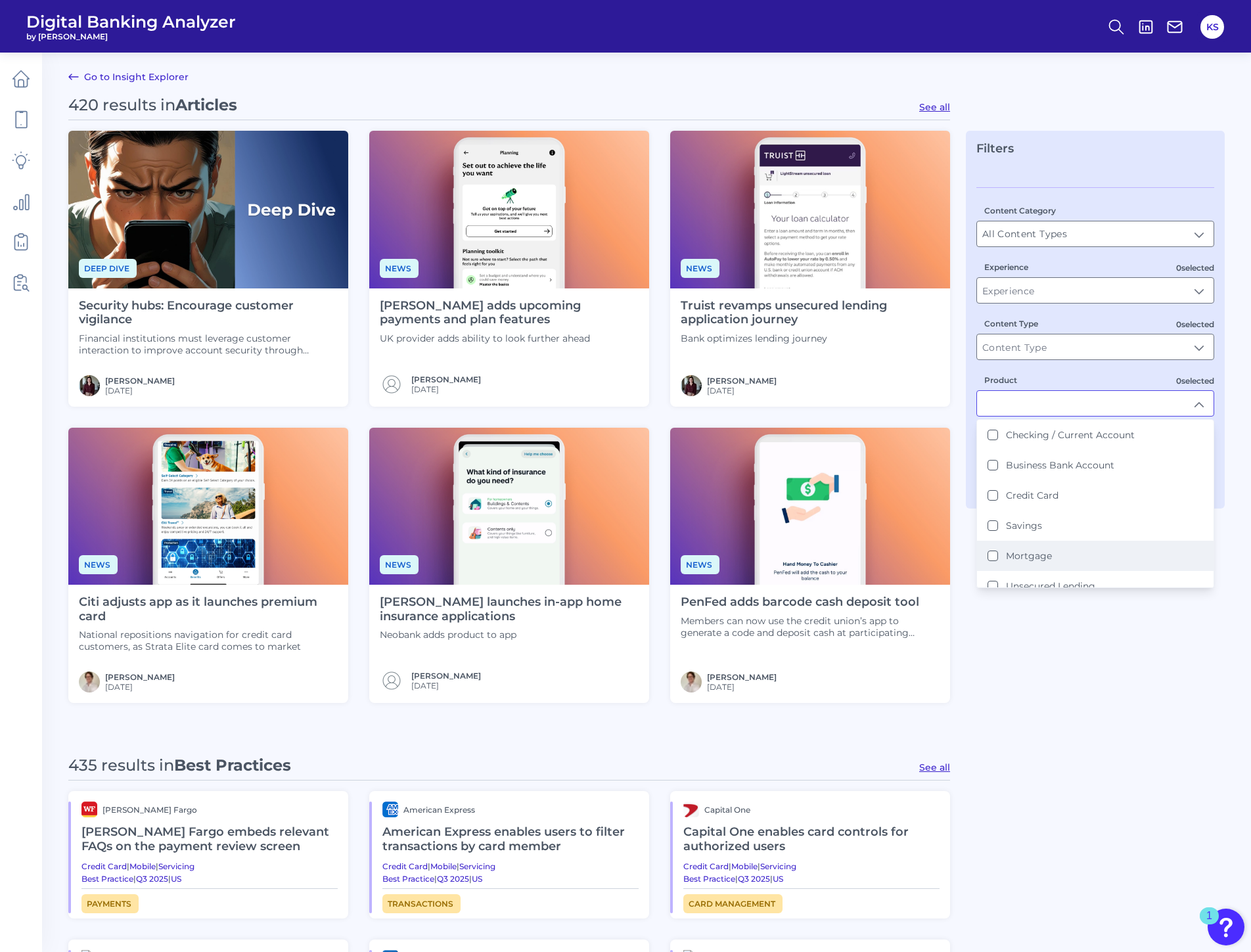
click at [996, 554] on button "Mortgage" at bounding box center [992, 555] width 11 height 11
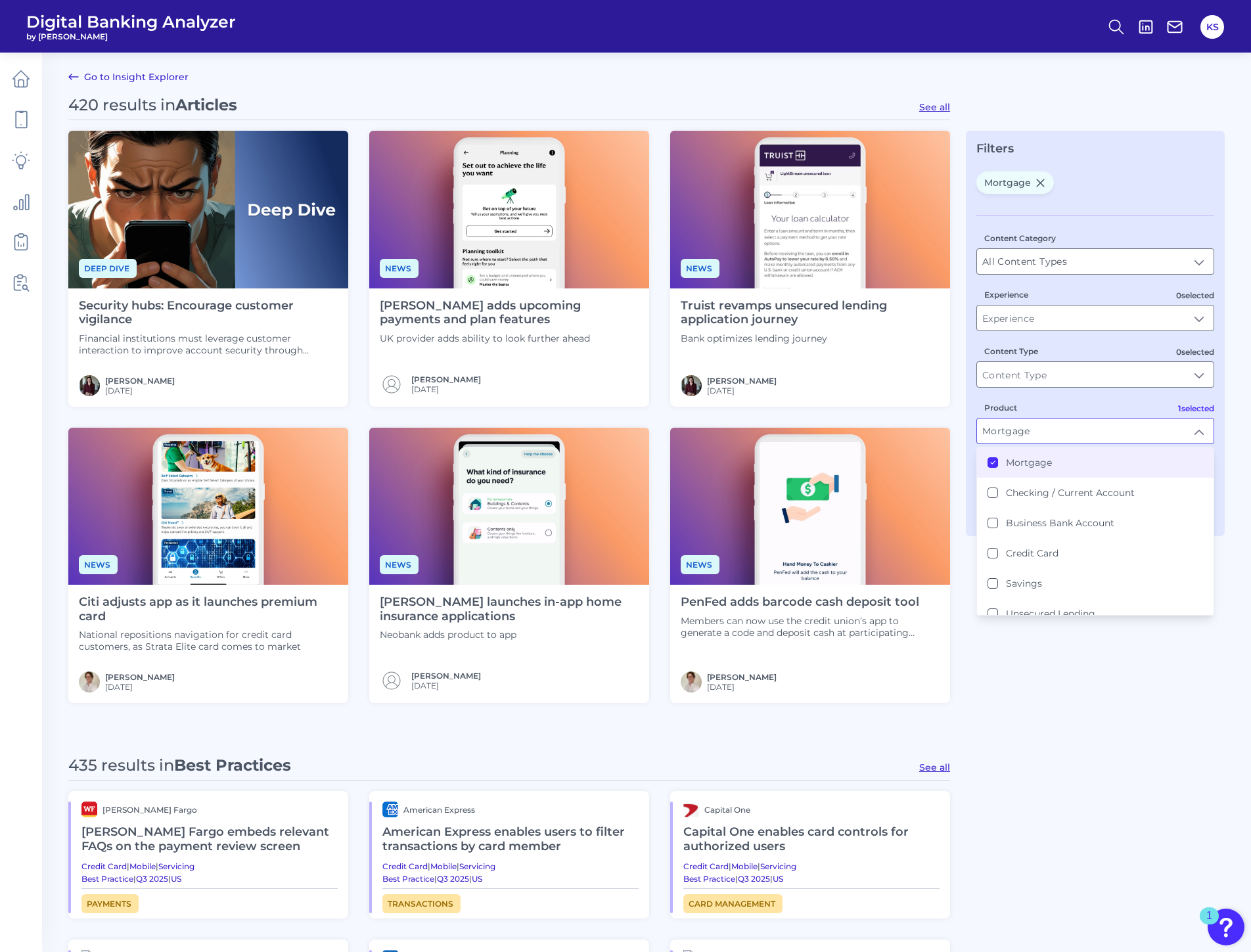
type input "Mortgage"
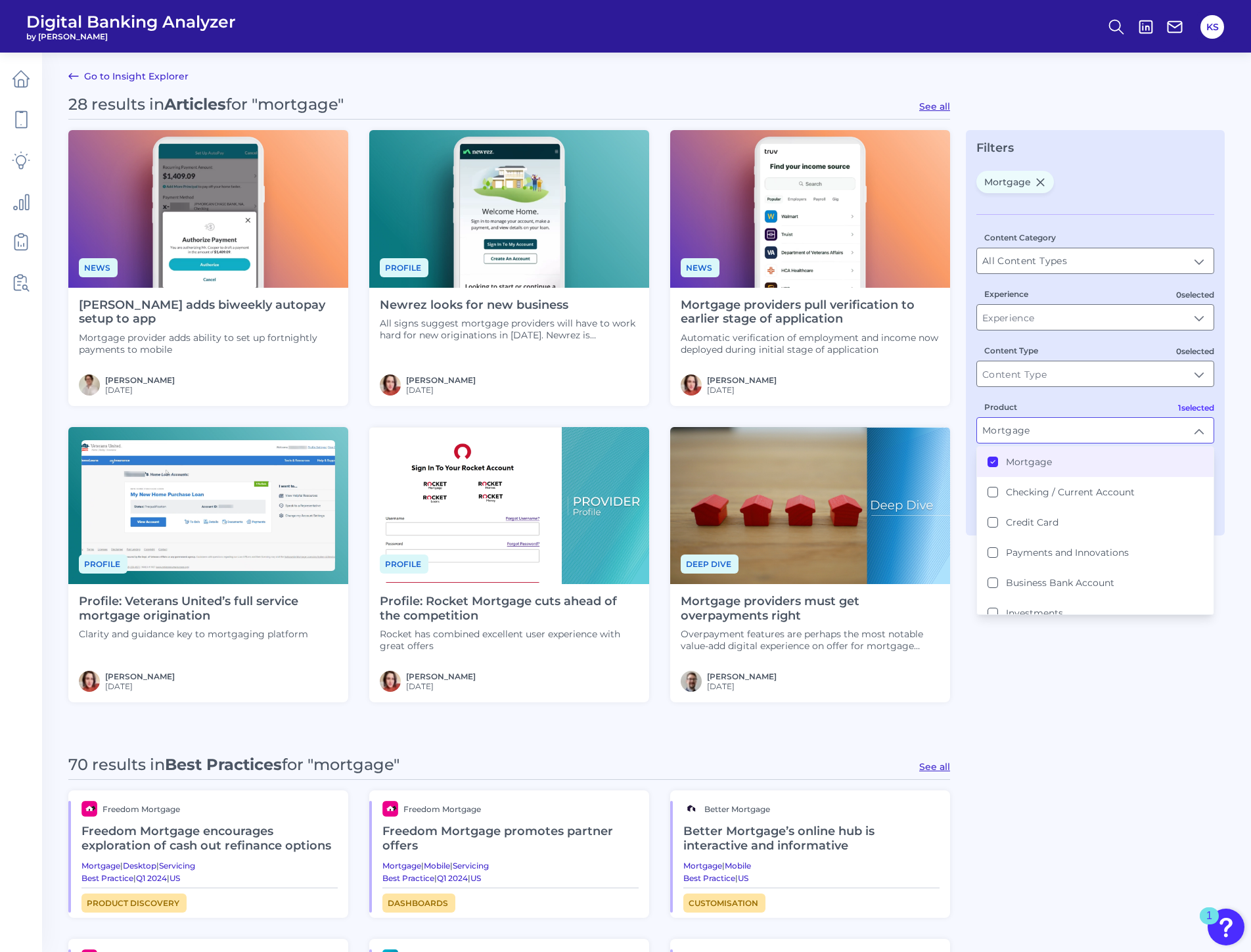
click at [1187, 741] on div "28 results in Articles for "mortgage" See all News Mr Cooper adds biweekly auto…" at bounding box center [646, 933] width 1156 height 1678
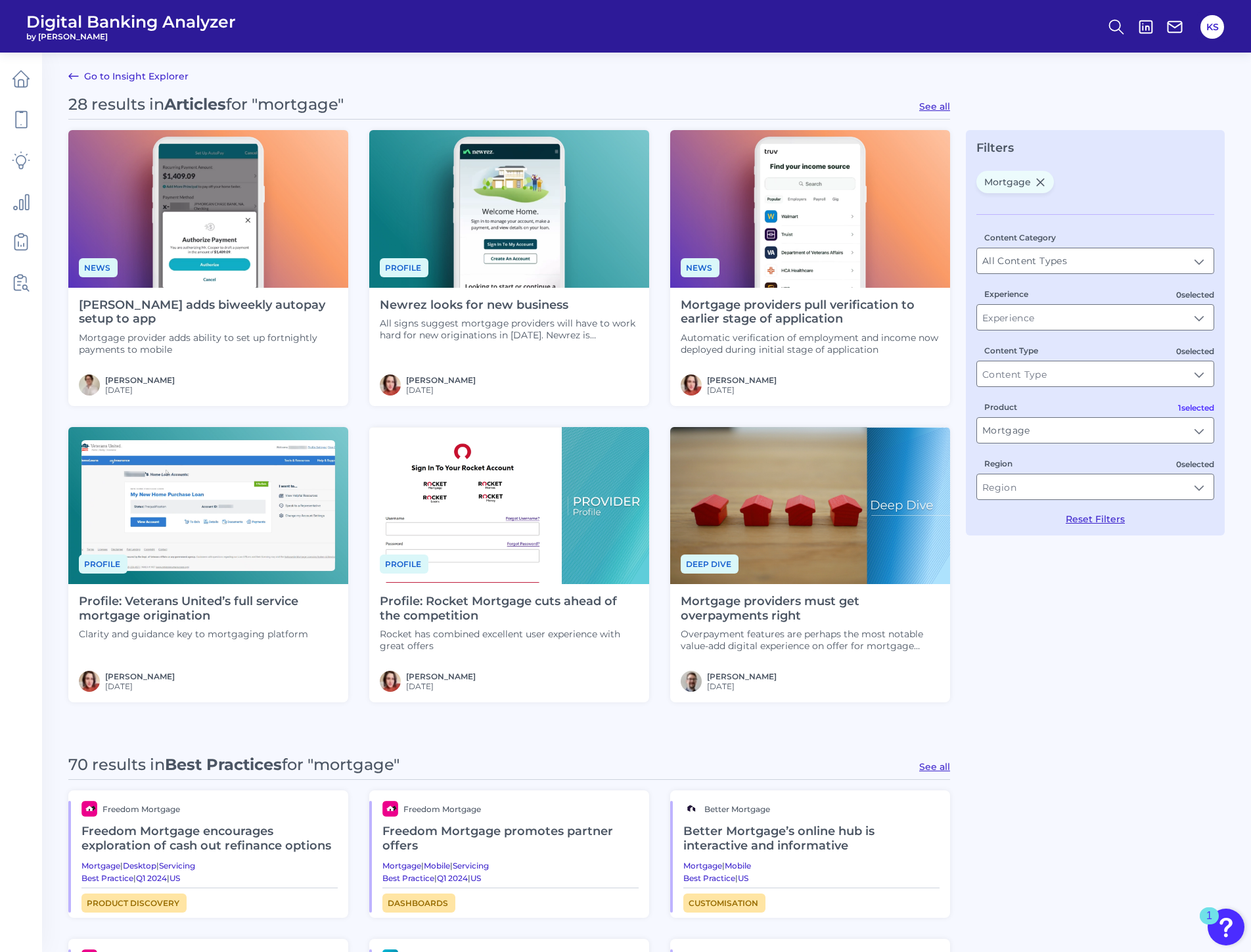
click at [1040, 189] on span "Mortgage" at bounding box center [1014, 182] width 77 height 22
click at [1041, 180] on icon at bounding box center [1040, 182] width 11 height 11
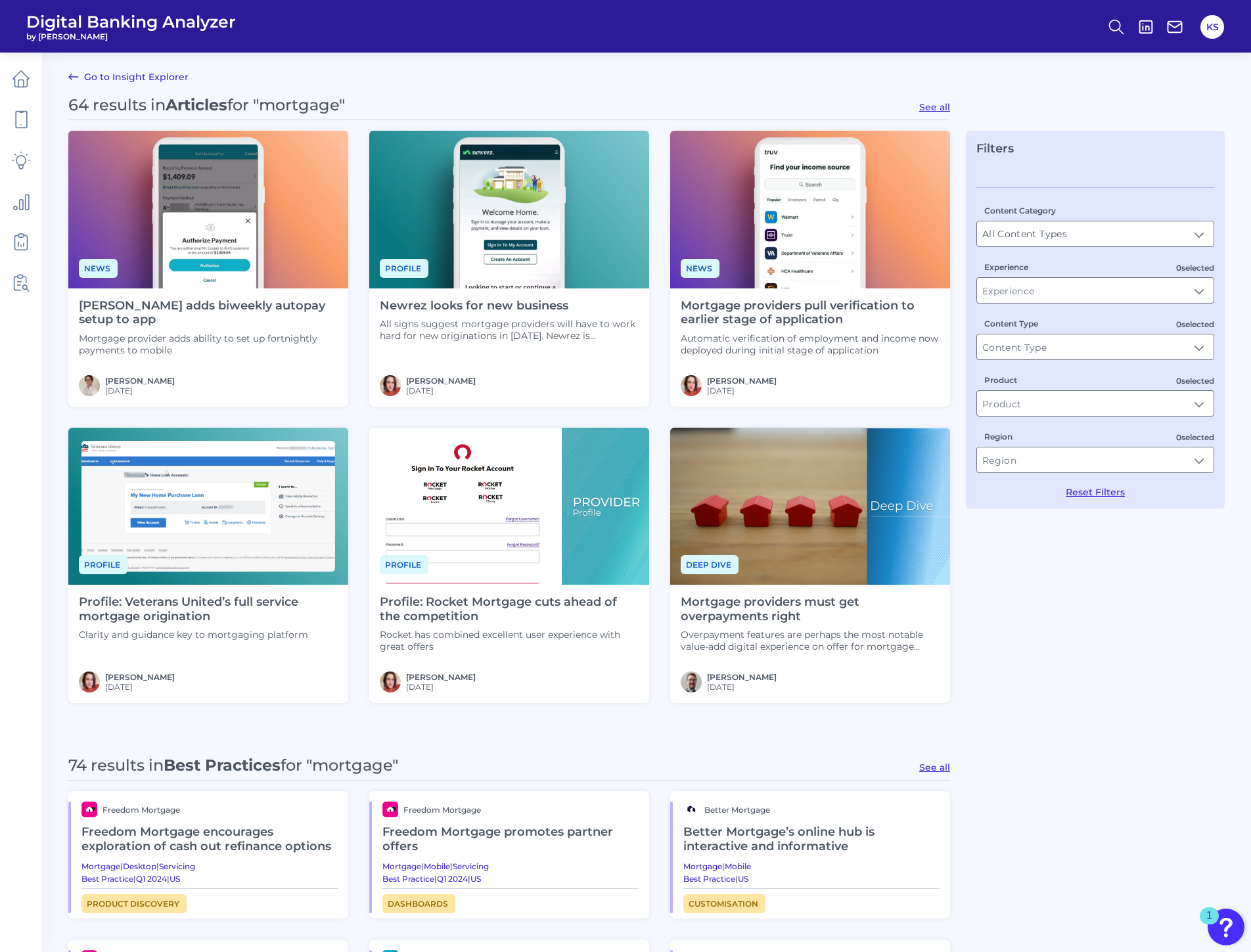
click at [80, 73] on icon at bounding box center [73, 77] width 16 height 16
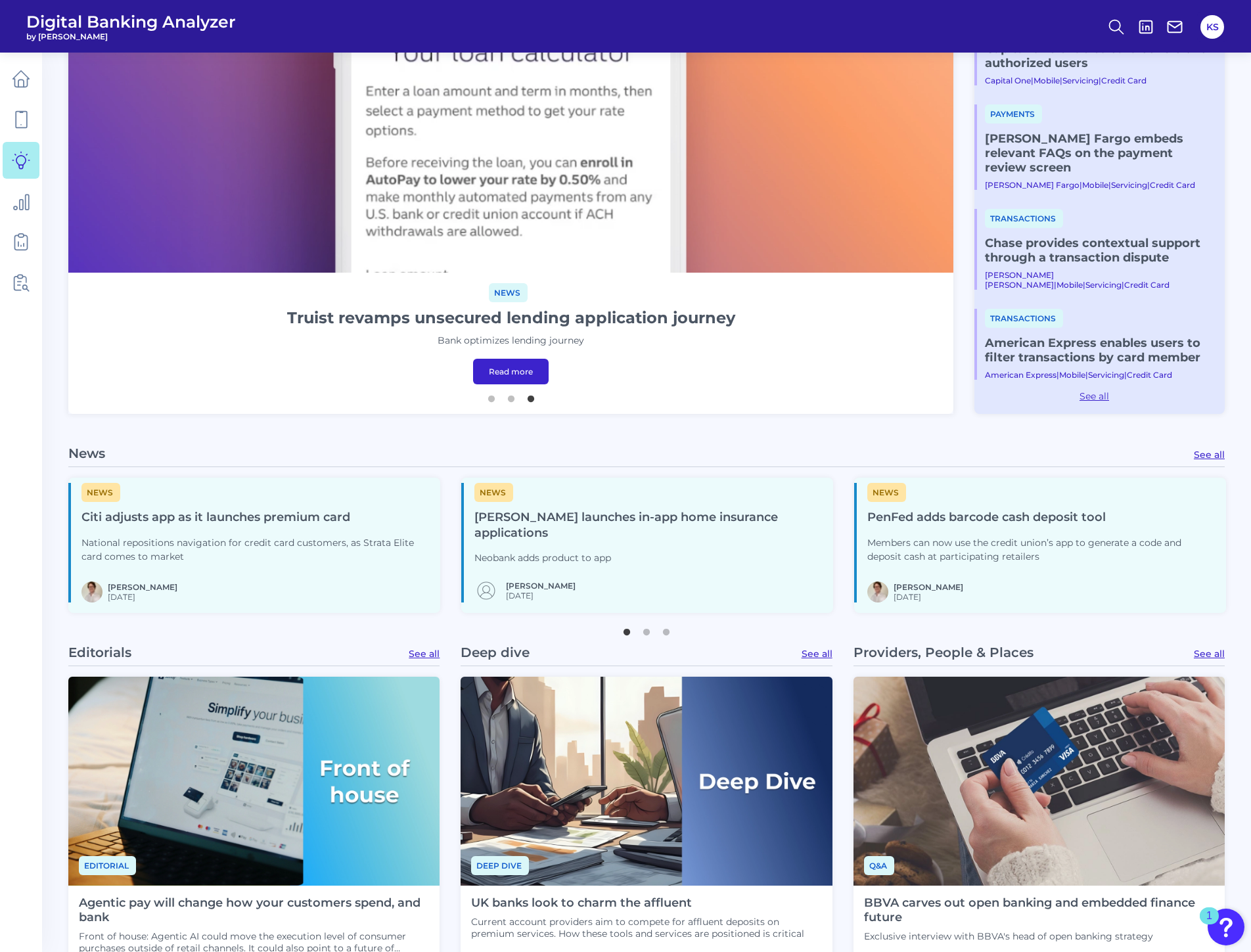
scroll to position [230, 0]
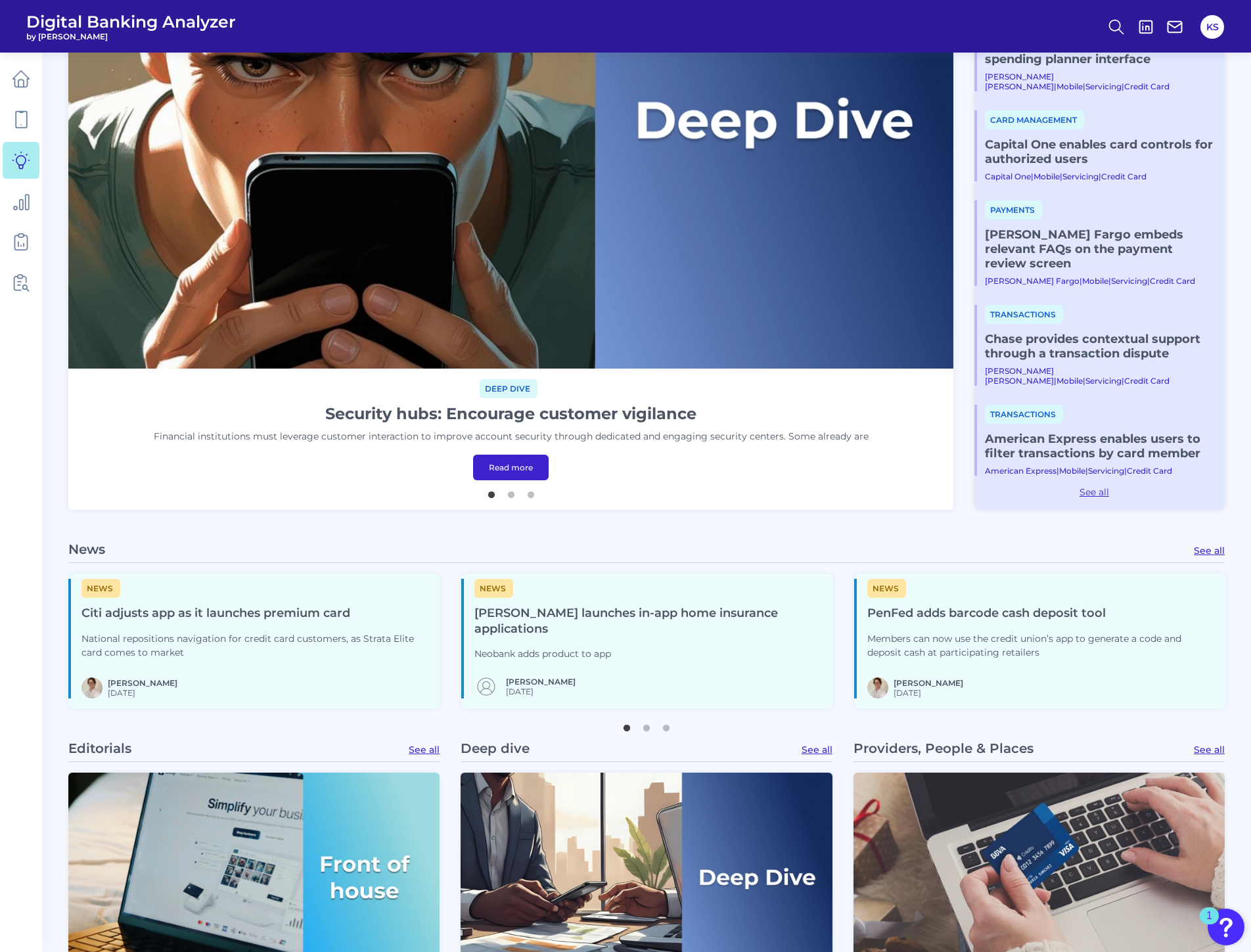
click at [829, 749] on link "See all" at bounding box center [817, 750] width 31 height 12
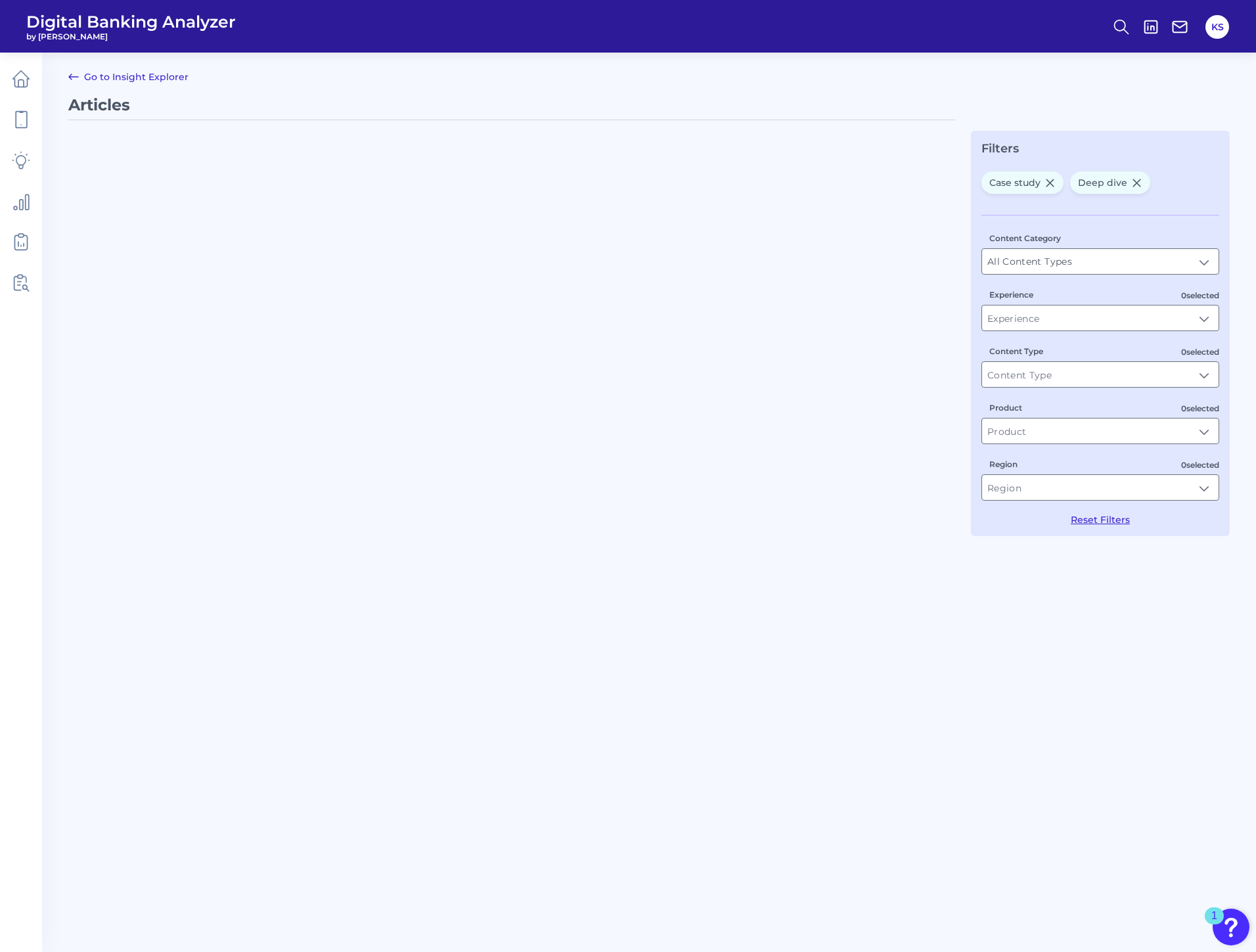
type input "Articles"
type input "Deep dive, Case study"
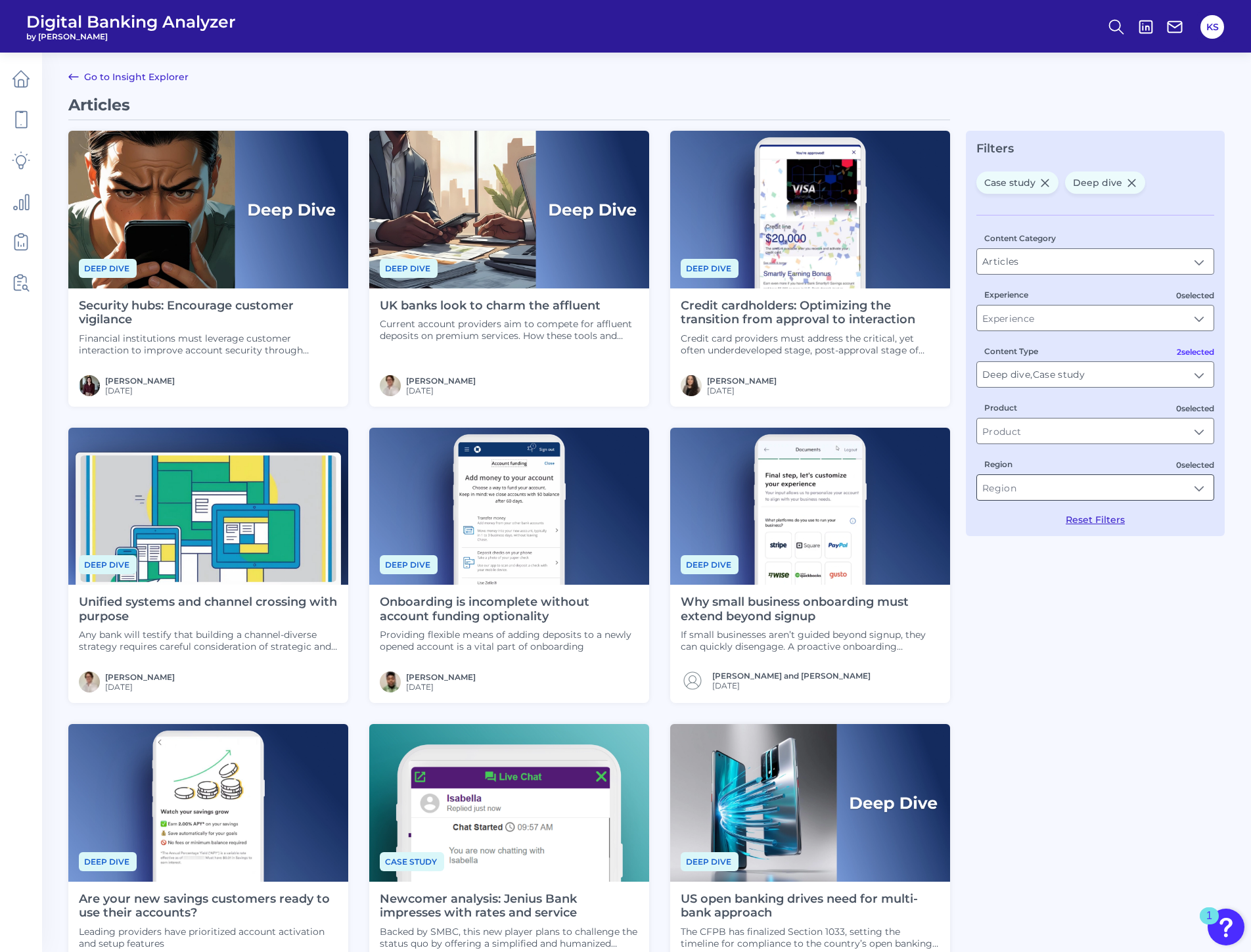
click at [1105, 490] on input "Region" at bounding box center [1096, 488] width 237 height 25
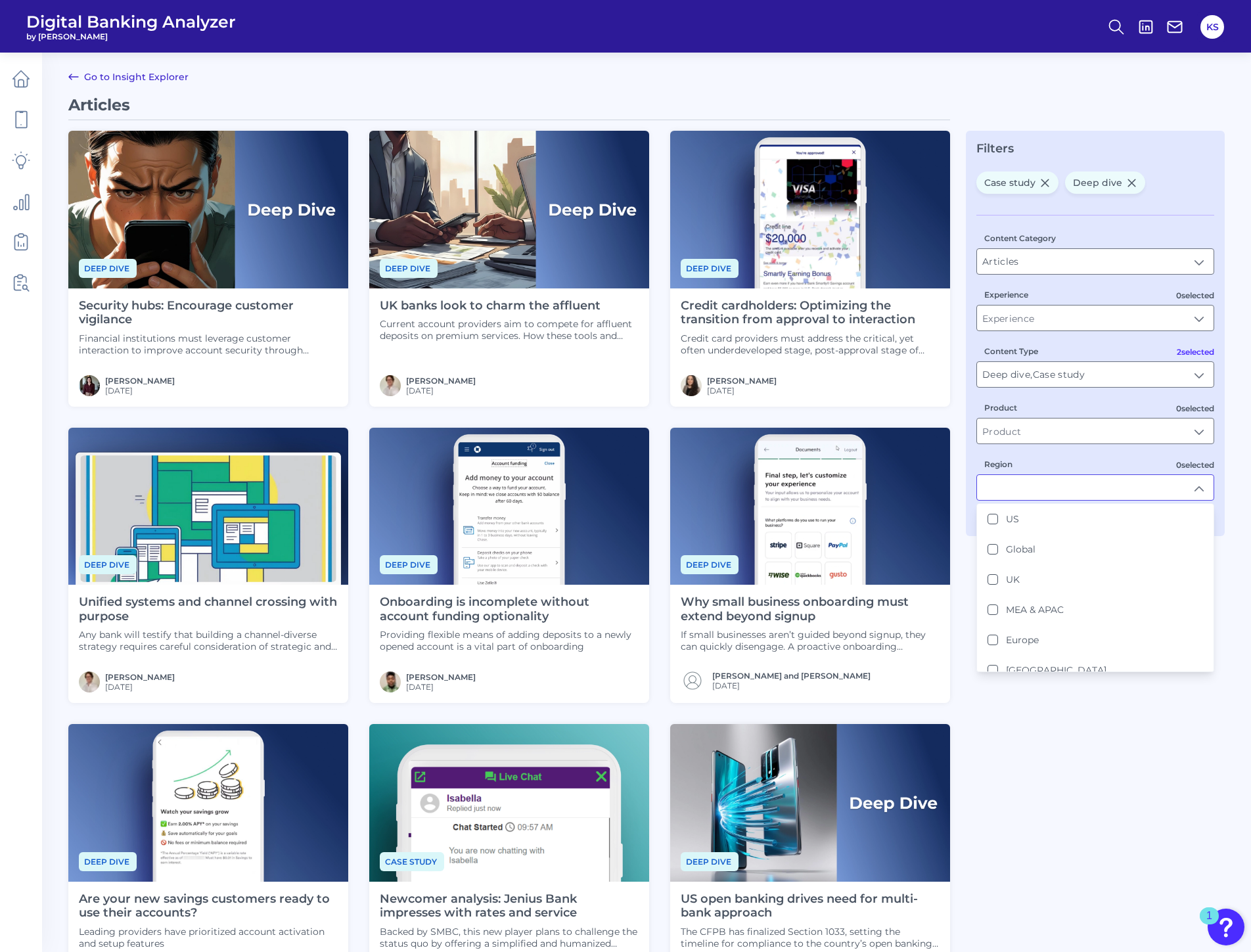
click at [1105, 490] on input "Region" at bounding box center [1096, 488] width 237 height 25
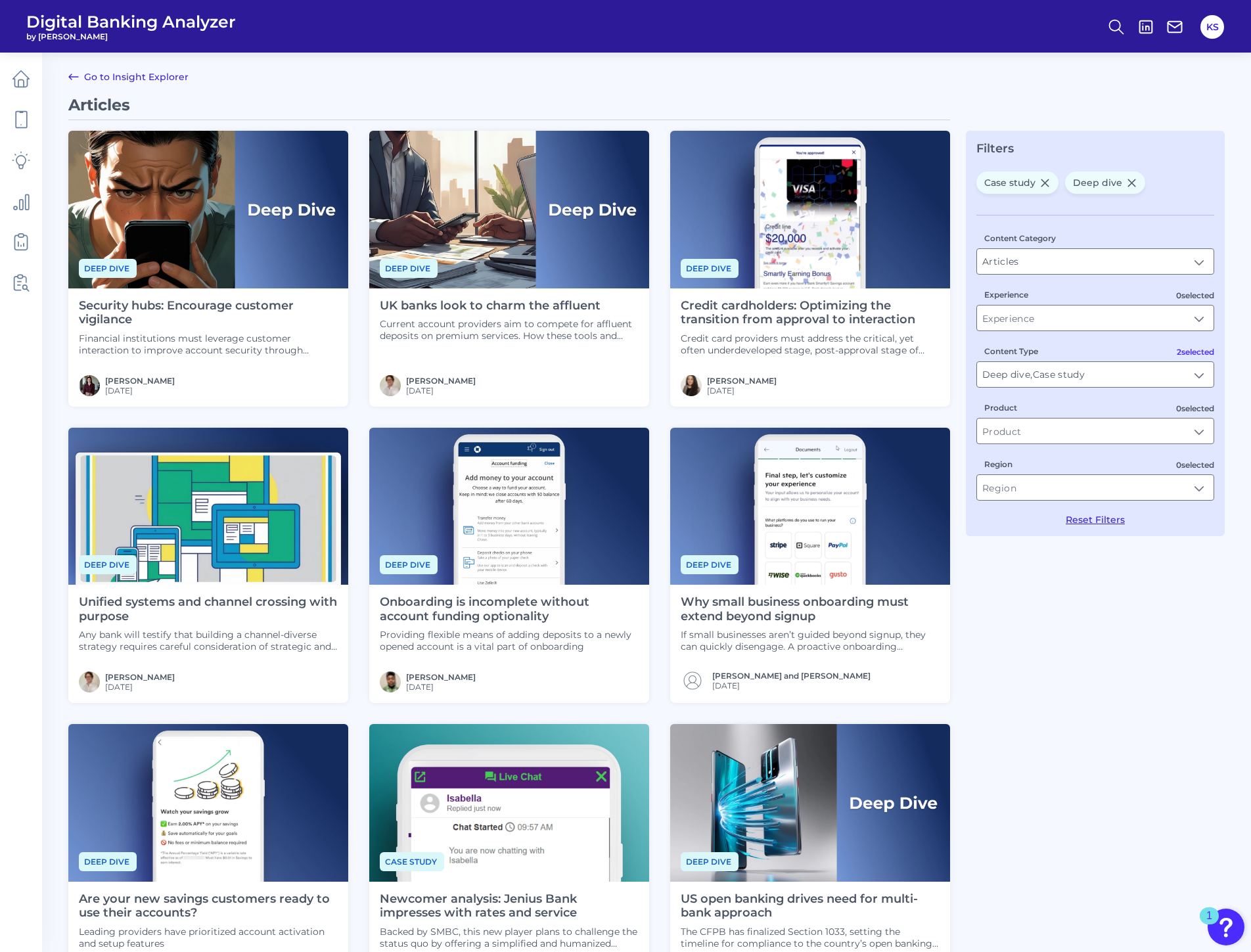
click at [1099, 448] on div "Content Category Articles Articles 0 selected Experience 2 selected Content Typ…" at bounding box center [1095, 370] width 237 height 311
click at [1106, 435] on input "Product" at bounding box center [1096, 431] width 237 height 25
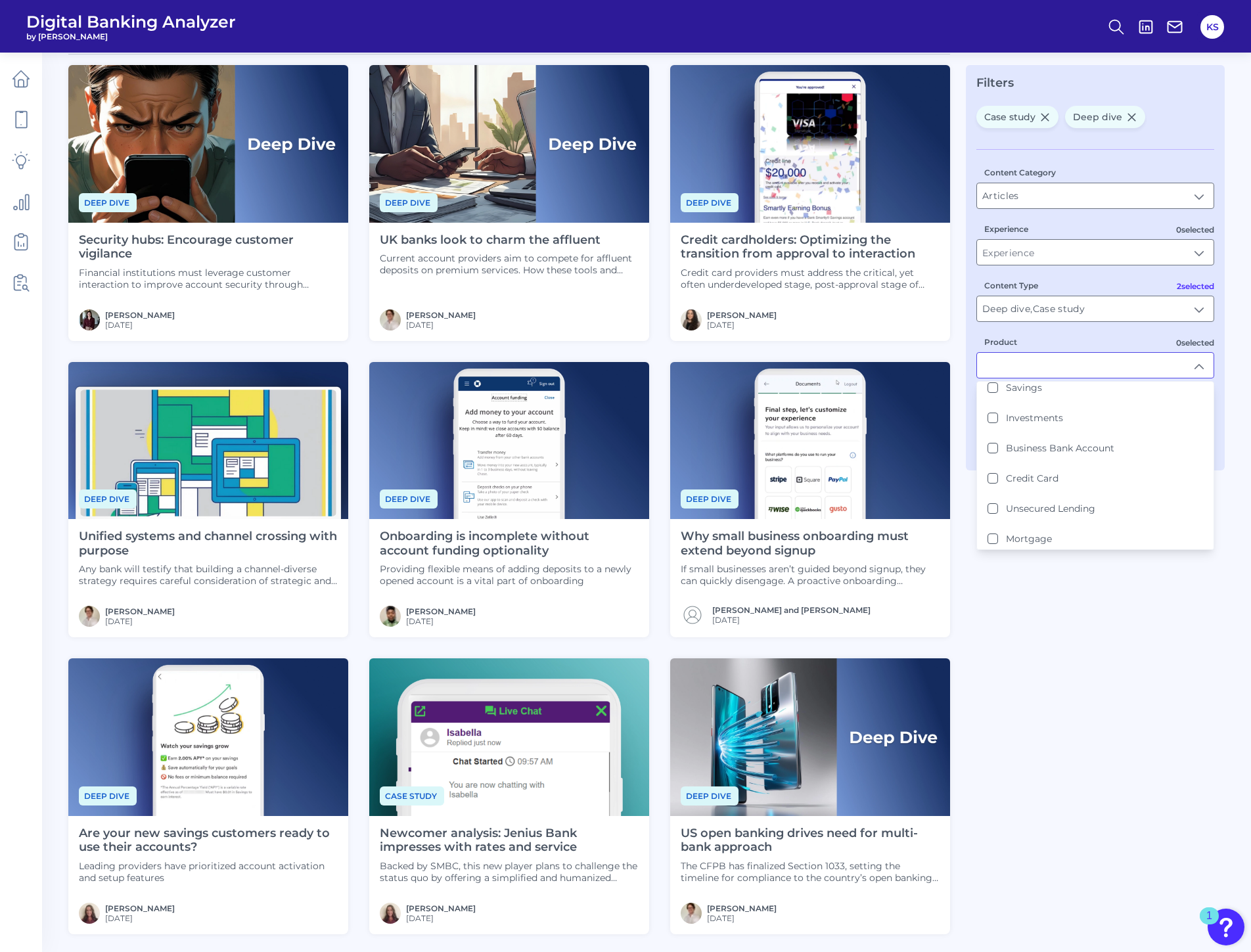
scroll to position [100, 0]
click at [995, 481] on Lending "Unsecured Lending" at bounding box center [992, 479] width 11 height 11
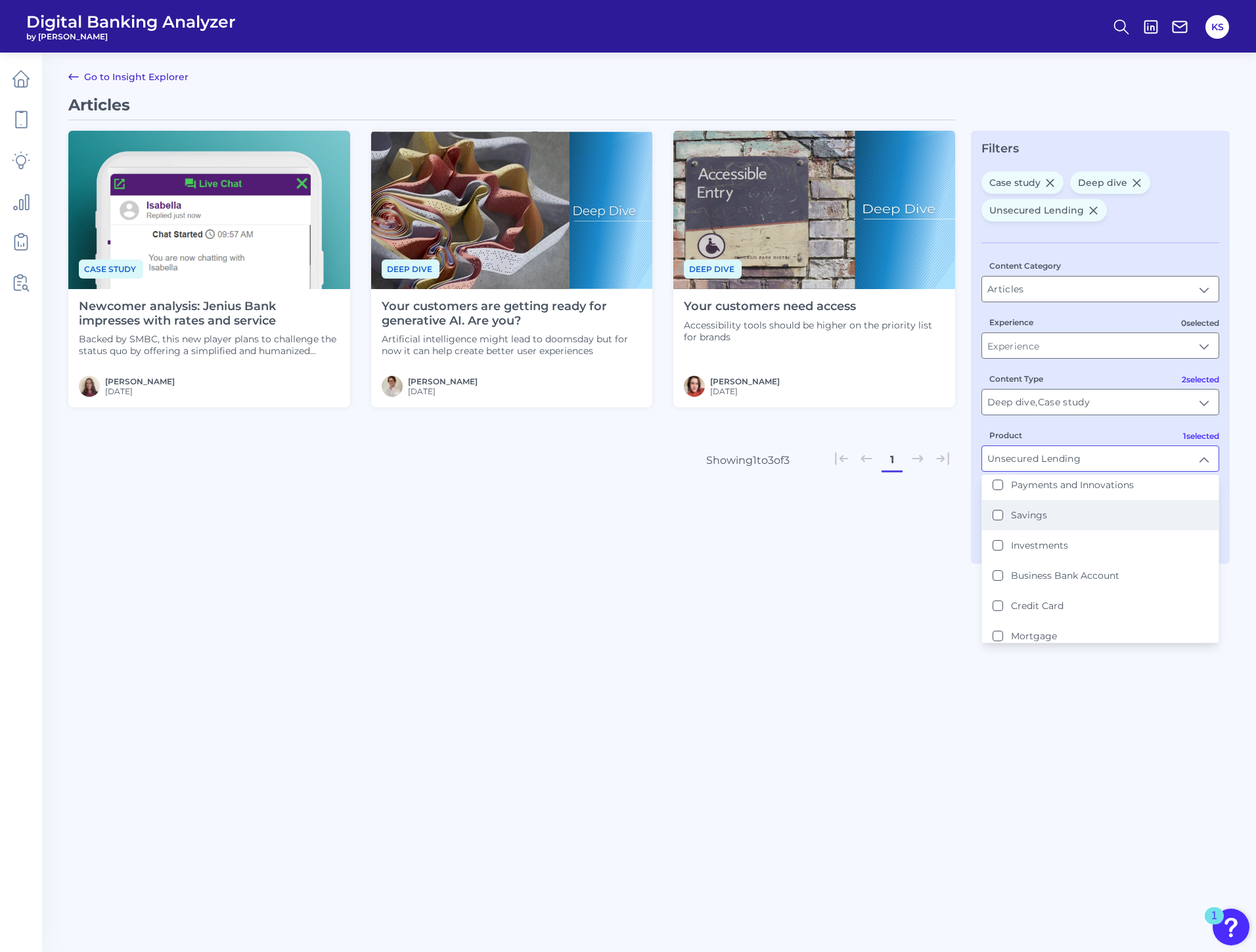
scroll to position [131, 0]
click at [997, 571] on button "Mortgage" at bounding box center [998, 570] width 11 height 11
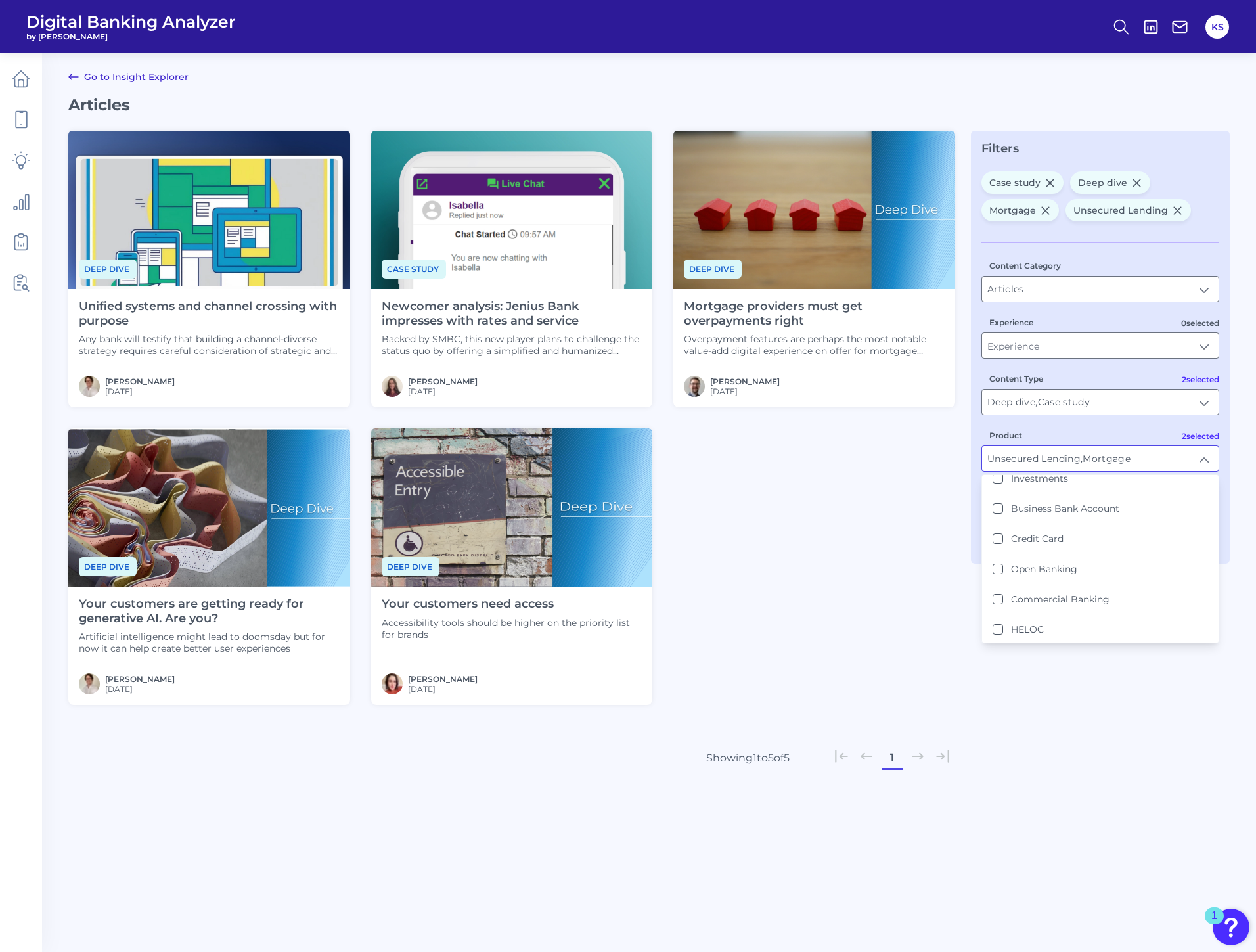
scroll to position [165, 0]
click at [1003, 540] on Card "Credit Card" at bounding box center [998, 537] width 11 height 11
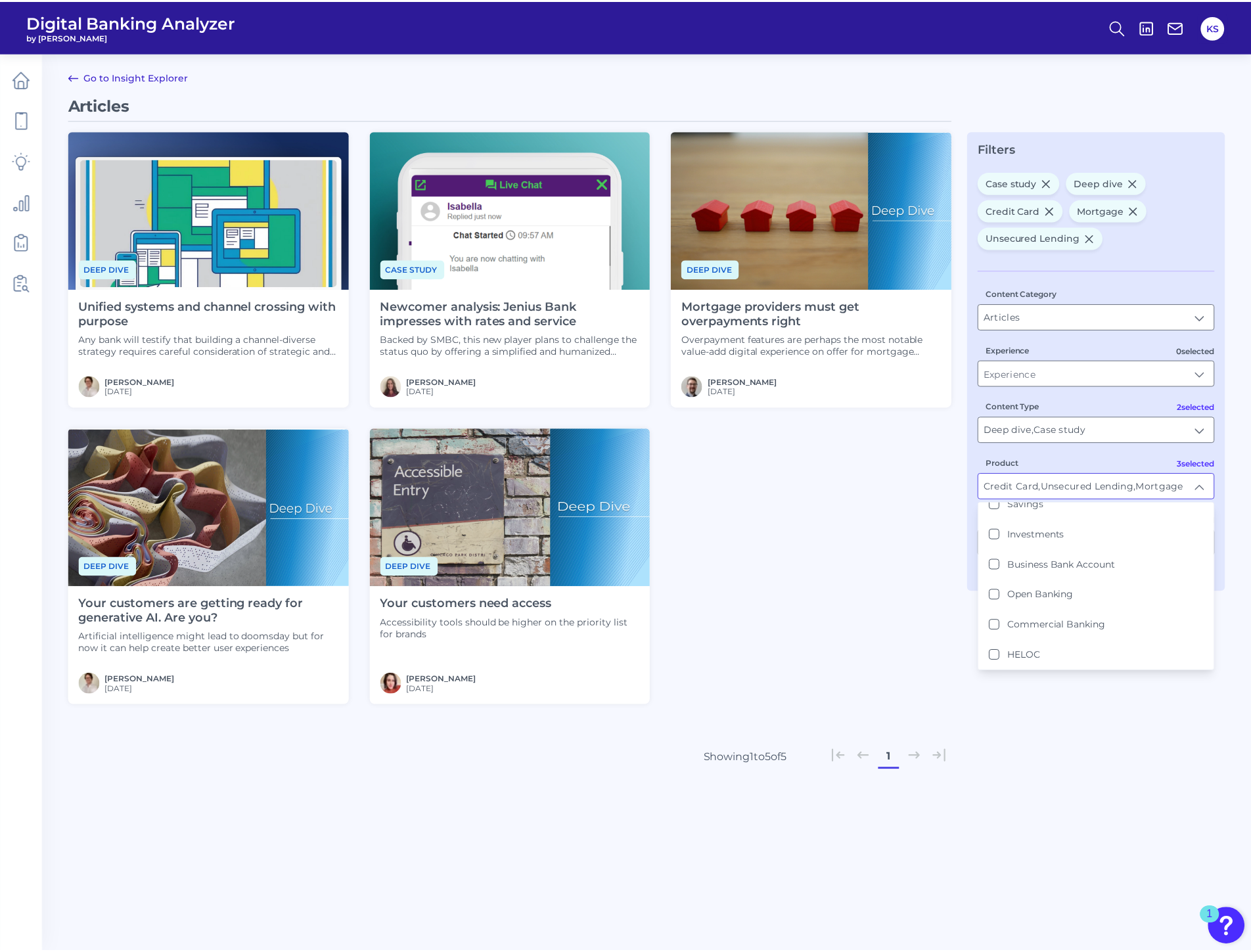
scroll to position [0, 0]
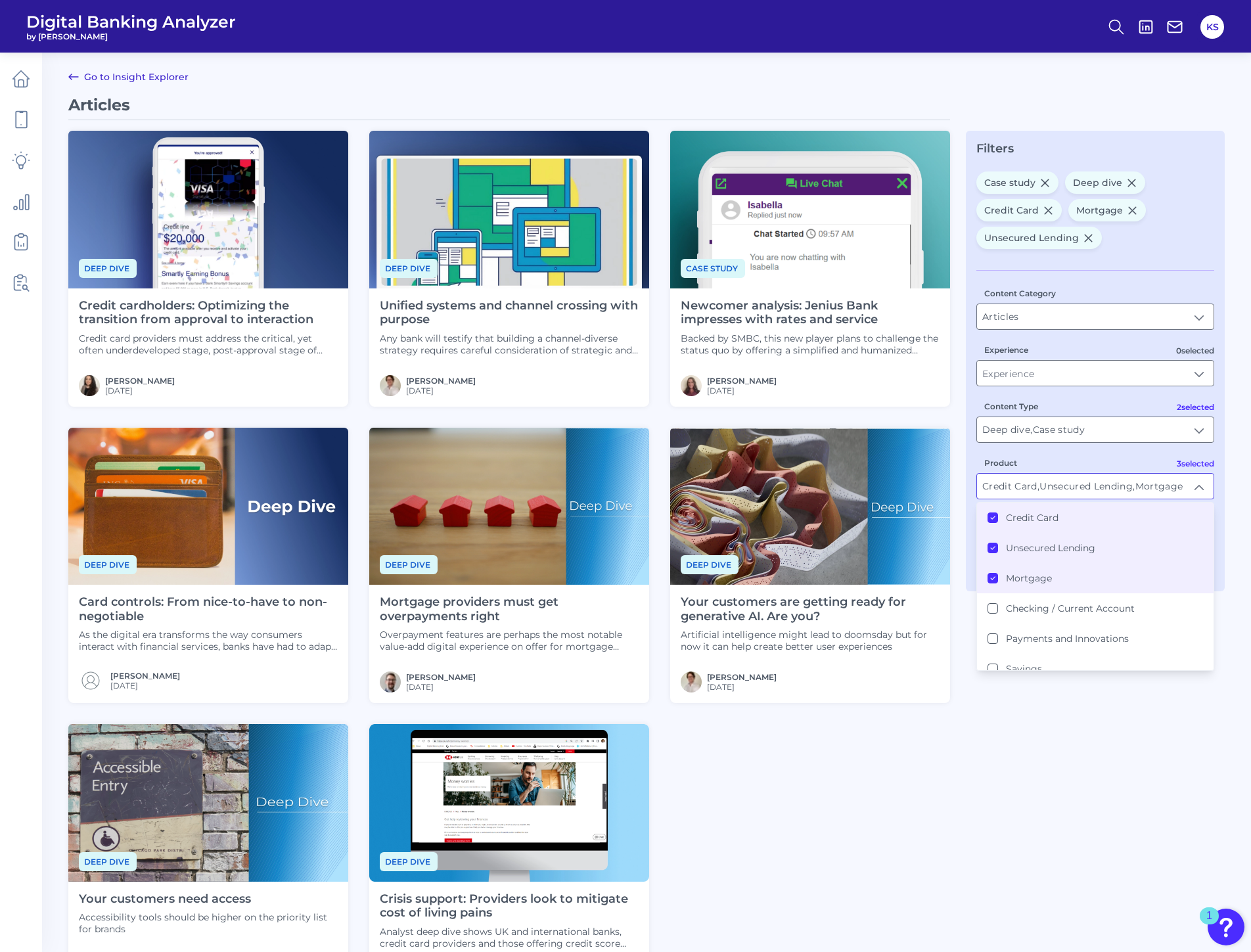
click at [995, 550] on Lending "Unsecured Lending" at bounding box center [992, 547] width 11 height 11
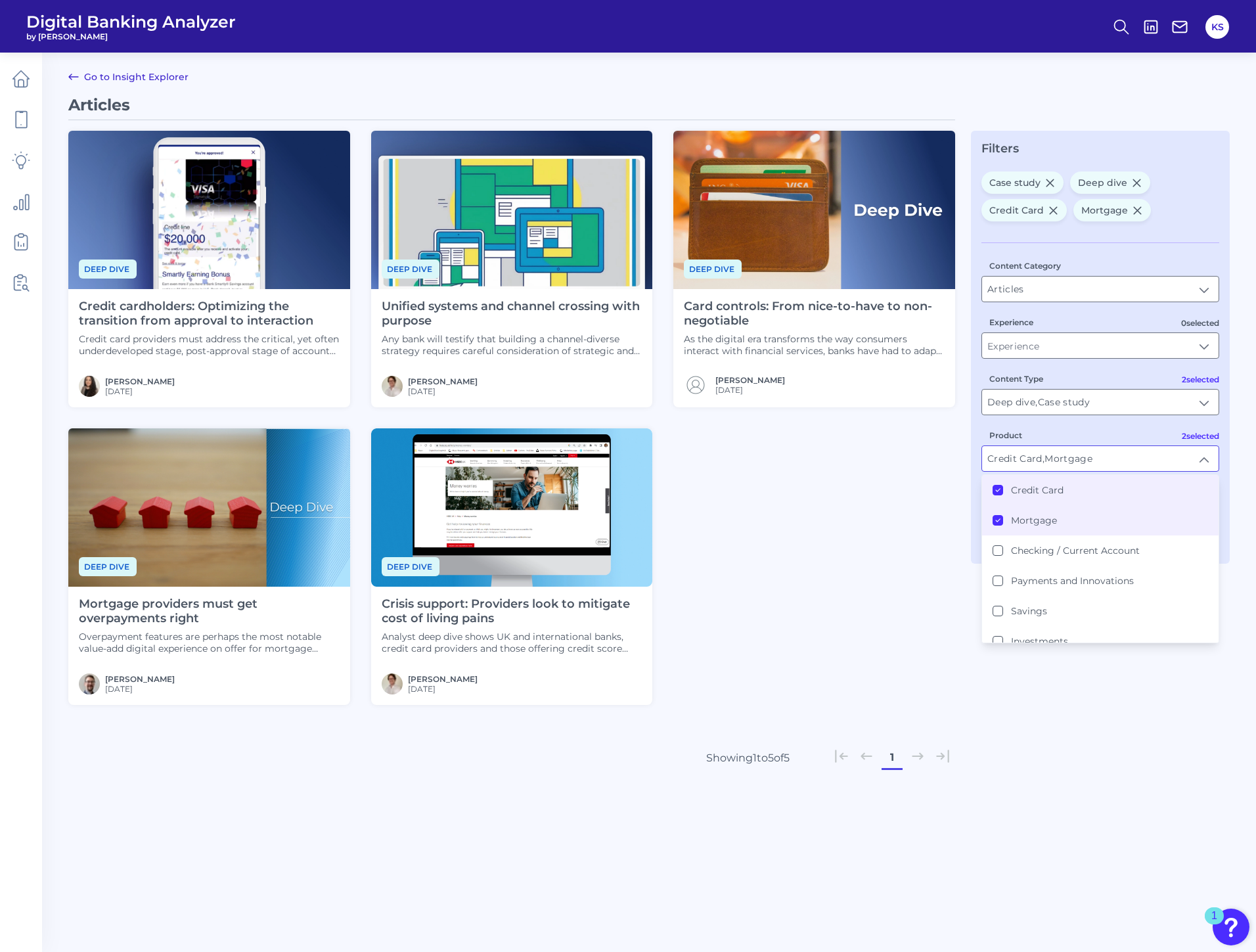
click at [999, 522] on icon at bounding box center [998, 520] width 7 height 7
type input "Credit Card"
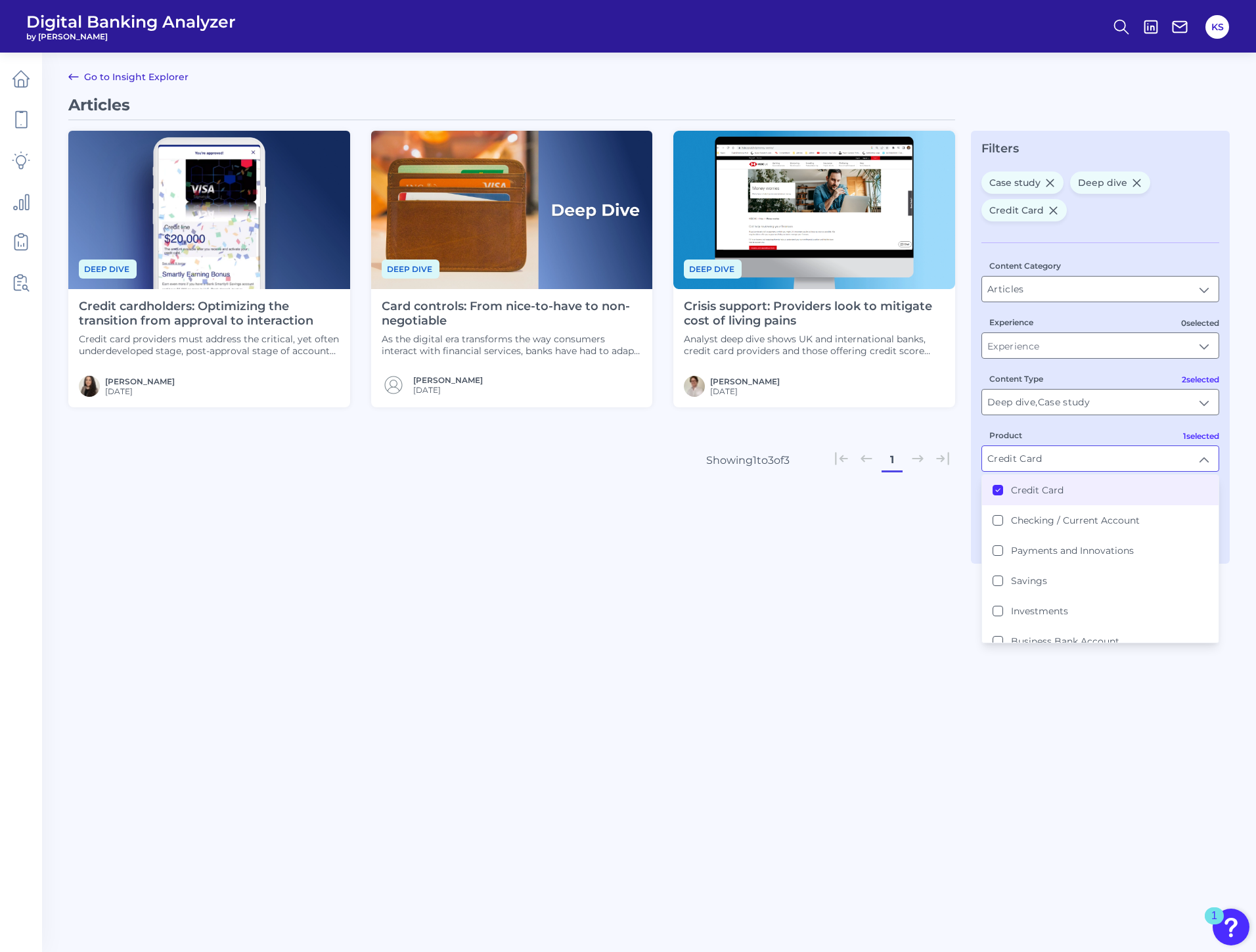
click at [198, 308] on h4 "Credit cardholders: Optimizing the transition from approval to interaction" at bounding box center [209, 314] width 261 height 28
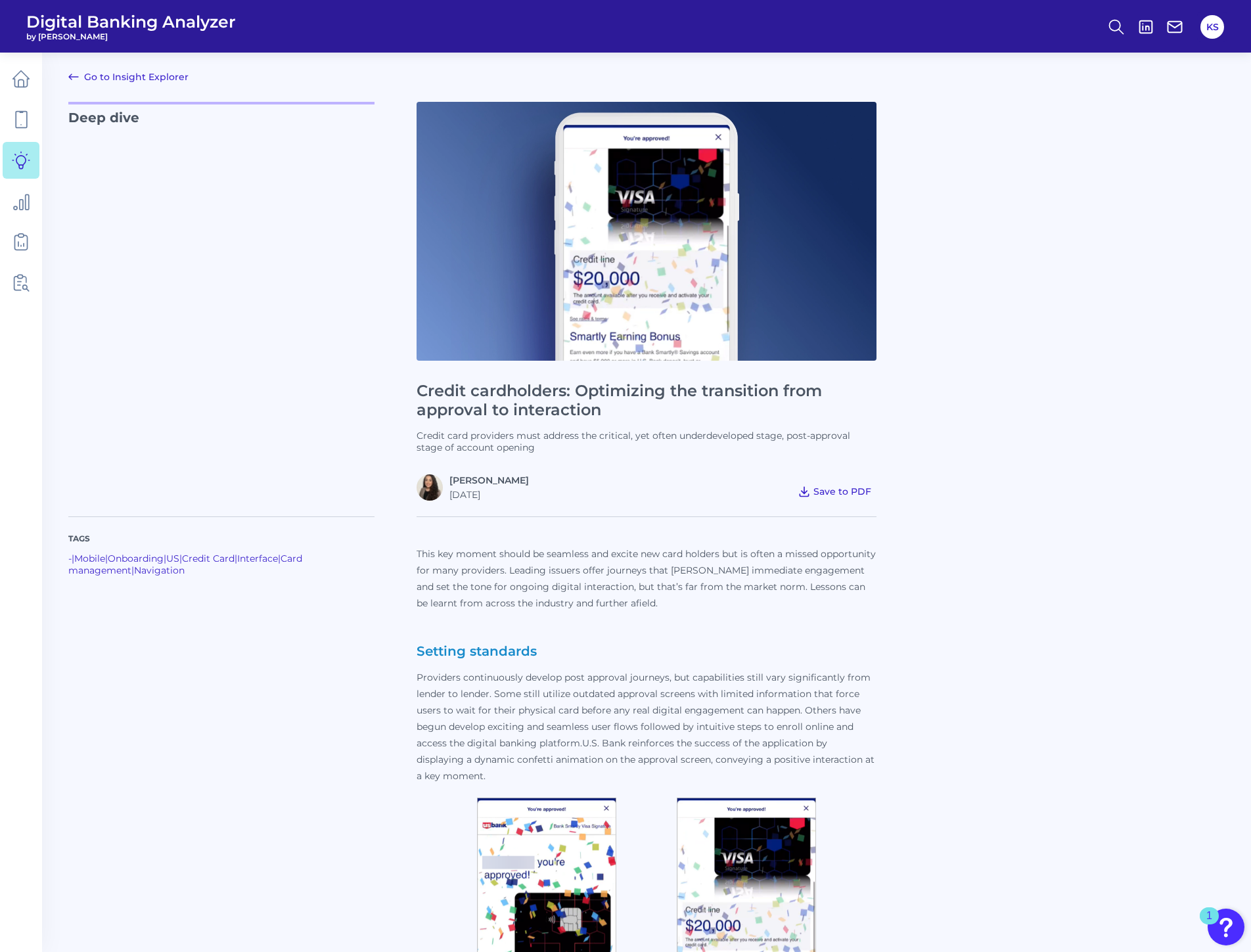
click at [848, 490] on span "Save to PDF" at bounding box center [841, 492] width 58 height 12
click at [73, 77] on icon at bounding box center [73, 77] width 16 height 16
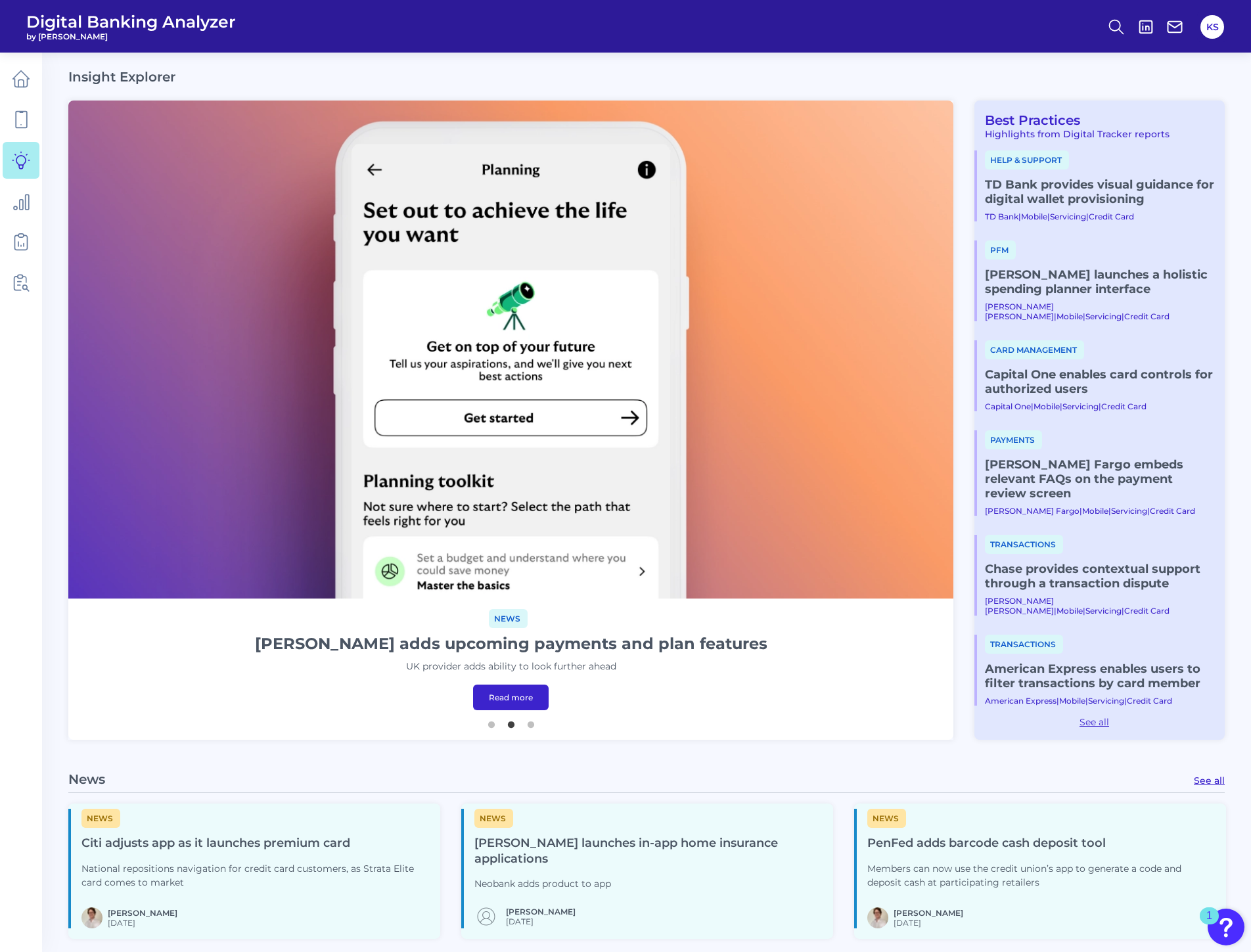
click at [1039, 289] on link "Chase launches a holistic spending planner interface" at bounding box center [1100, 282] width 230 height 29
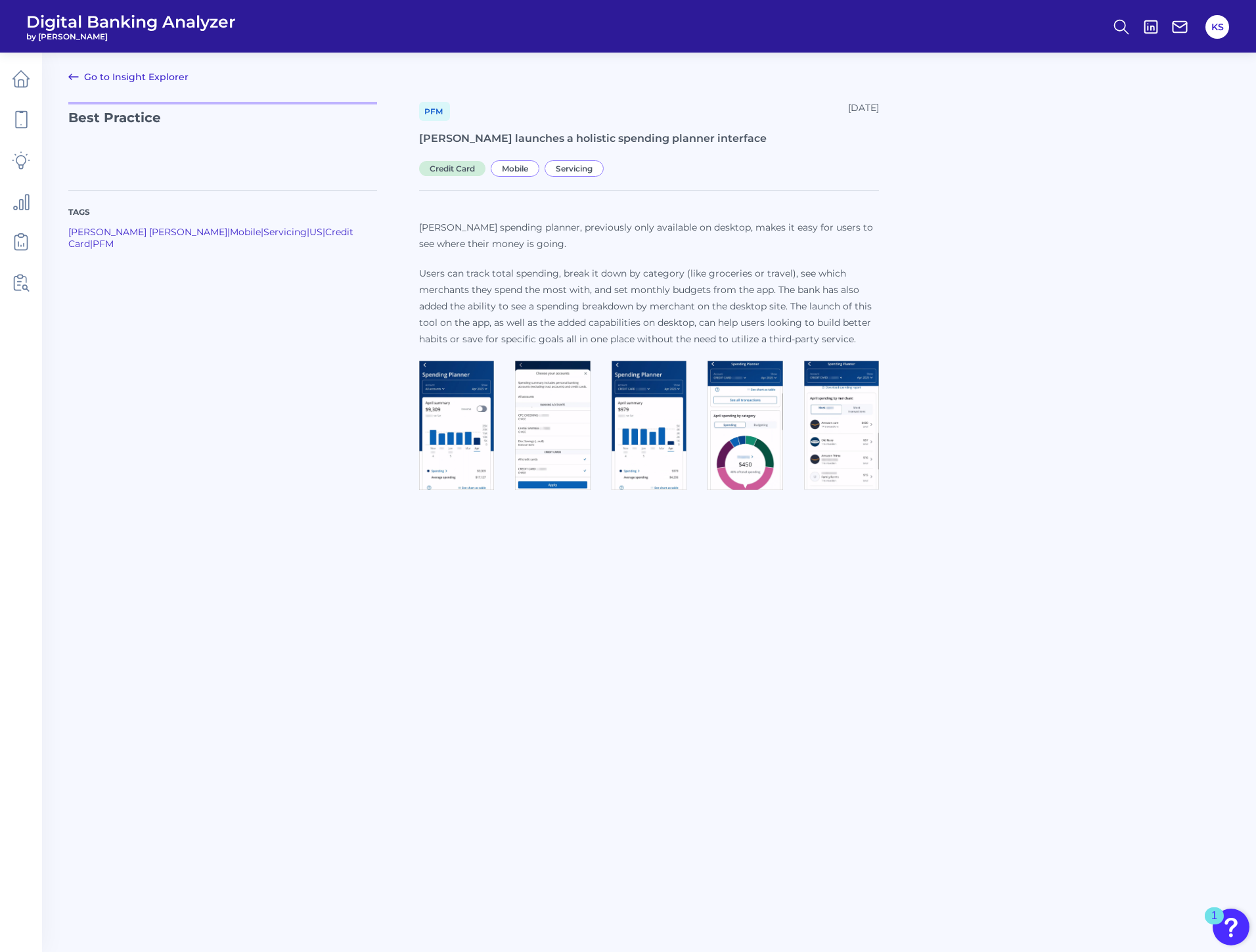
click at [769, 458] on img at bounding box center [745, 425] width 75 height 129
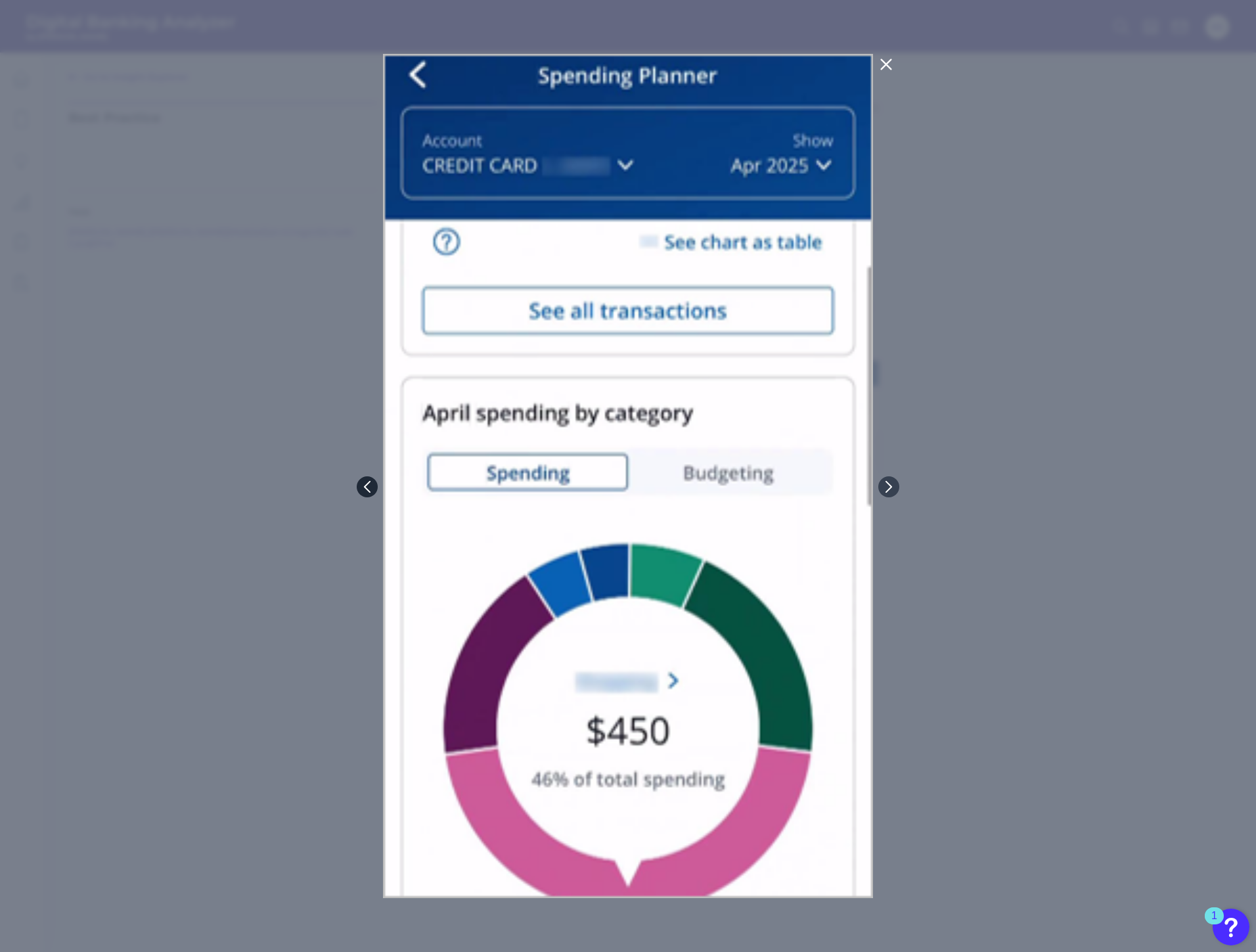
click at [363, 486] on icon at bounding box center [368, 487] width 12 height 12
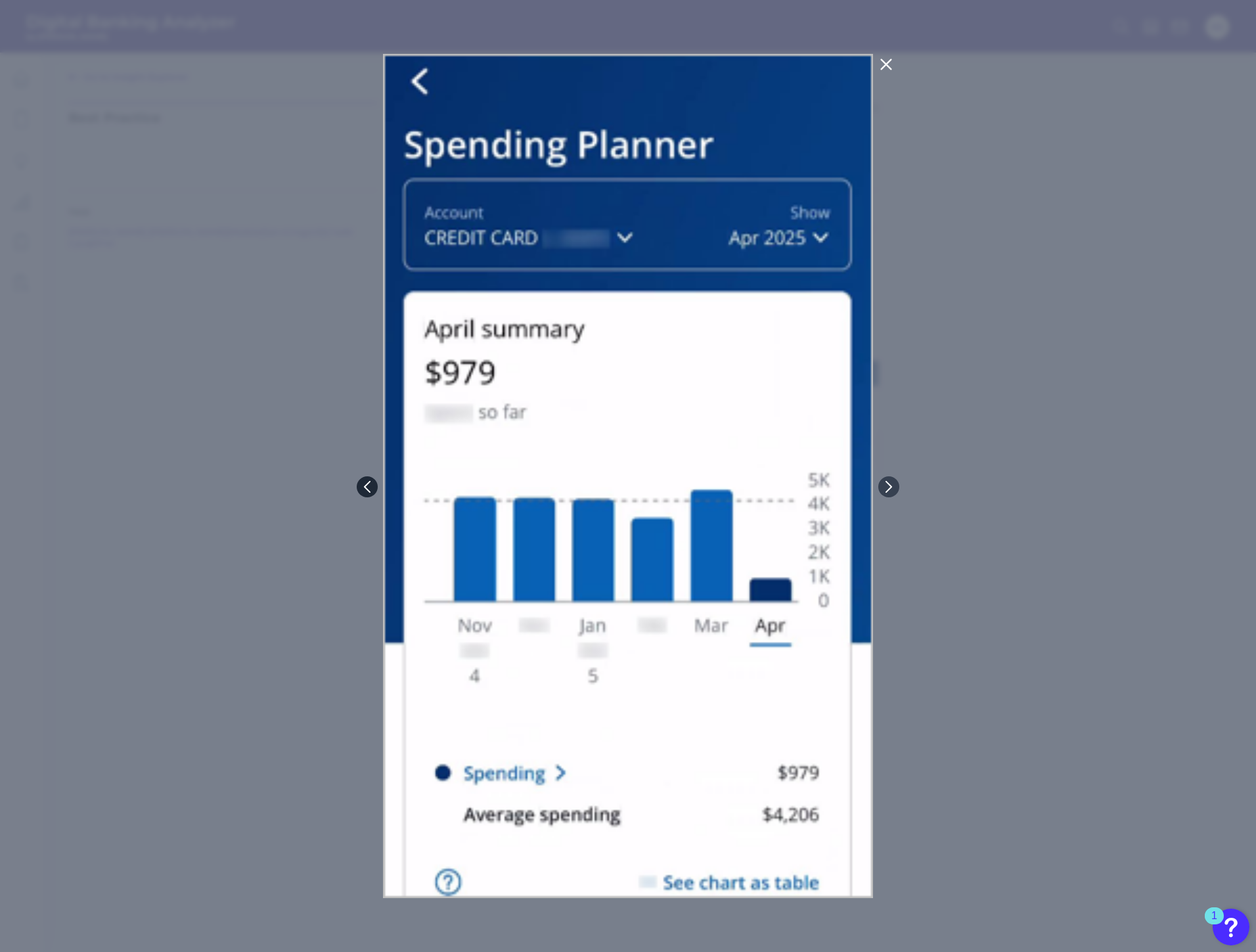
click at [363, 486] on icon at bounding box center [368, 487] width 12 height 12
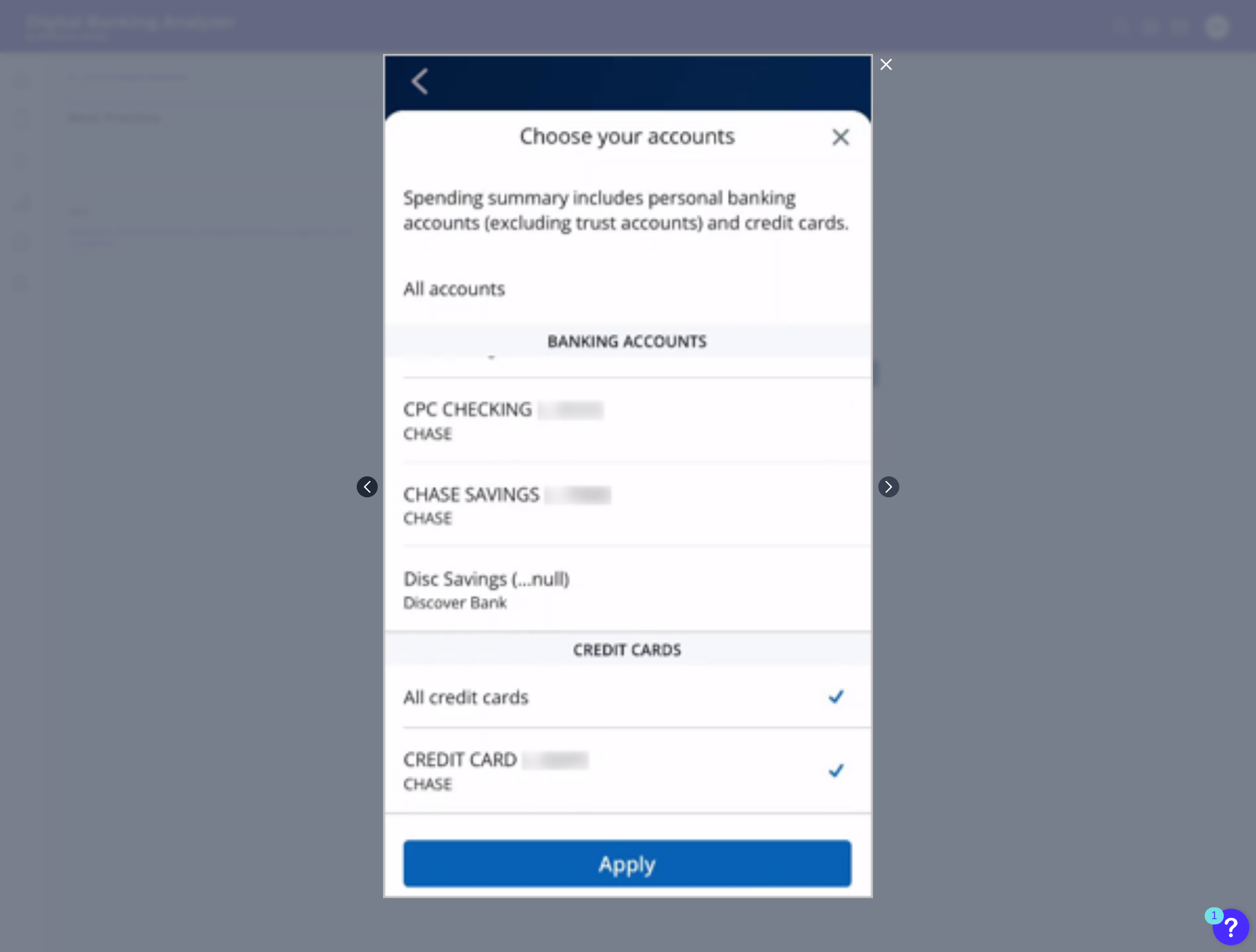
click at [363, 486] on icon at bounding box center [368, 487] width 12 height 12
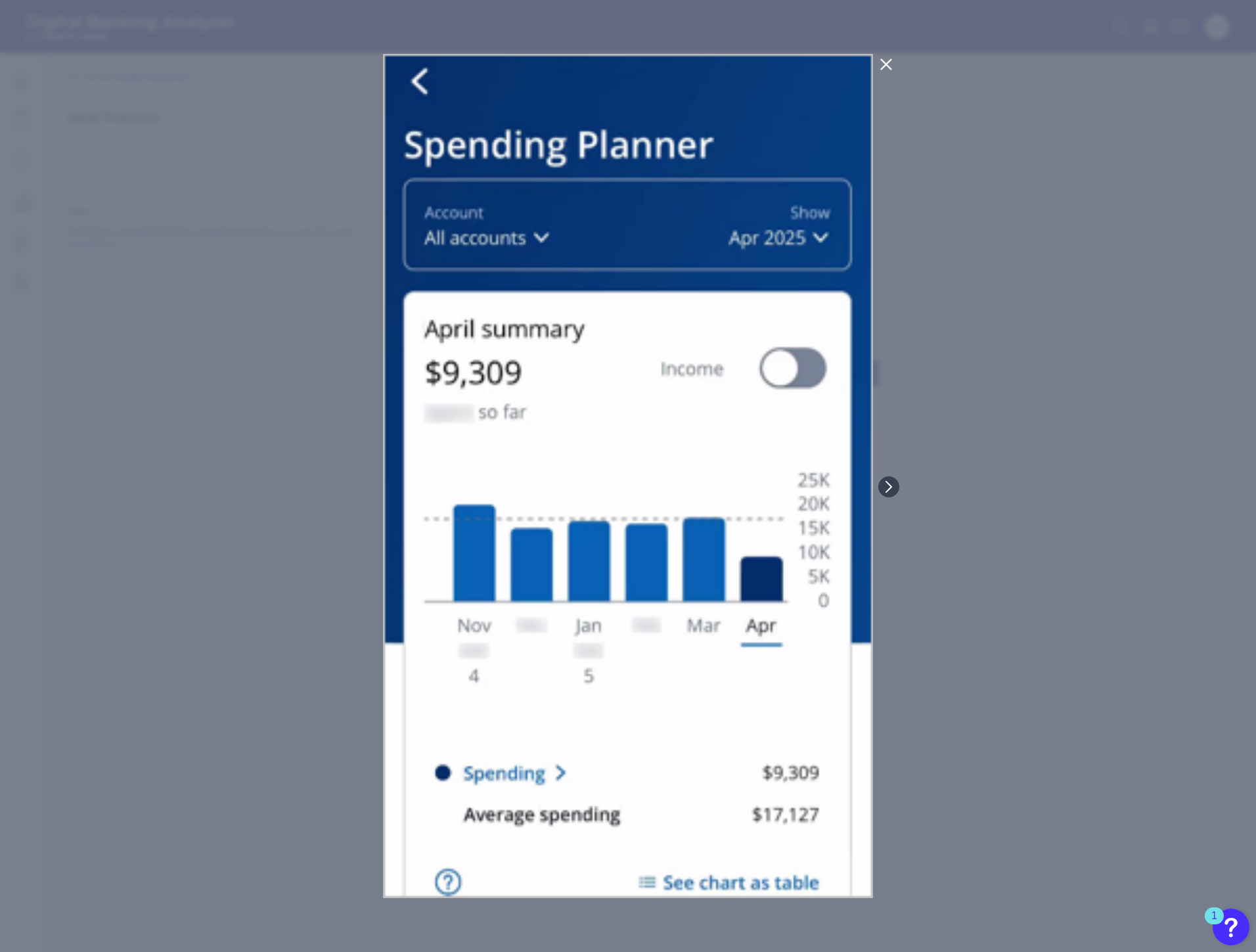
click at [363, 486] on div at bounding box center [628, 476] width 1256 height 952
click at [885, 490] on icon at bounding box center [888, 487] width 12 height 12
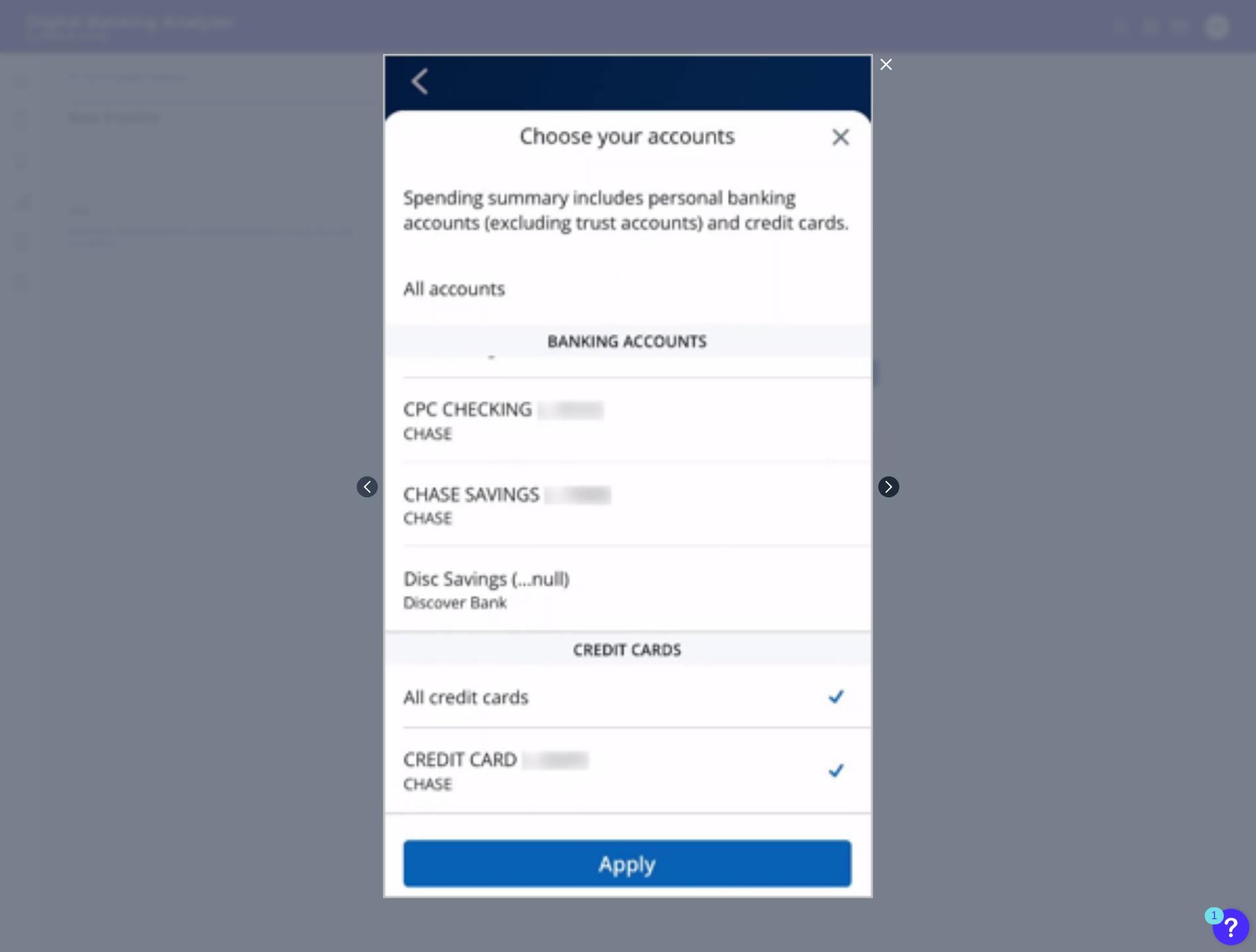
click at [885, 490] on icon at bounding box center [888, 487] width 12 height 12
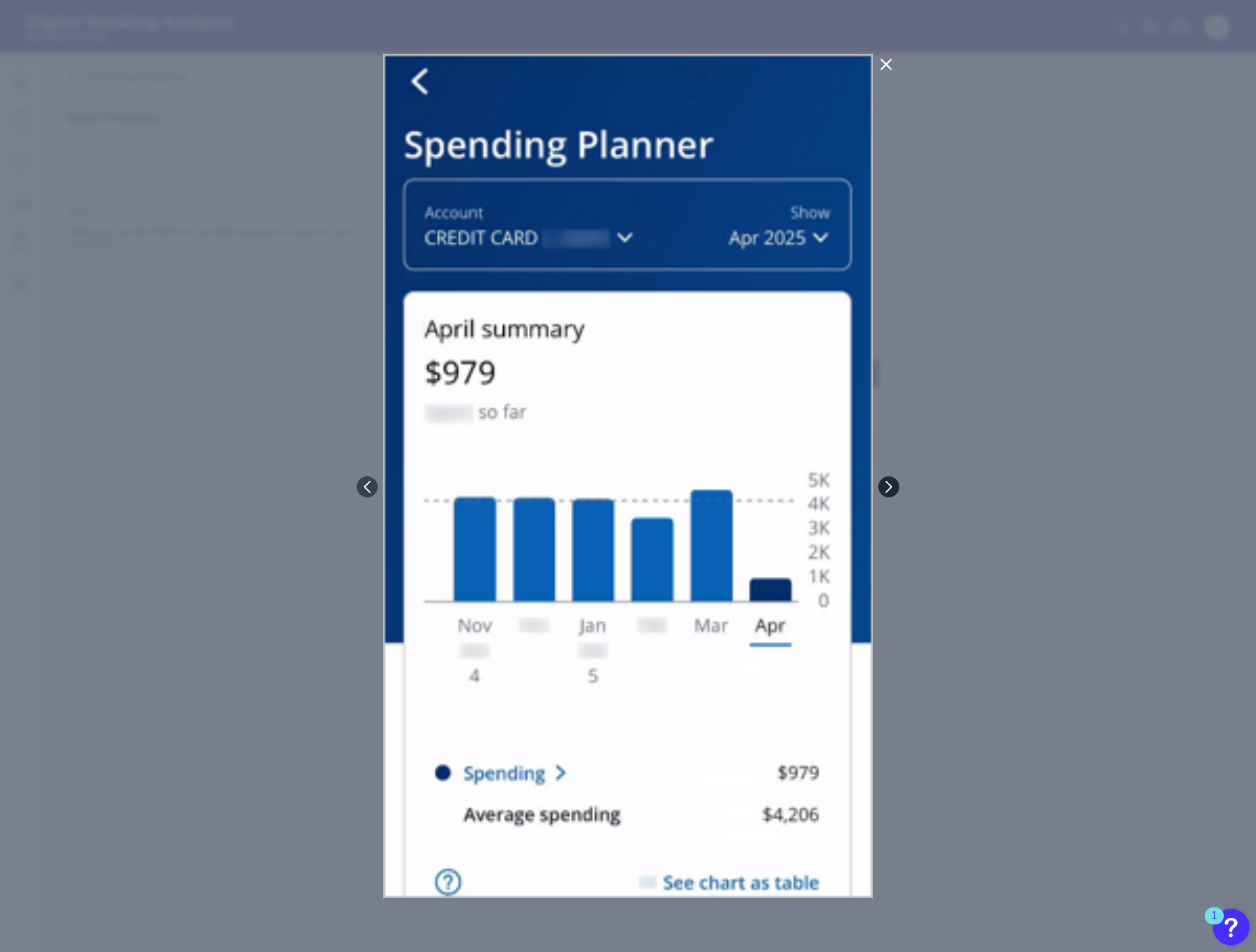
click at [885, 490] on icon at bounding box center [888, 487] width 12 height 12
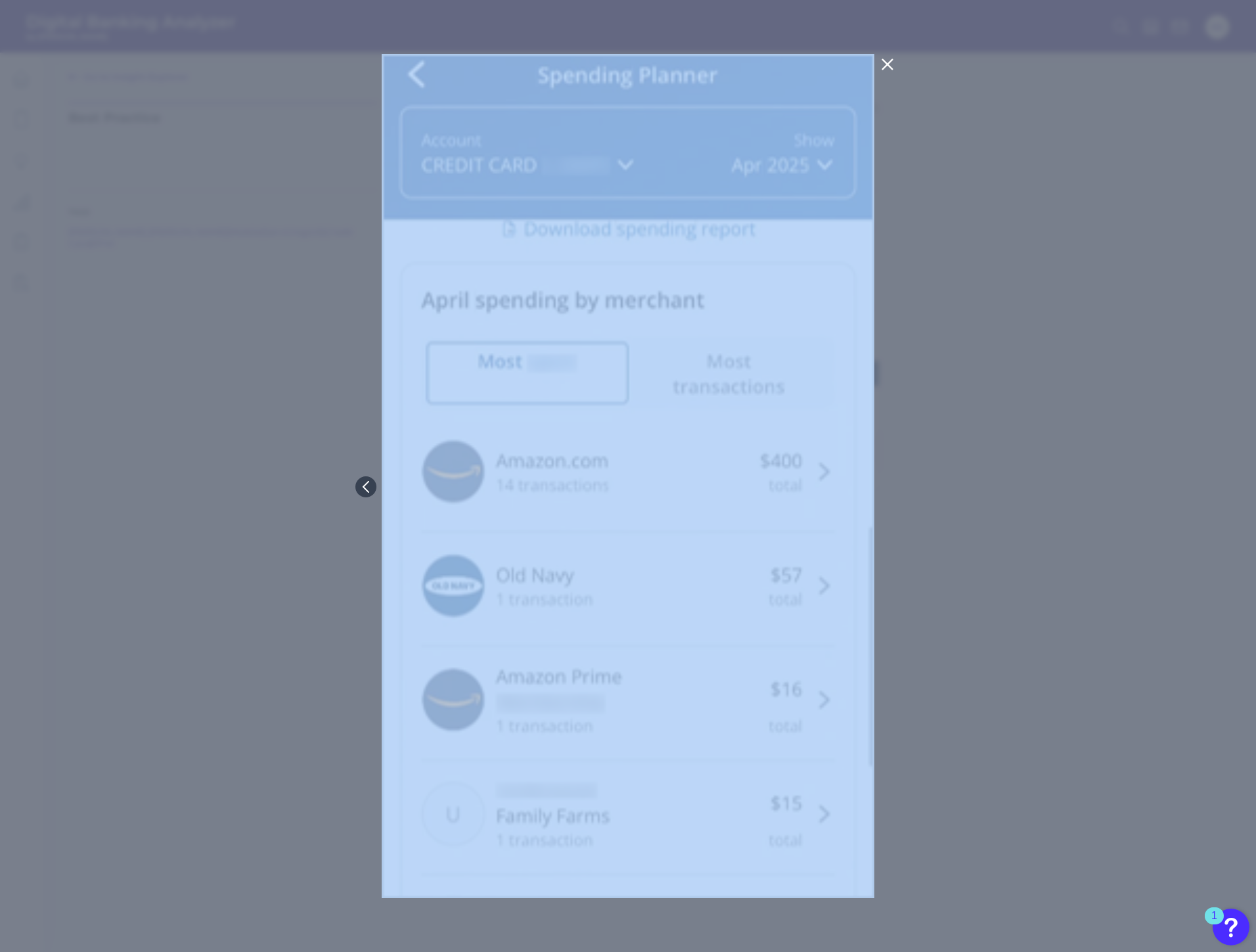
click at [885, 490] on div at bounding box center [628, 476] width 1256 height 952
click at [885, 71] on icon at bounding box center [888, 65] width 16 height 16
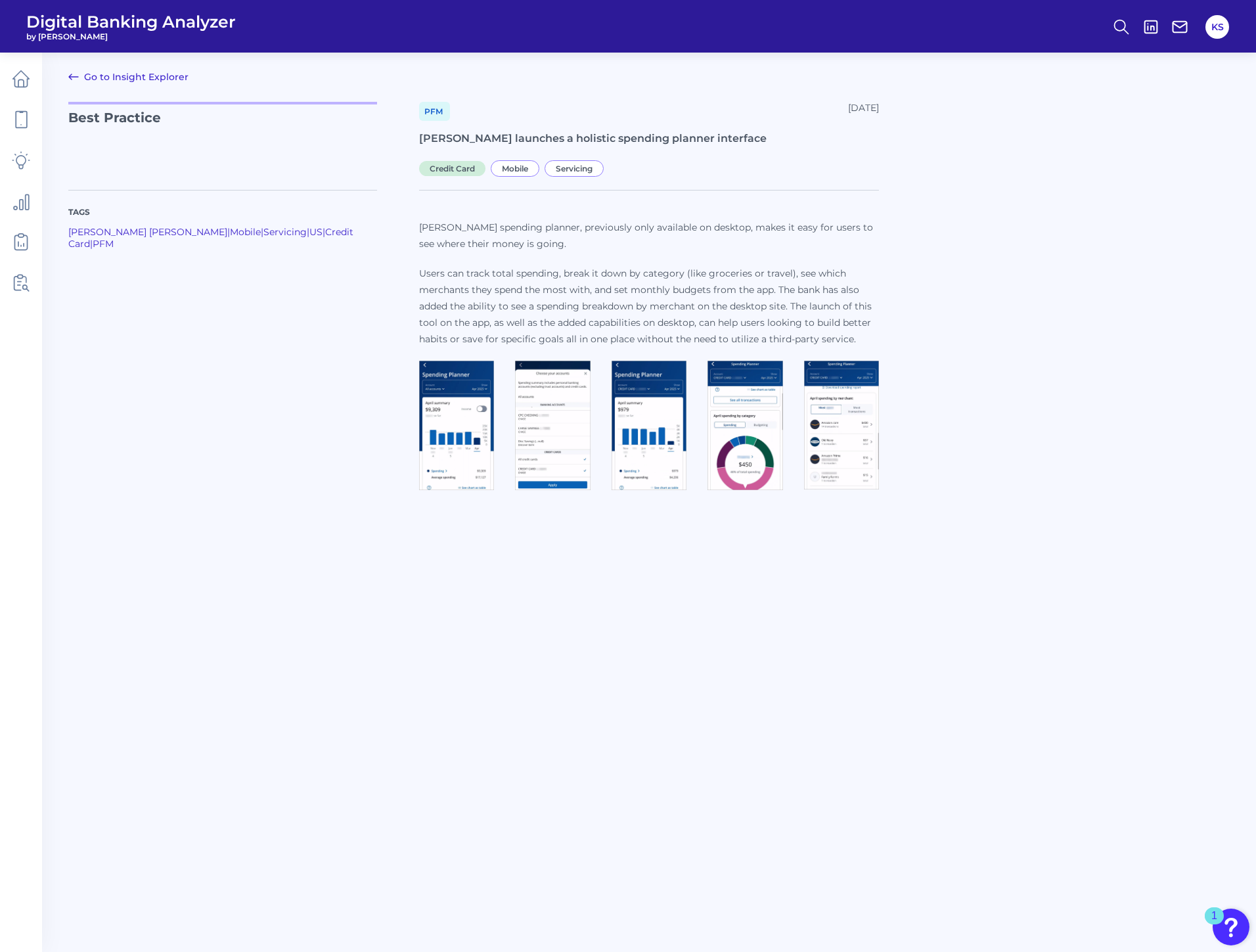
click at [123, 78] on link "Go to Insight Explorer" at bounding box center [128, 77] width 120 height 16
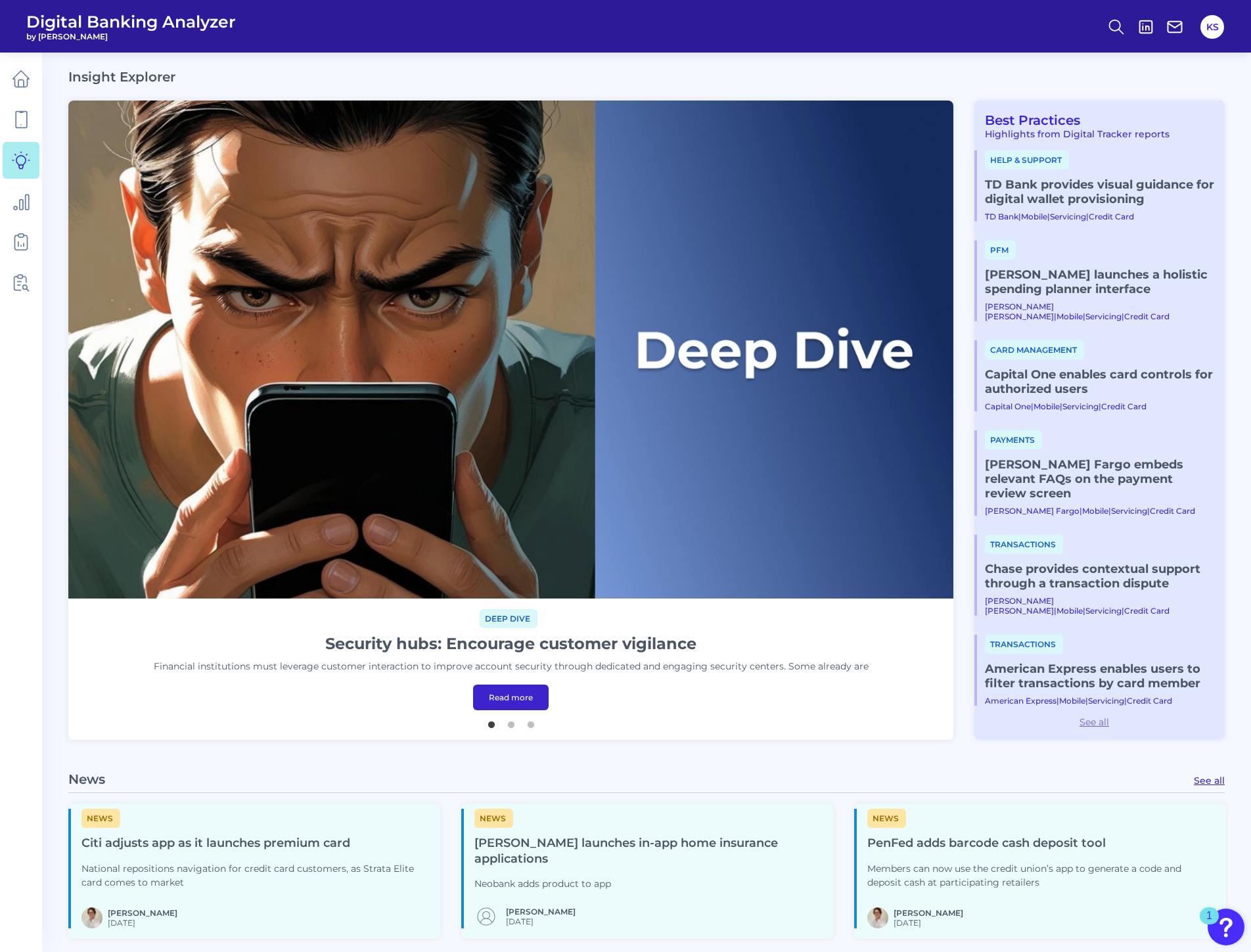
click at [1107, 725] on link "See all" at bounding box center [1094, 722] width 239 height 12
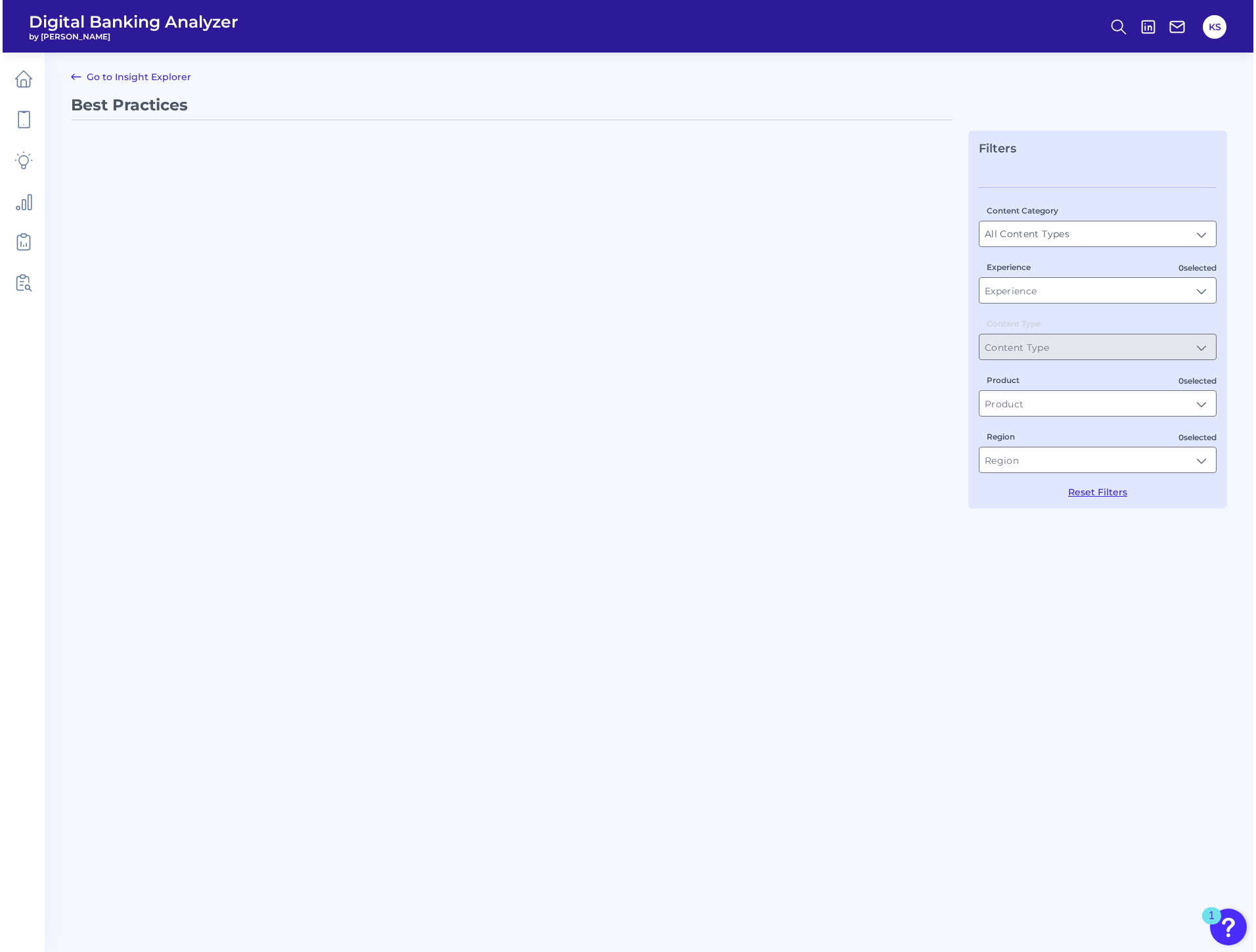
type input "Best Practices"
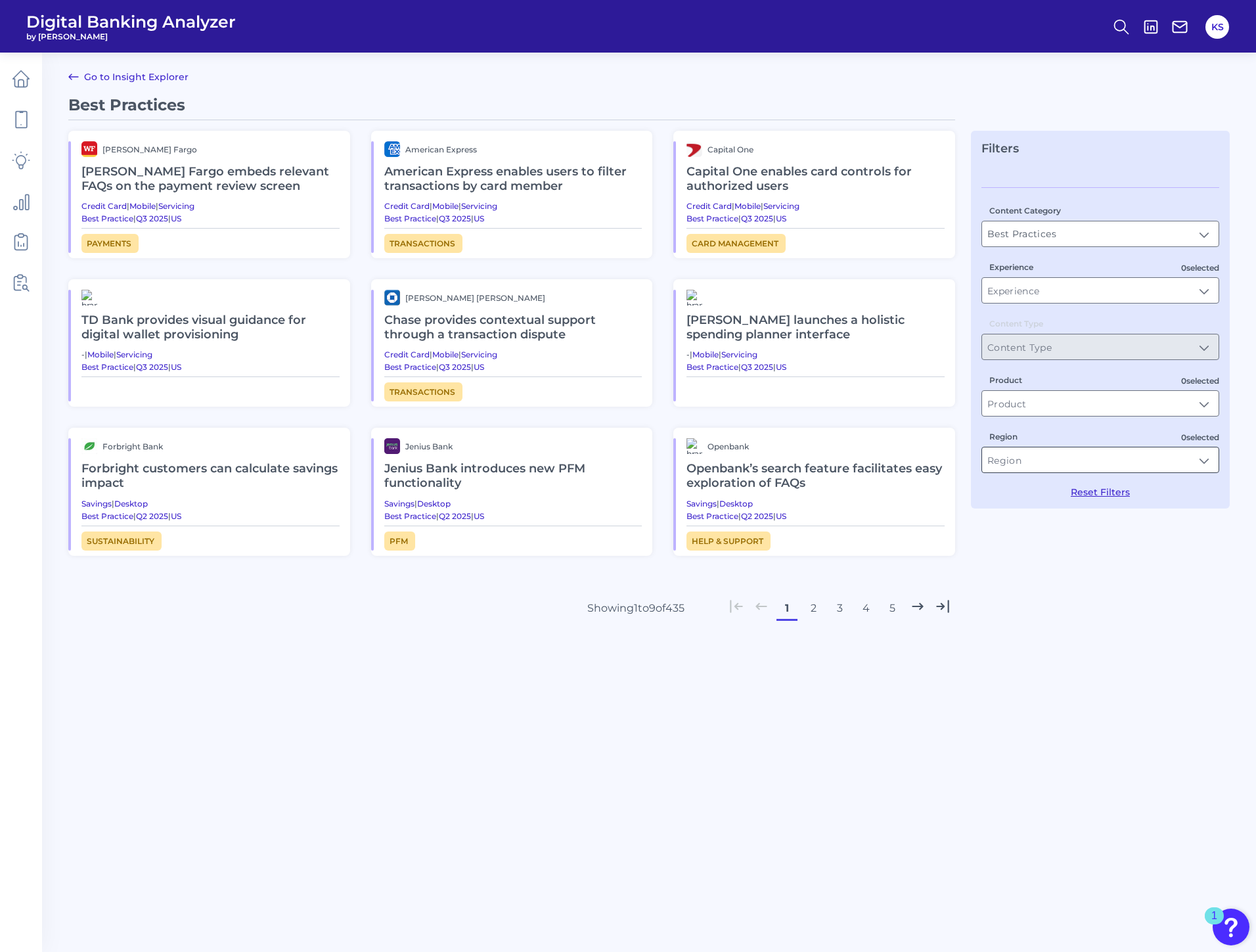
click at [1108, 464] on input "Region" at bounding box center [1101, 460] width 237 height 25
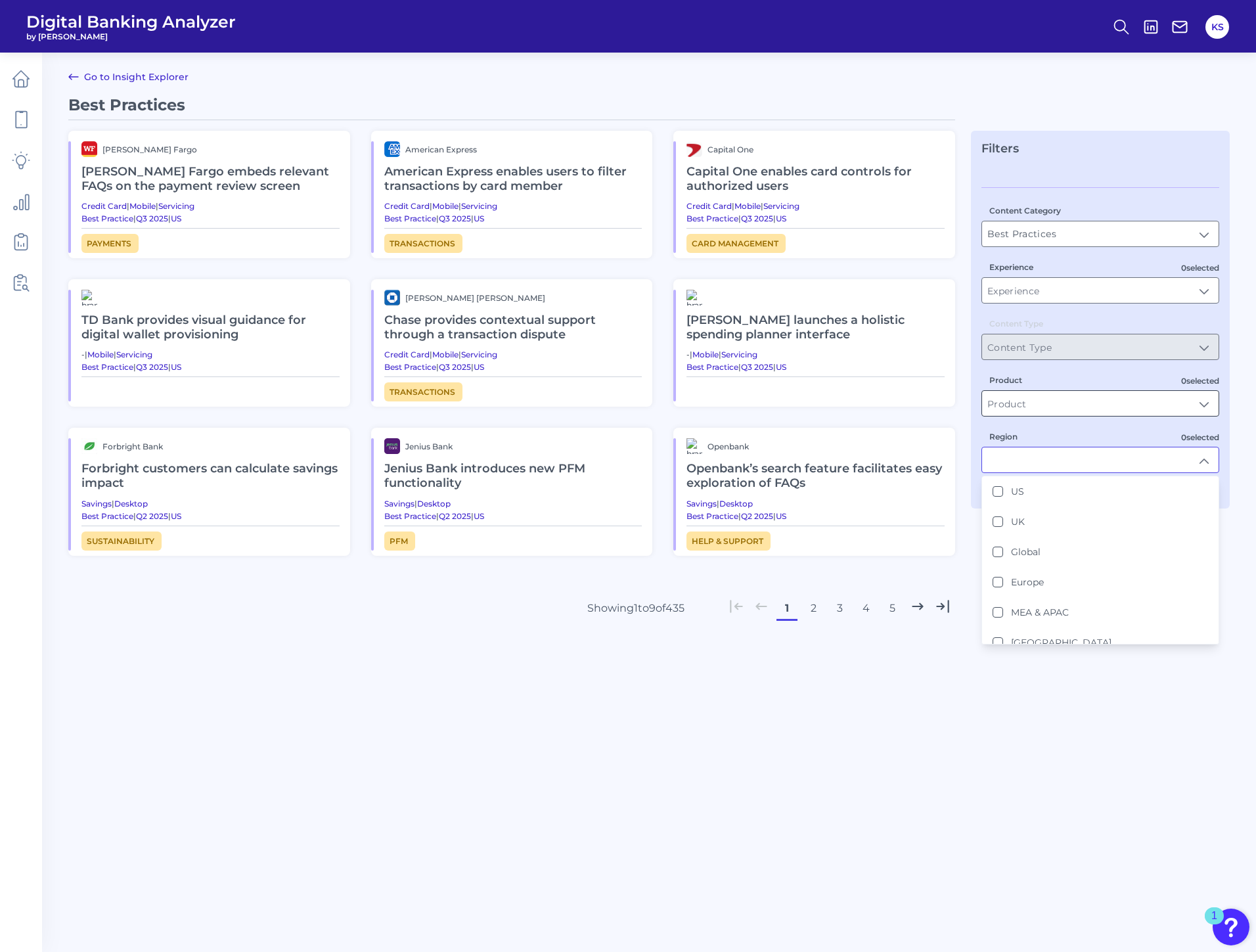
click at [1075, 413] on input "Product" at bounding box center [1101, 404] width 237 height 25
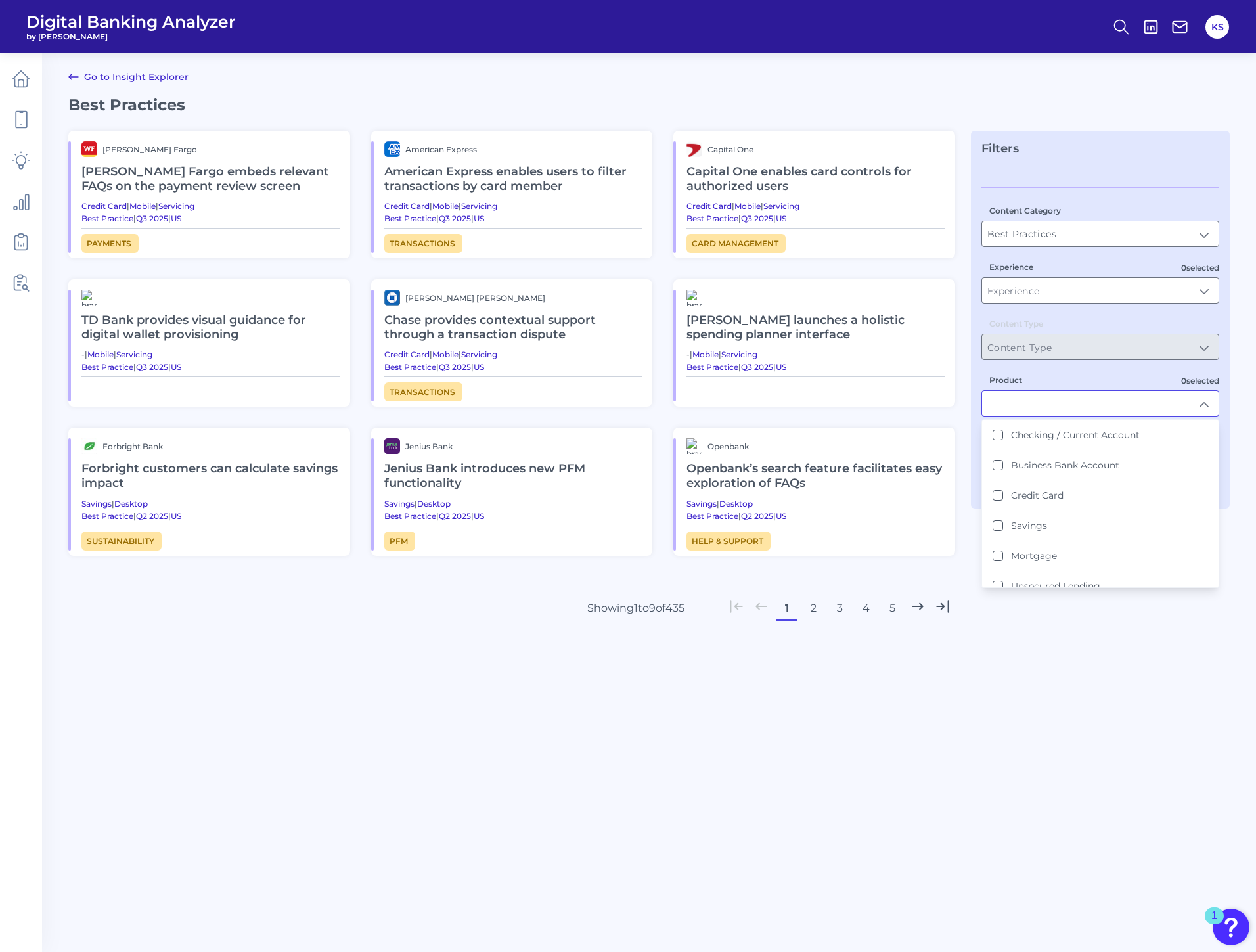
click at [1081, 406] on input "Product" at bounding box center [1101, 404] width 237 height 25
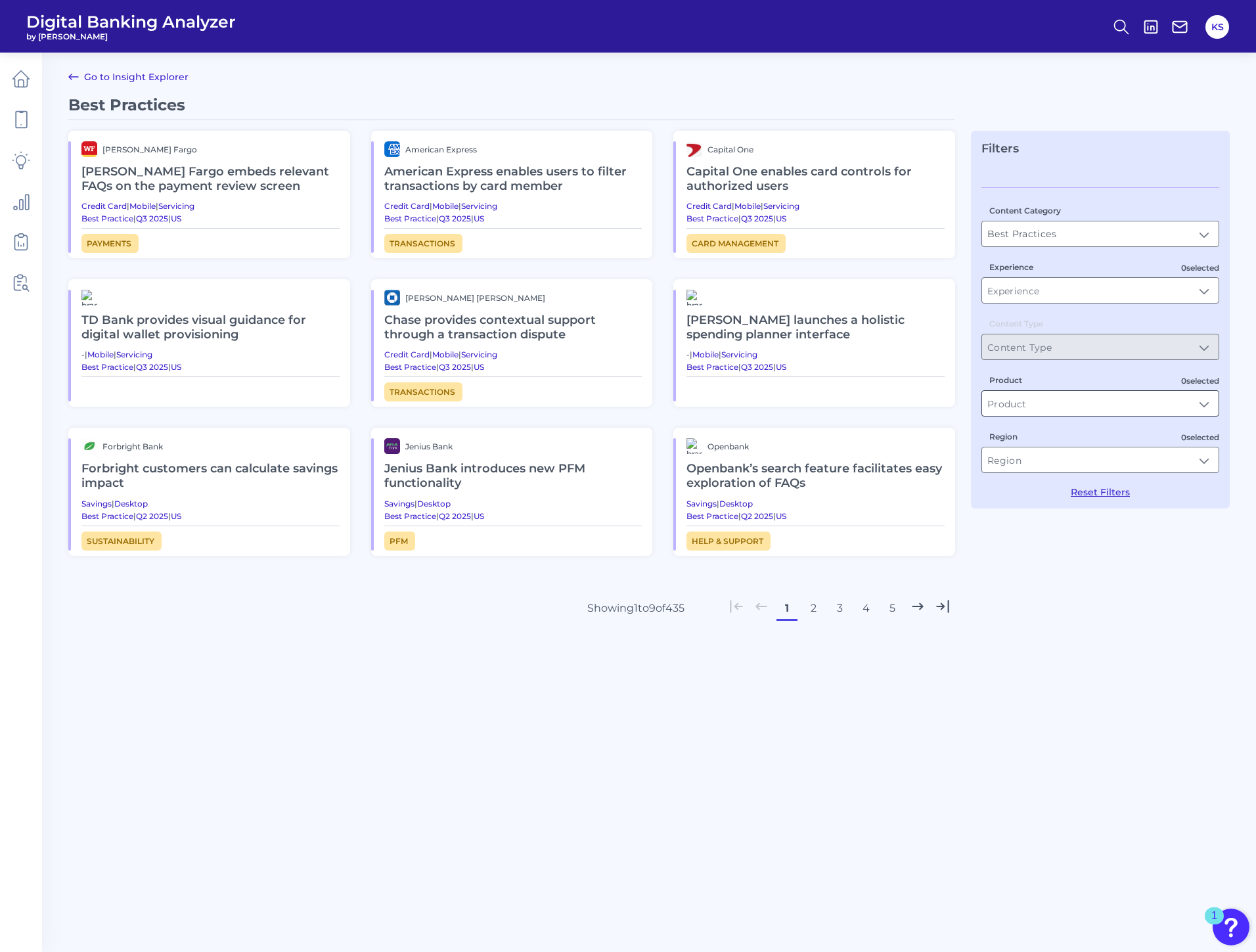
click at [1081, 406] on input "Product" at bounding box center [1101, 404] width 237 height 25
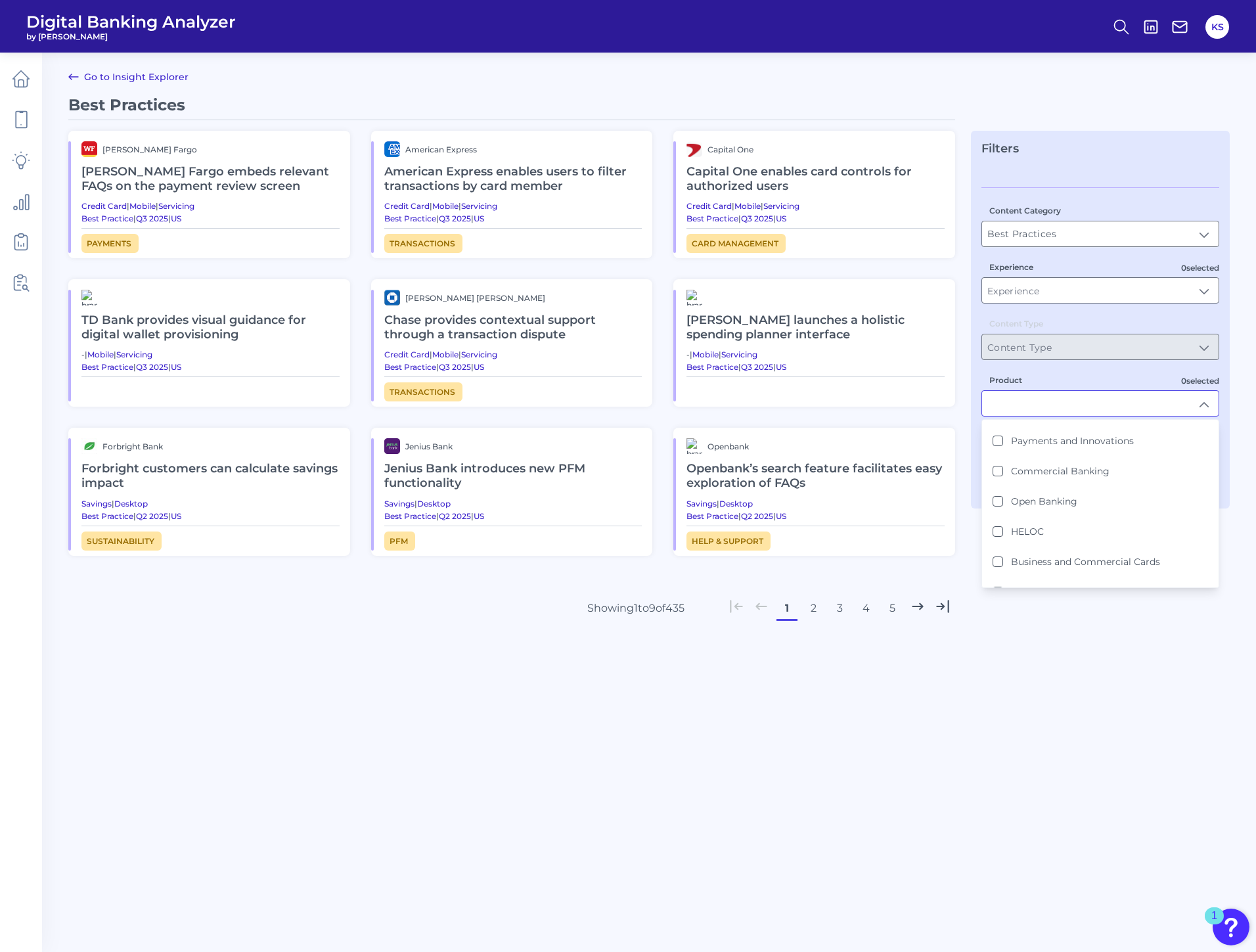
scroll to position [255, 0]
click at [997, 545] on Loan "Auto Loan" at bounding box center [998, 541] width 11 height 11
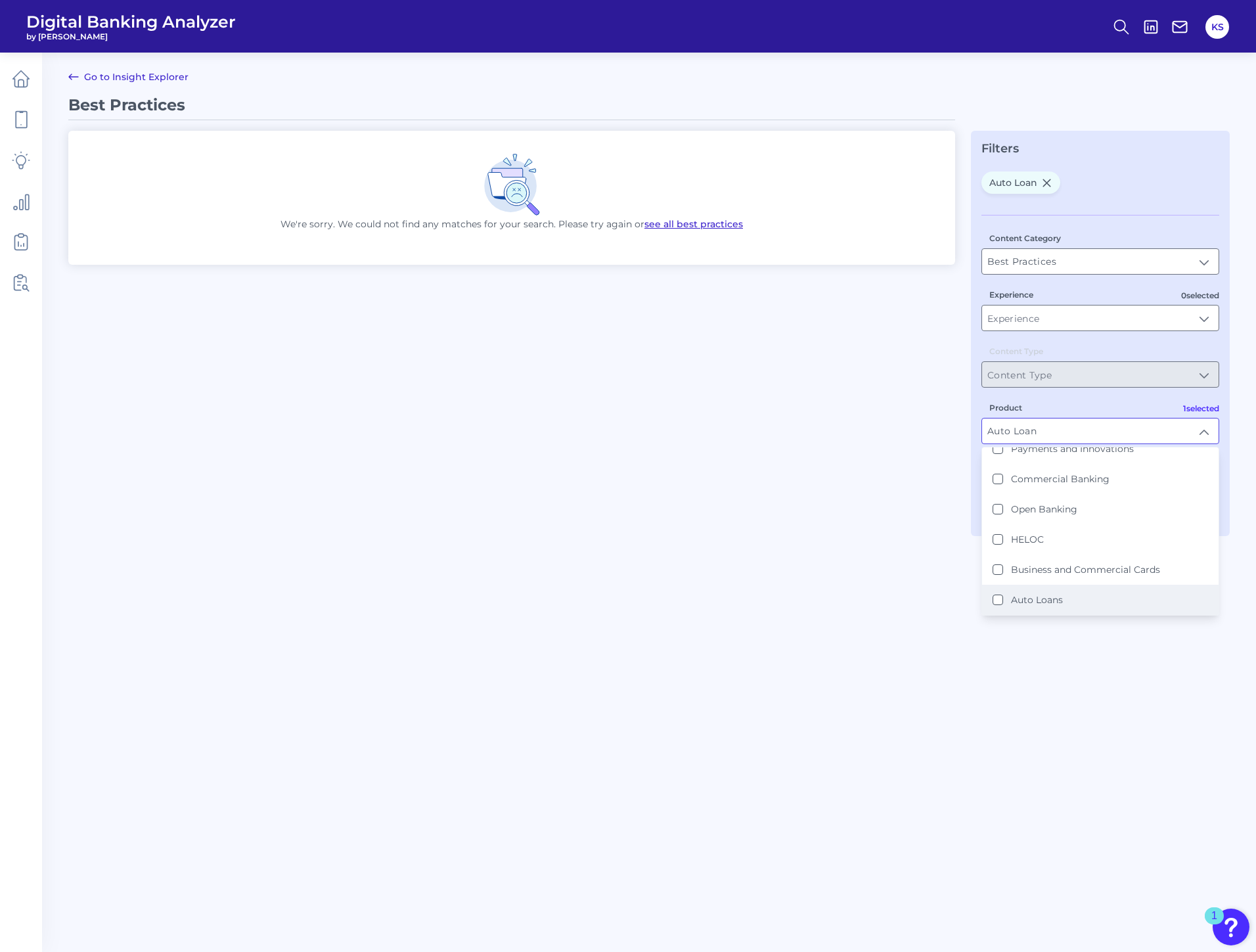
click at [999, 602] on Loans "Auto Loans" at bounding box center [998, 599] width 11 height 11
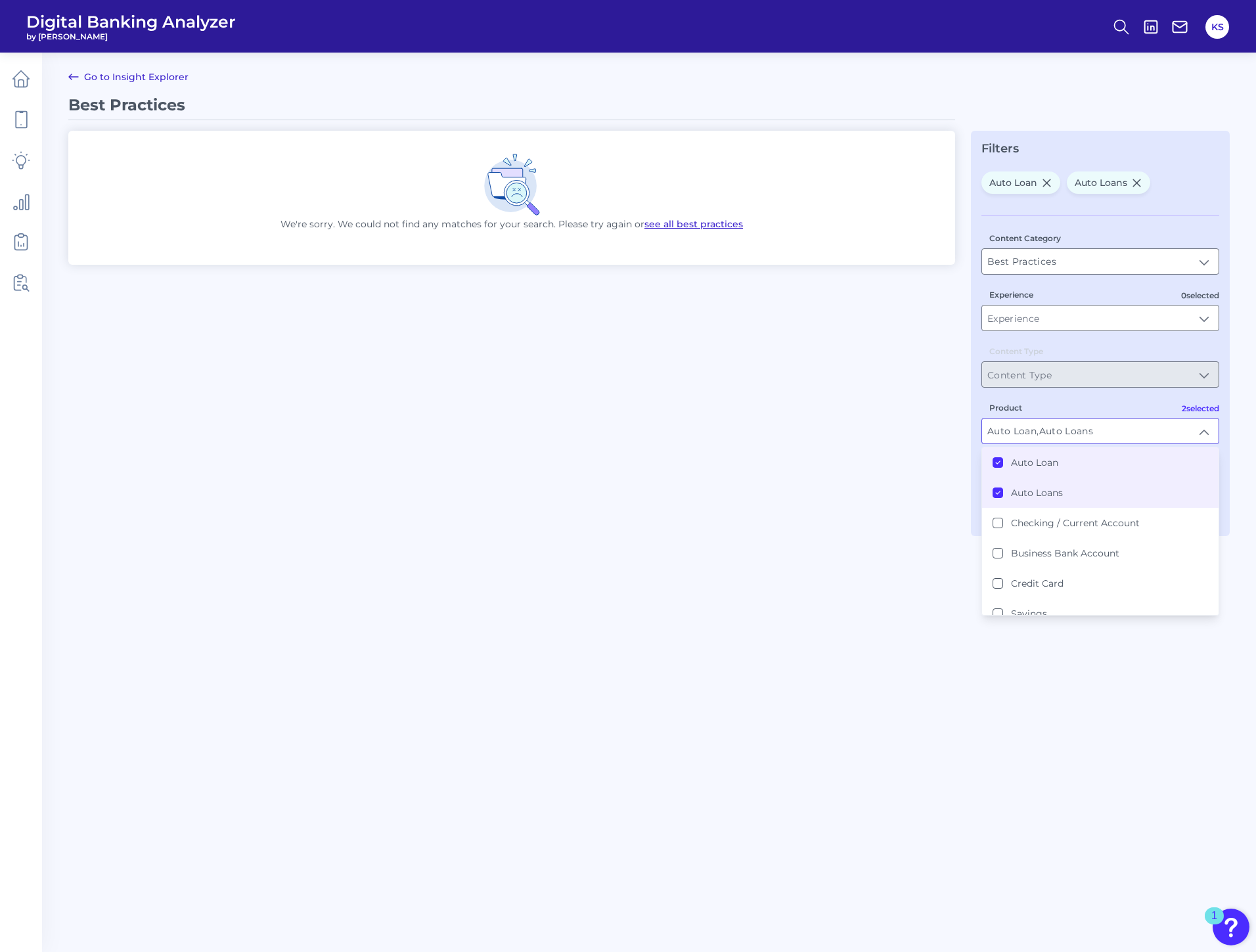
click at [997, 495] on icon at bounding box center [998, 493] width 7 height 7
type input "Auto Loan"
click at [999, 461] on icon at bounding box center [998, 462] width 7 height 7
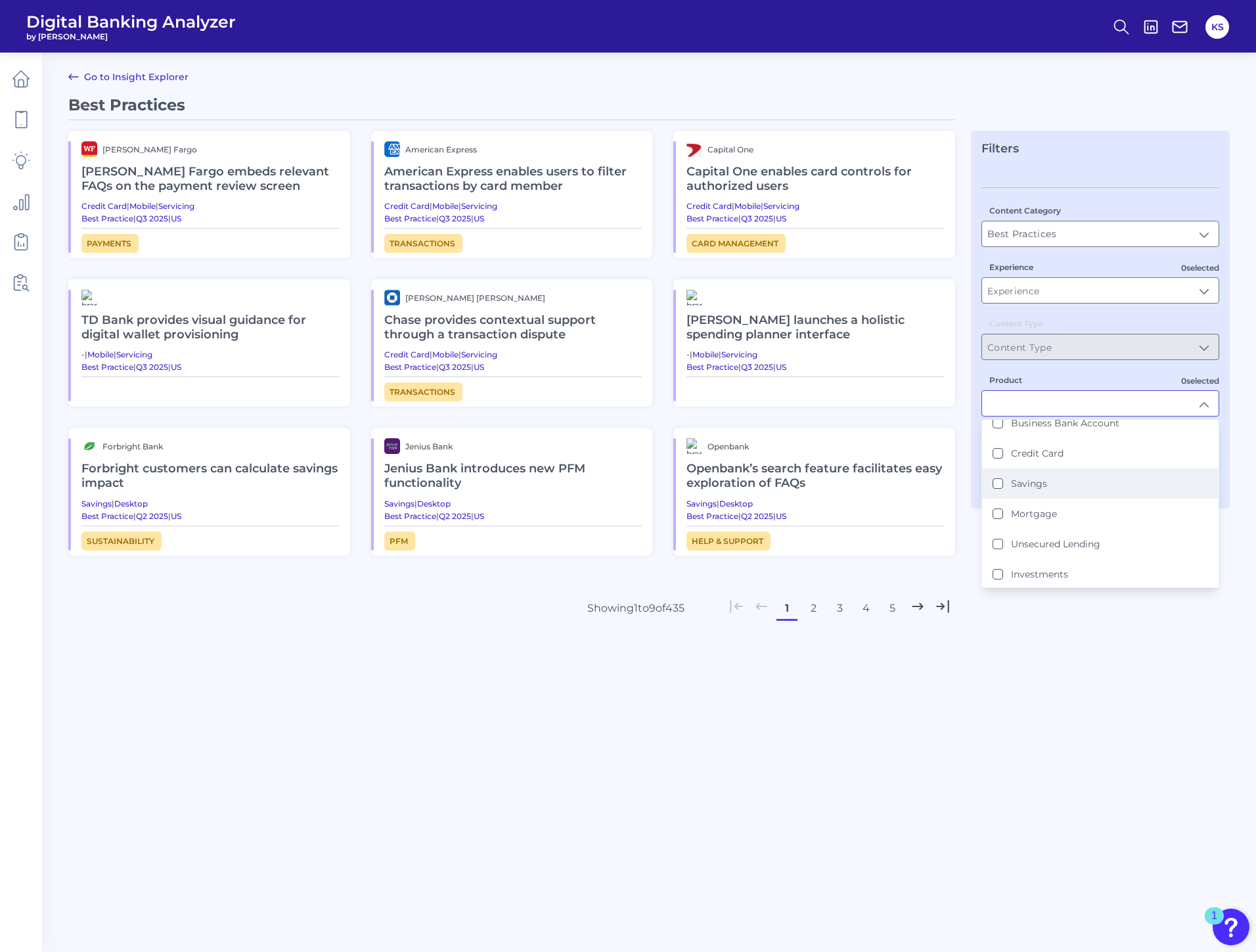
scroll to position [65, 0]
click at [1001, 498] on li "Mortgage" at bounding box center [1101, 490] width 237 height 30
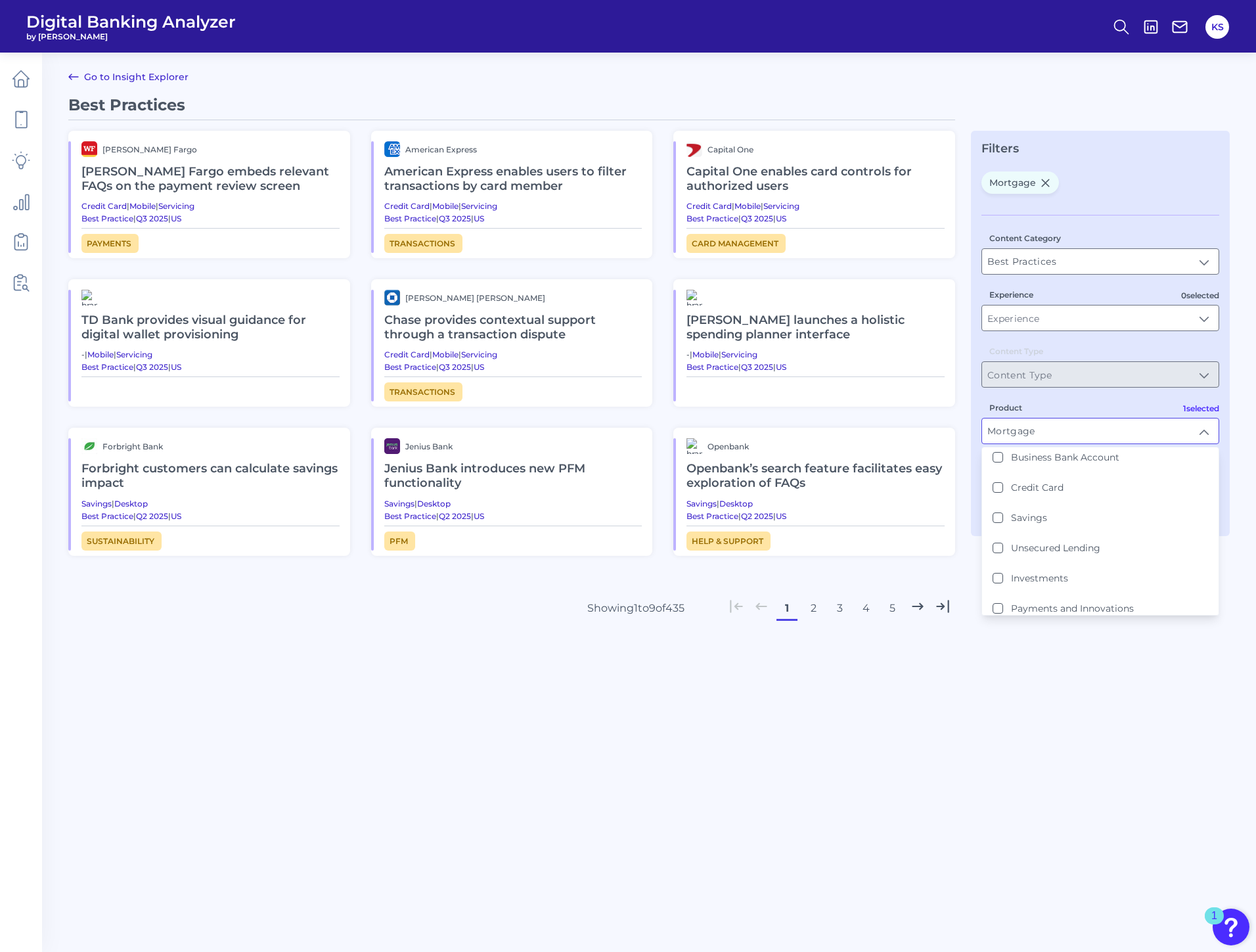
type input "Mortgage"
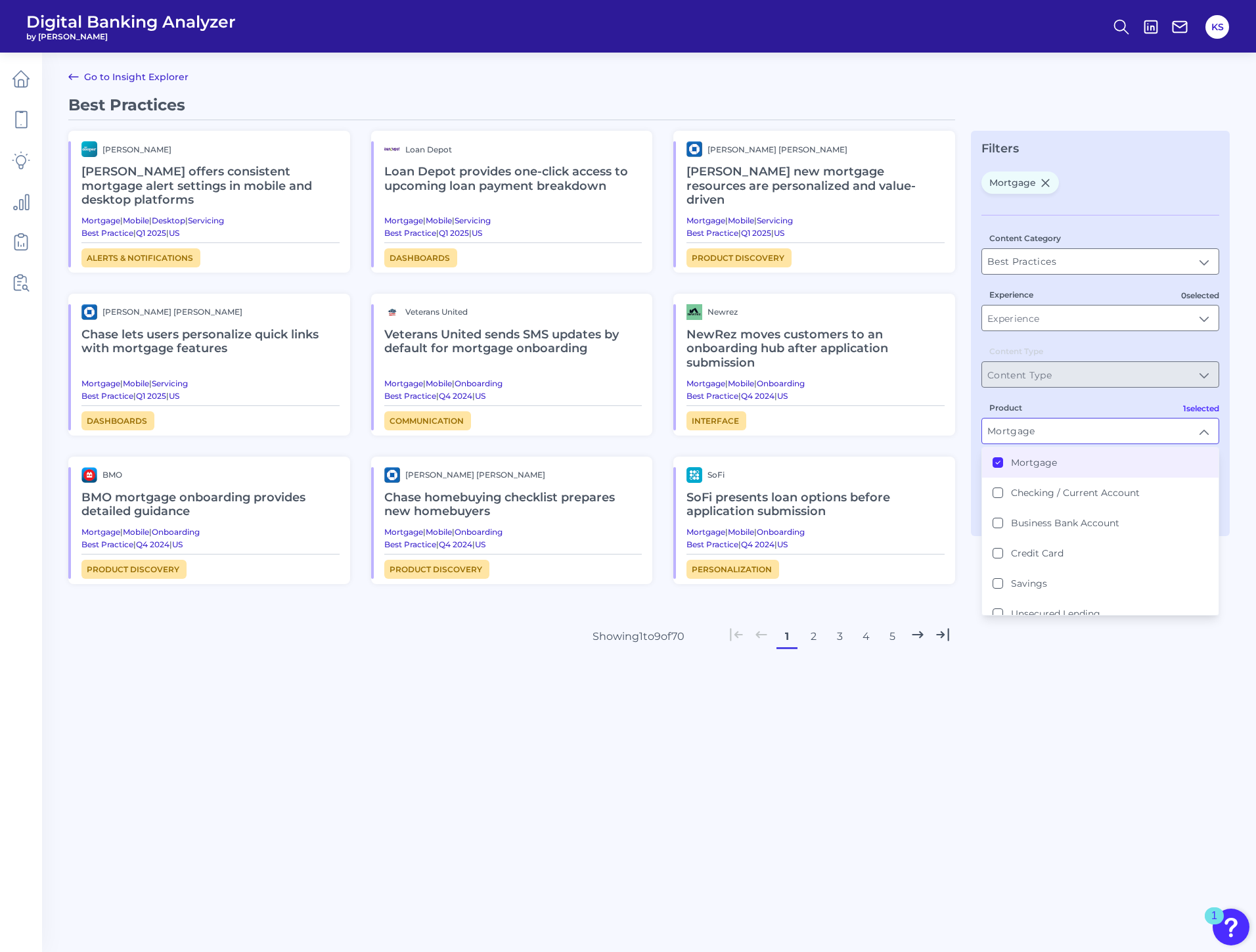
click at [1000, 466] on button "Mortgage" at bounding box center [998, 462] width 11 height 11
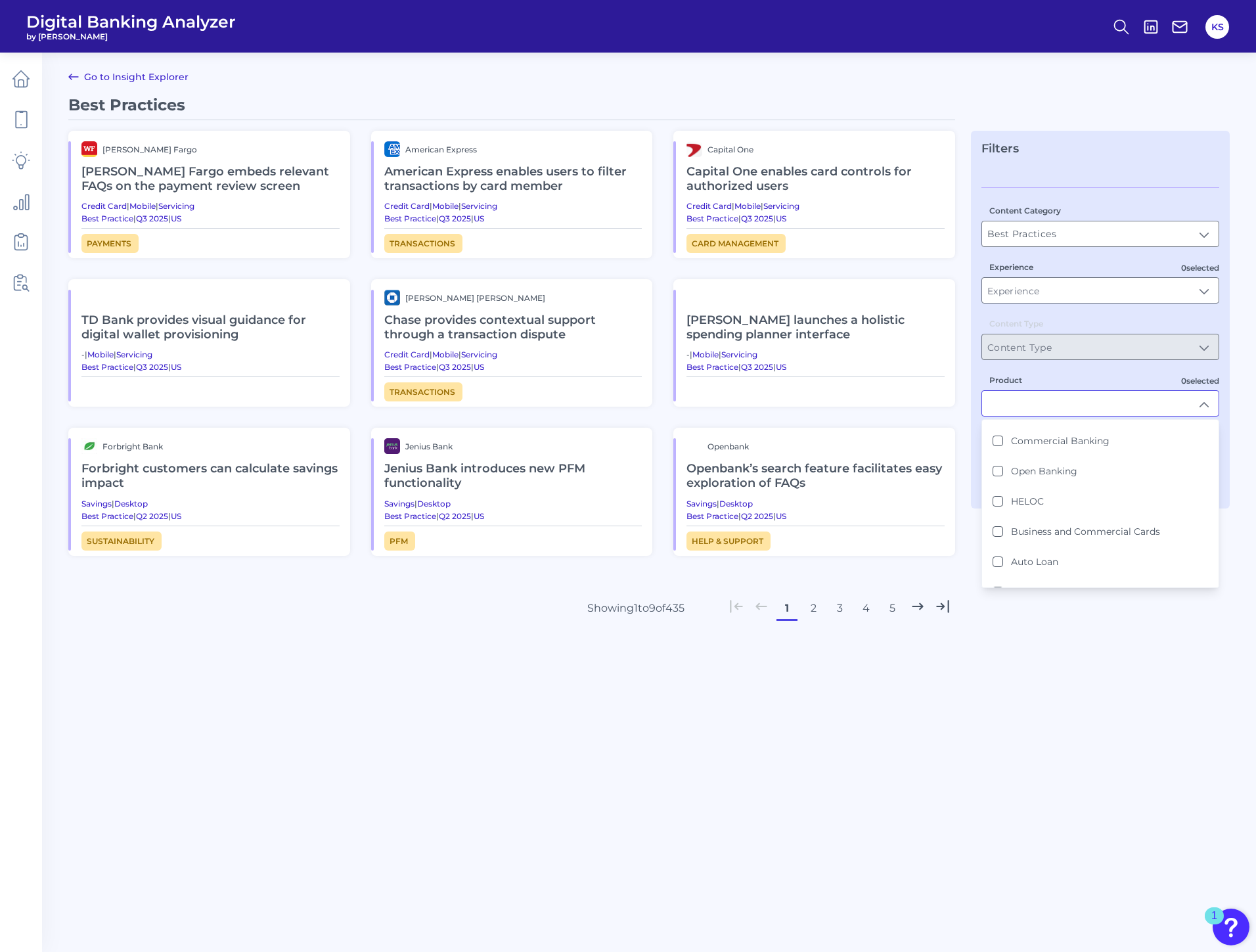
scroll to position [255, 0]
click at [996, 511] on Cards "Business and Commercial Cards" at bounding box center [998, 511] width 11 height 11
type input "Business and Commercial Cards"
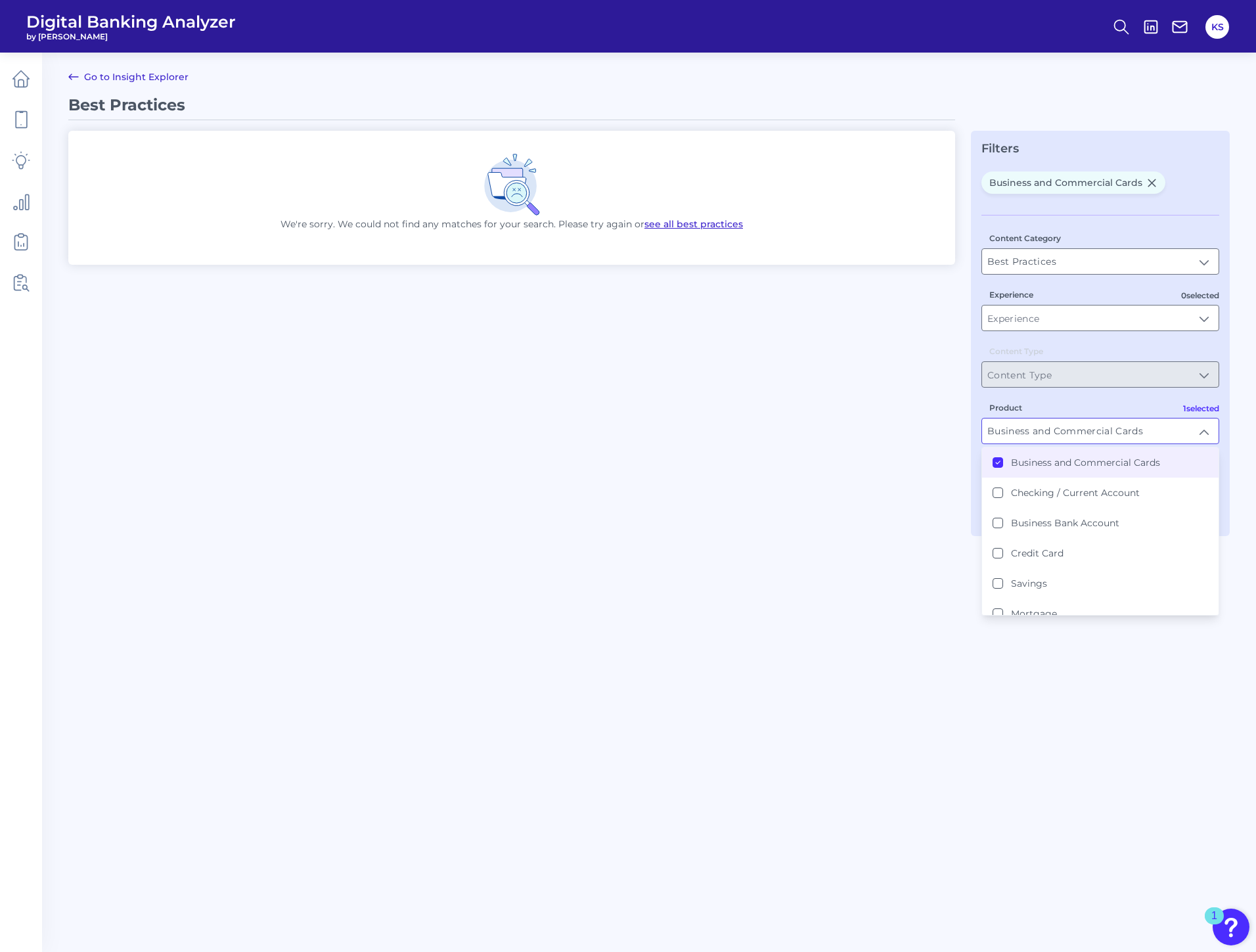
click at [999, 460] on icon at bounding box center [998, 462] width 7 height 7
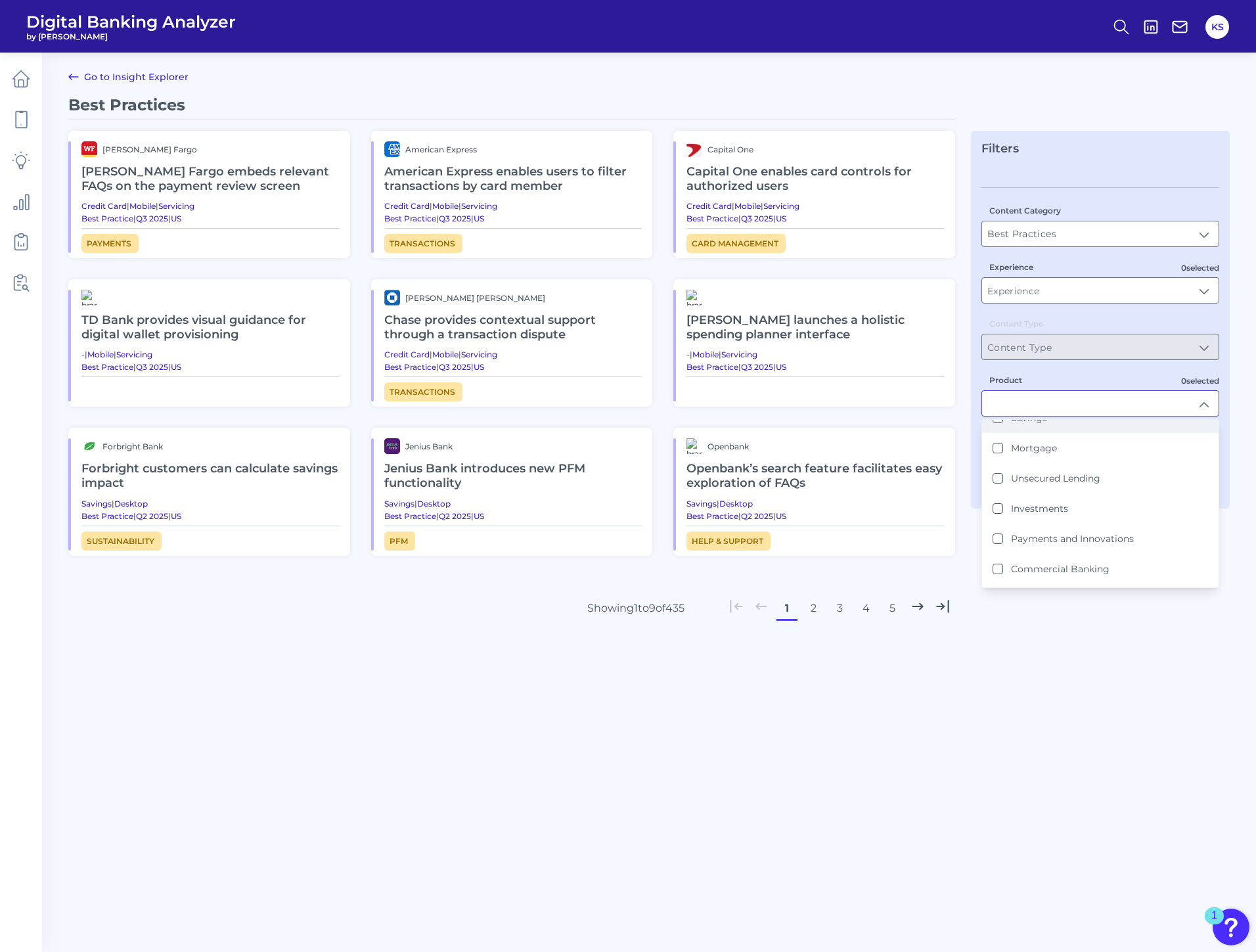
scroll to position [131, 0]
click at [1000, 456] on Lending "Unsecured Lending" at bounding box center [998, 454] width 11 height 11
type input "Unsecured Lending"
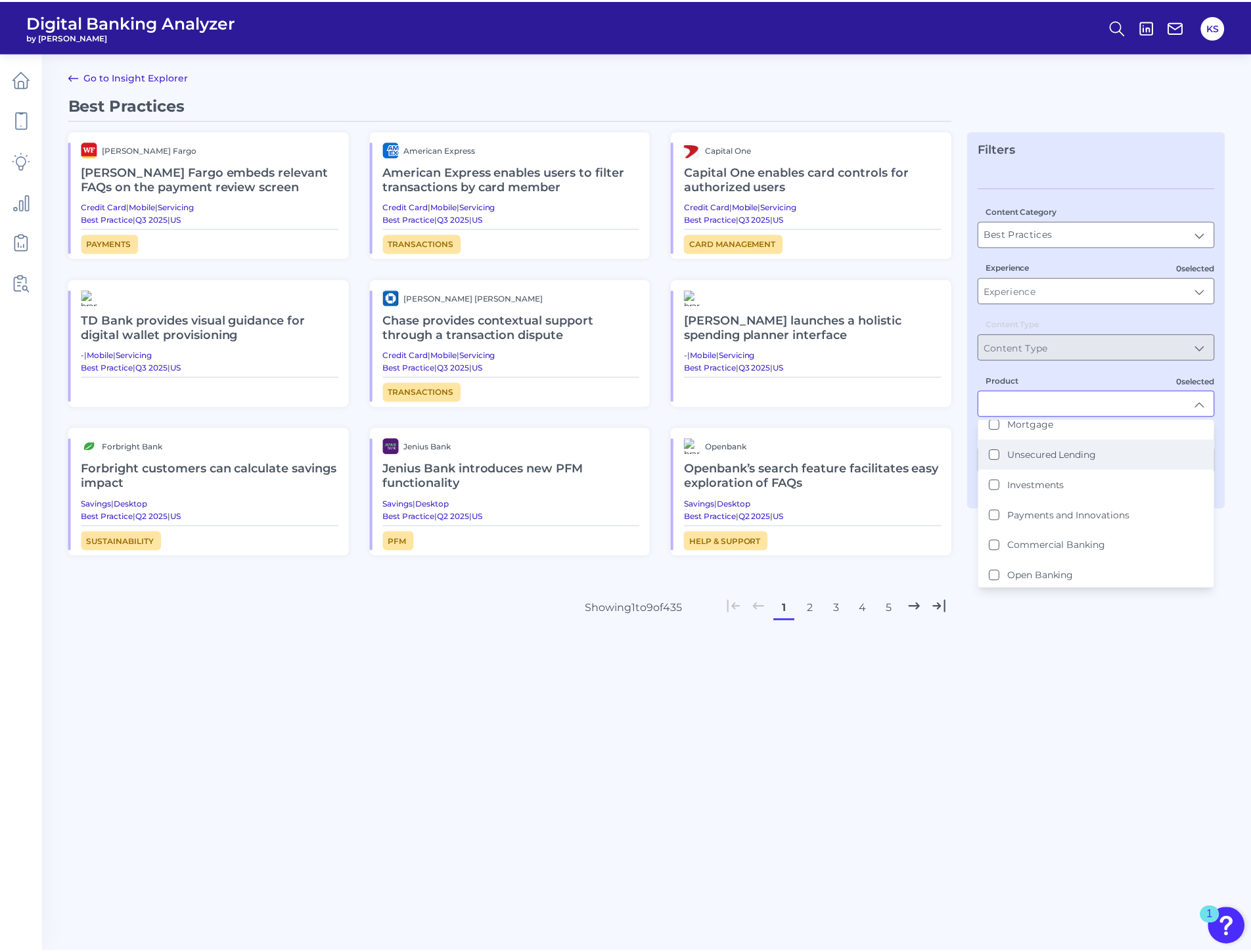
scroll to position [0, 0]
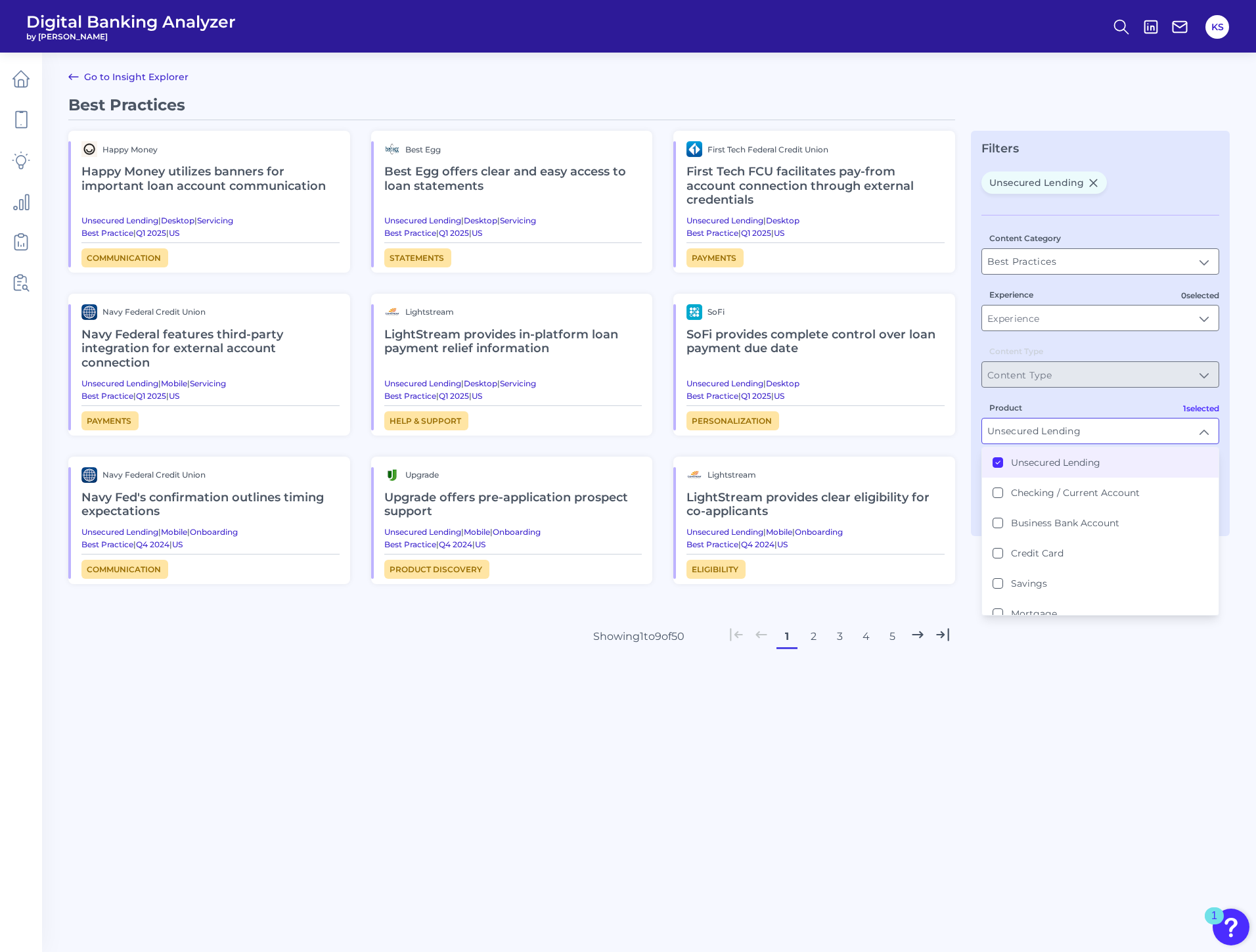
click at [809, 633] on button "2" at bounding box center [813, 637] width 22 height 22
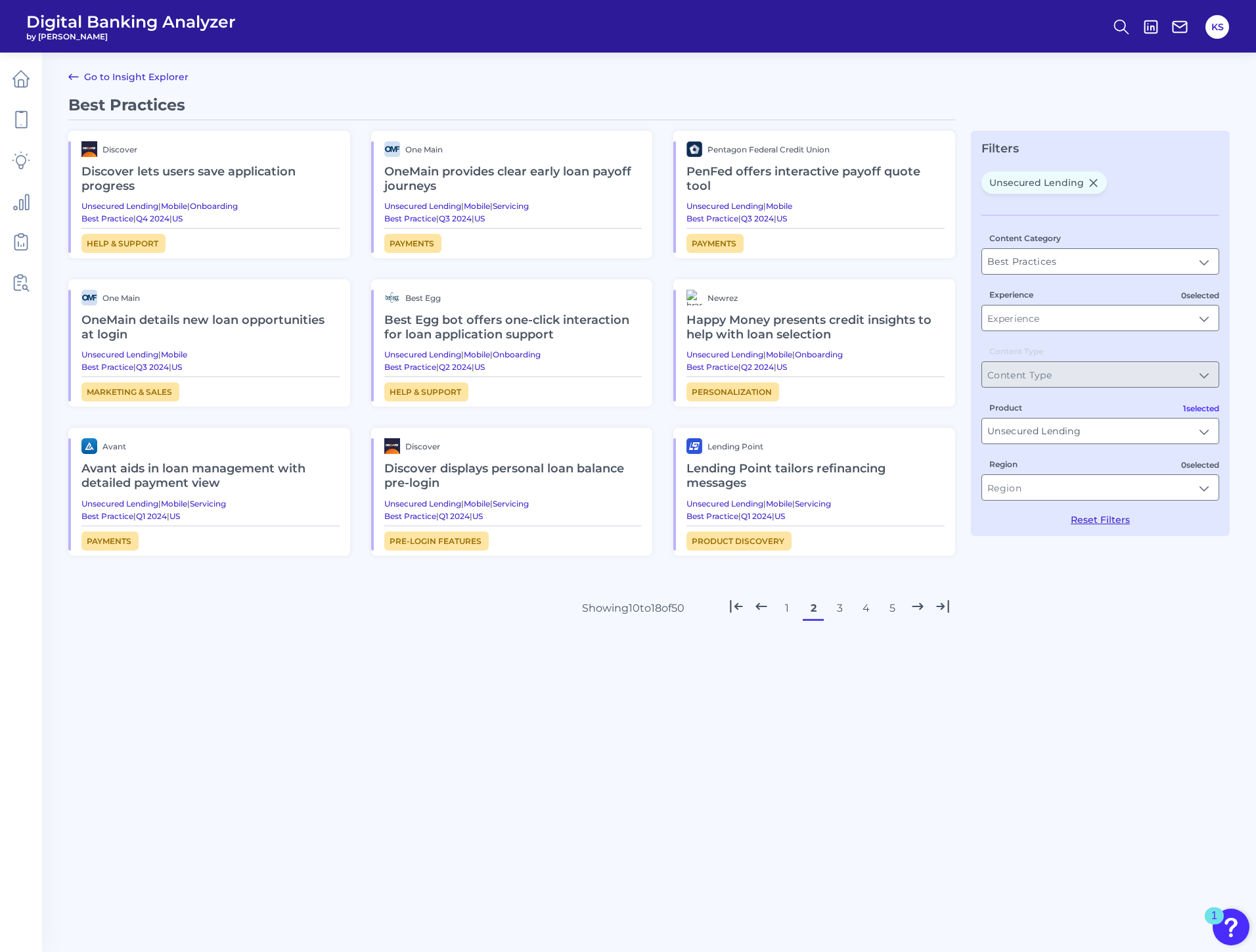
click at [736, 474] on h2 "Lending Point tailors refinancing messages" at bounding box center [815, 476] width 258 height 44
